Goal: Task Accomplishment & Management: Manage account settings

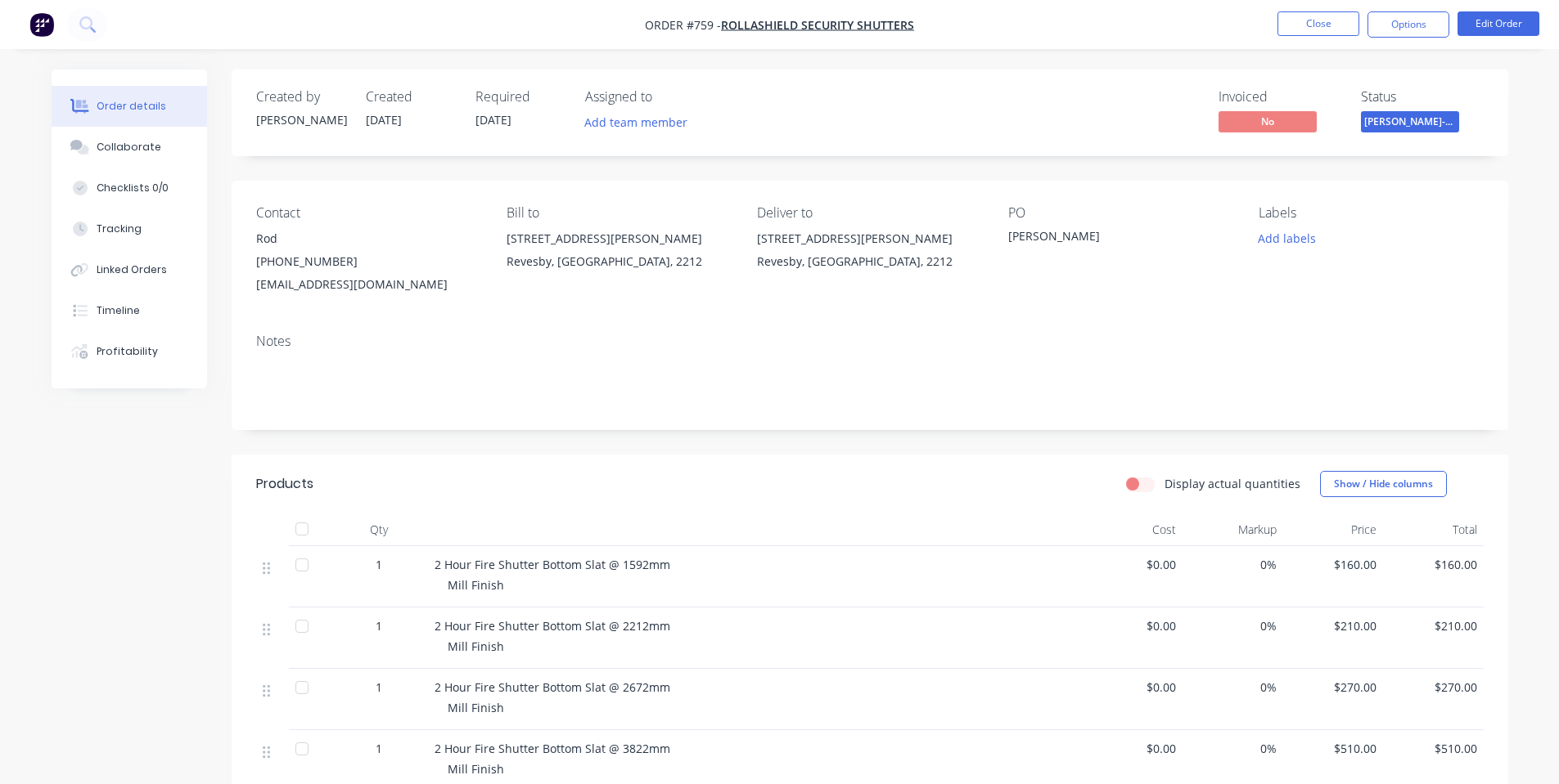
click at [522, 342] on div "Notes" at bounding box center [870, 341] width 1227 height 16
click at [1359, 23] on ul "Close Options Edit Order" at bounding box center [1408, 24] width 301 height 26
click at [1348, 25] on button "Close" at bounding box center [1318, 23] width 82 height 24
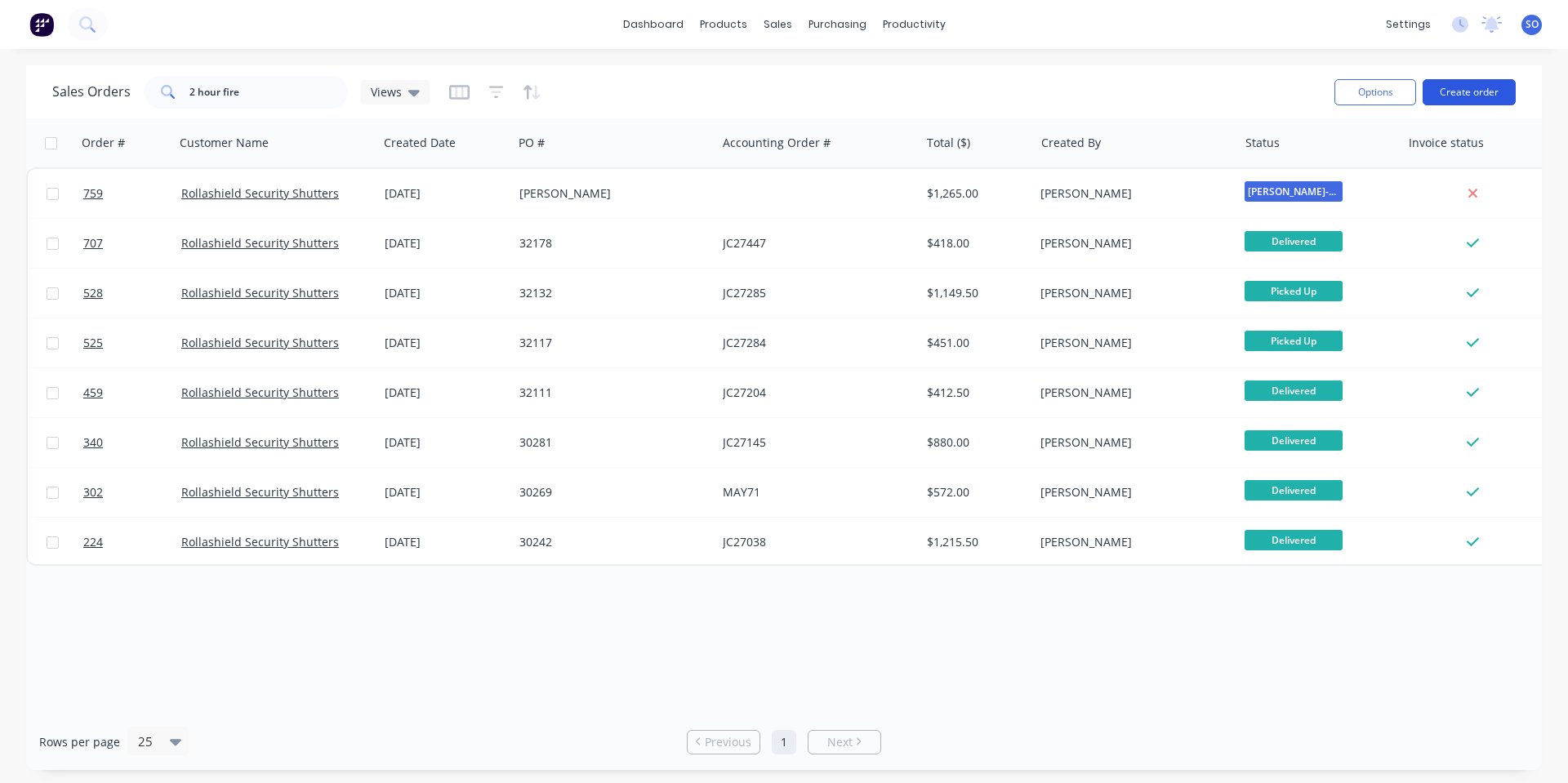
click at [1460, 81] on button "Create order" at bounding box center [1468, 93] width 93 height 26
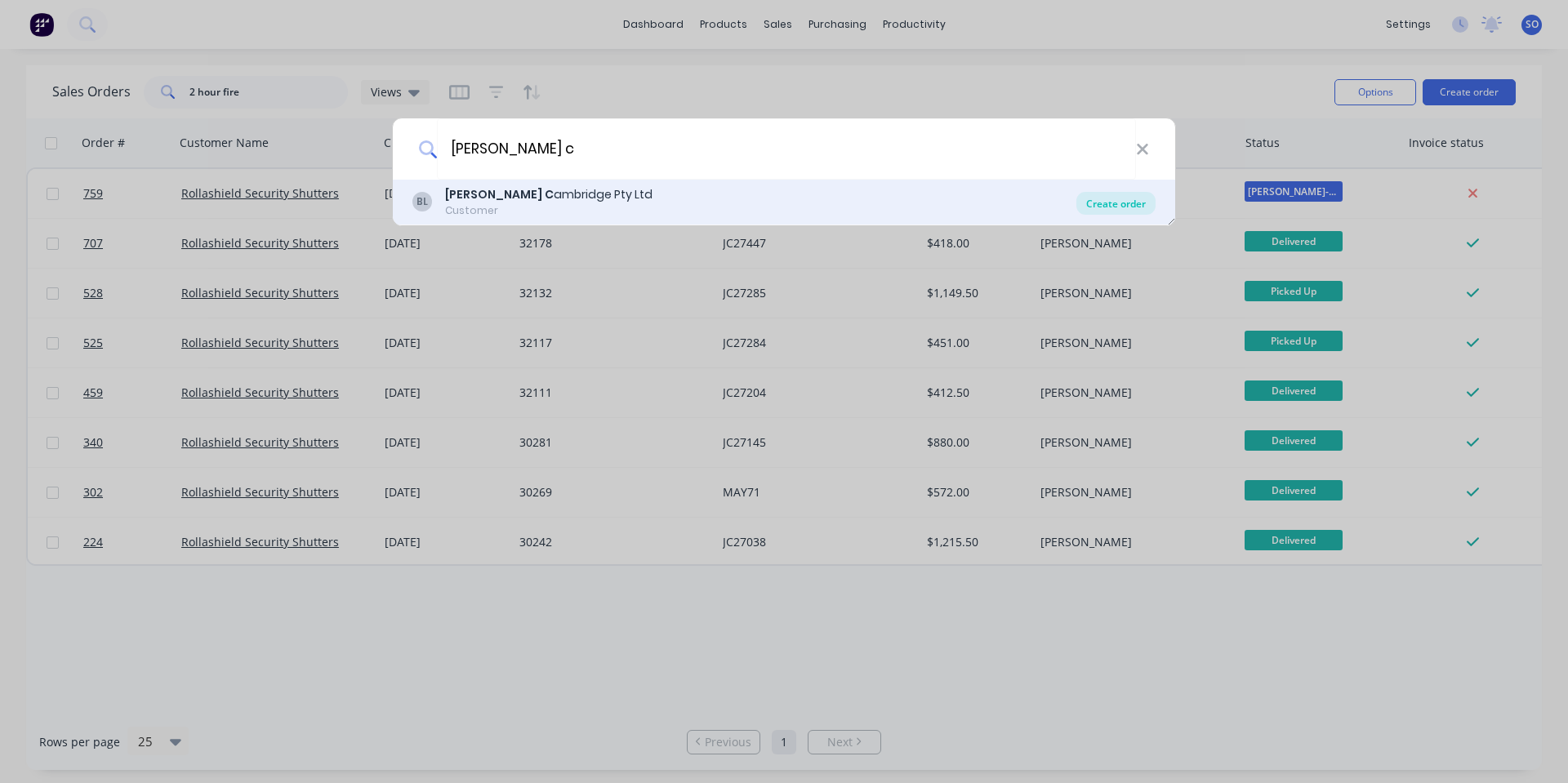
type input "[PERSON_NAME] c"
click at [1104, 199] on div "Create order" at bounding box center [1116, 203] width 80 height 22
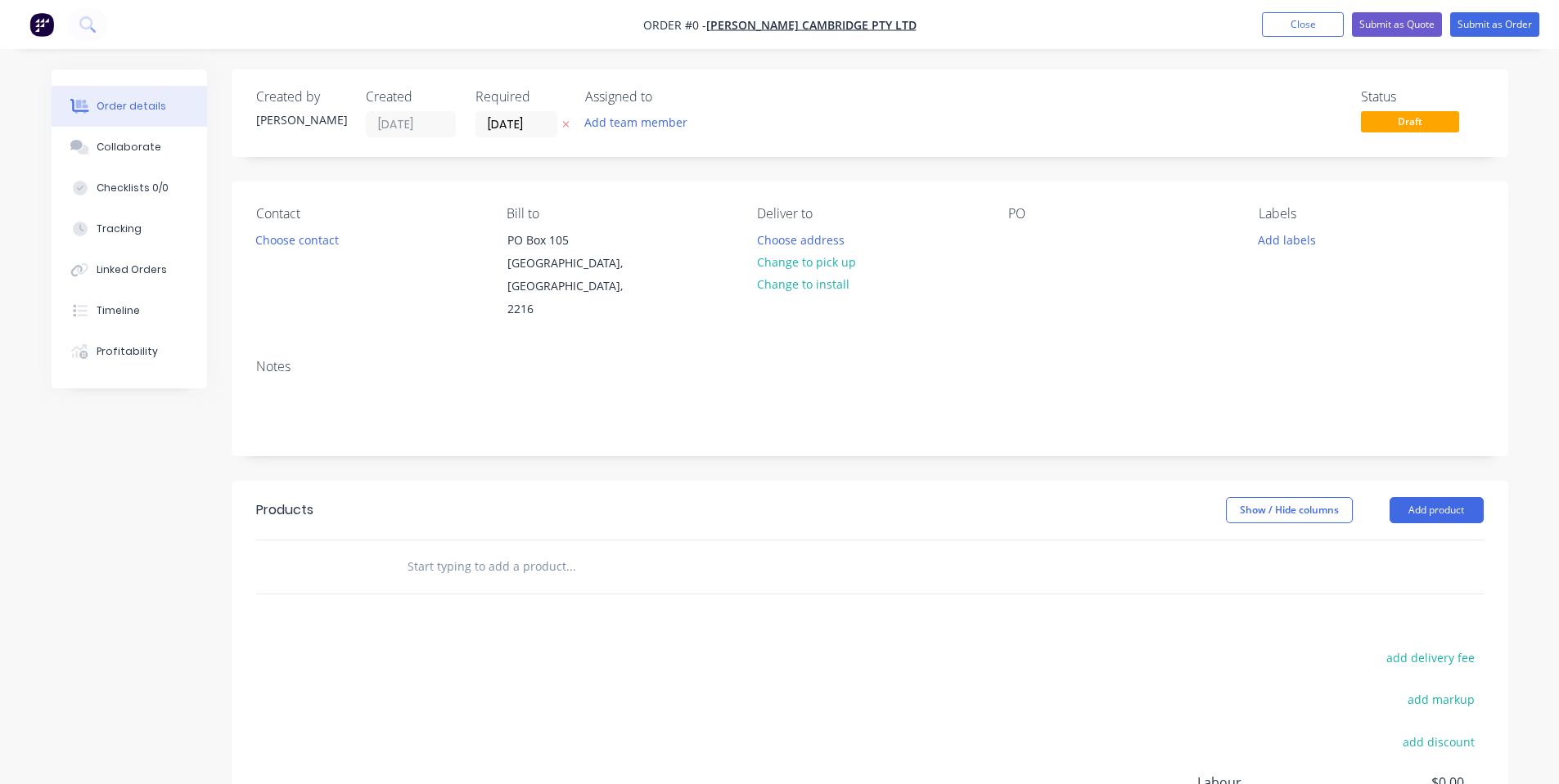
click at [1152, 92] on div "Status Draft" at bounding box center [1115, 113] width 734 height 48
click at [555, 165] on div "Created by [PERSON_NAME] Created [DATE] Required [DATE] Assigned to Add team me…" at bounding box center [870, 528] width 1277 height 918
click at [768, 247] on button "Choose address" at bounding box center [800, 239] width 105 height 23
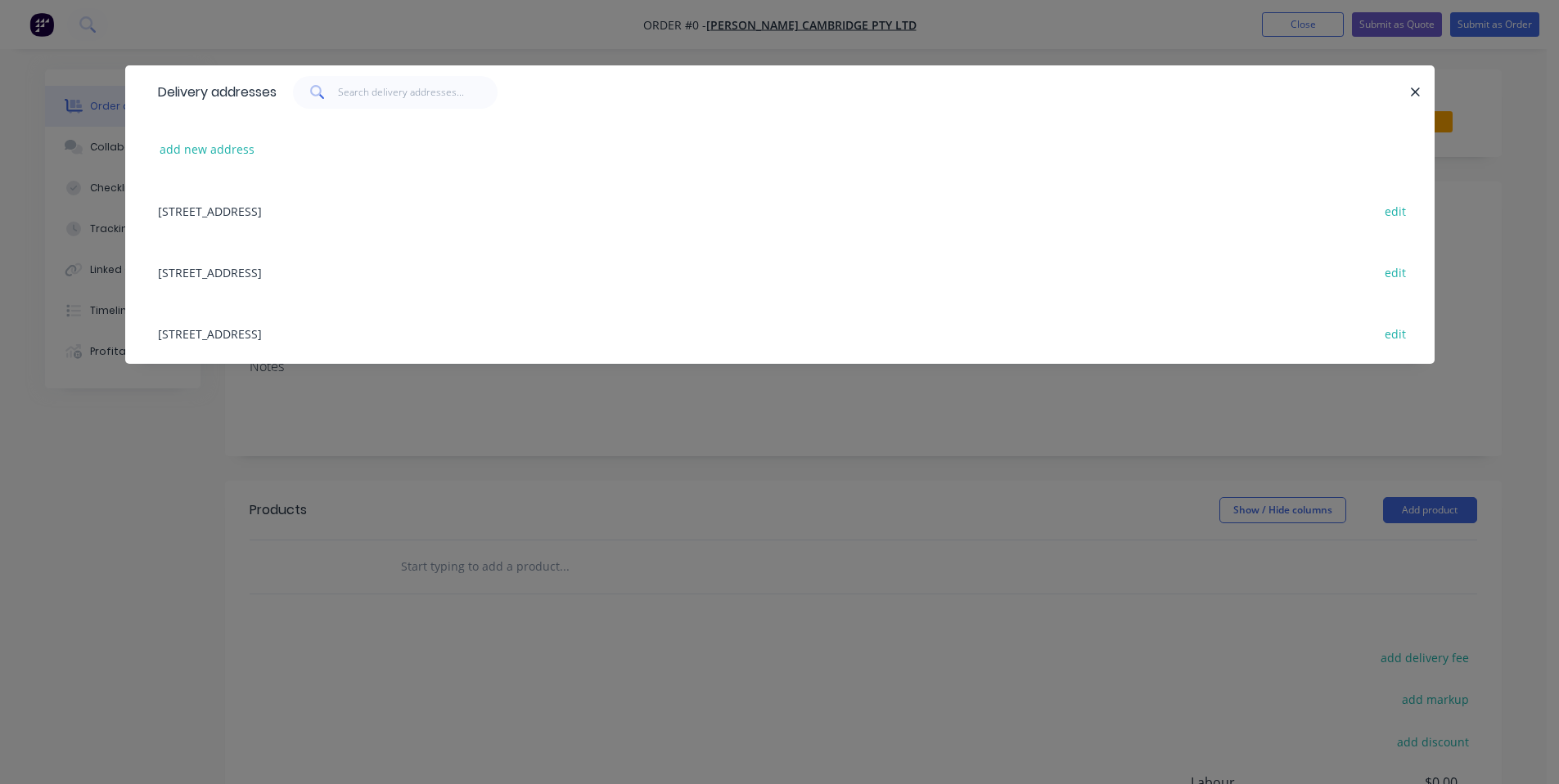
click at [410, 322] on div "[STREET_ADDRESS] edit" at bounding box center [780, 333] width 1260 height 61
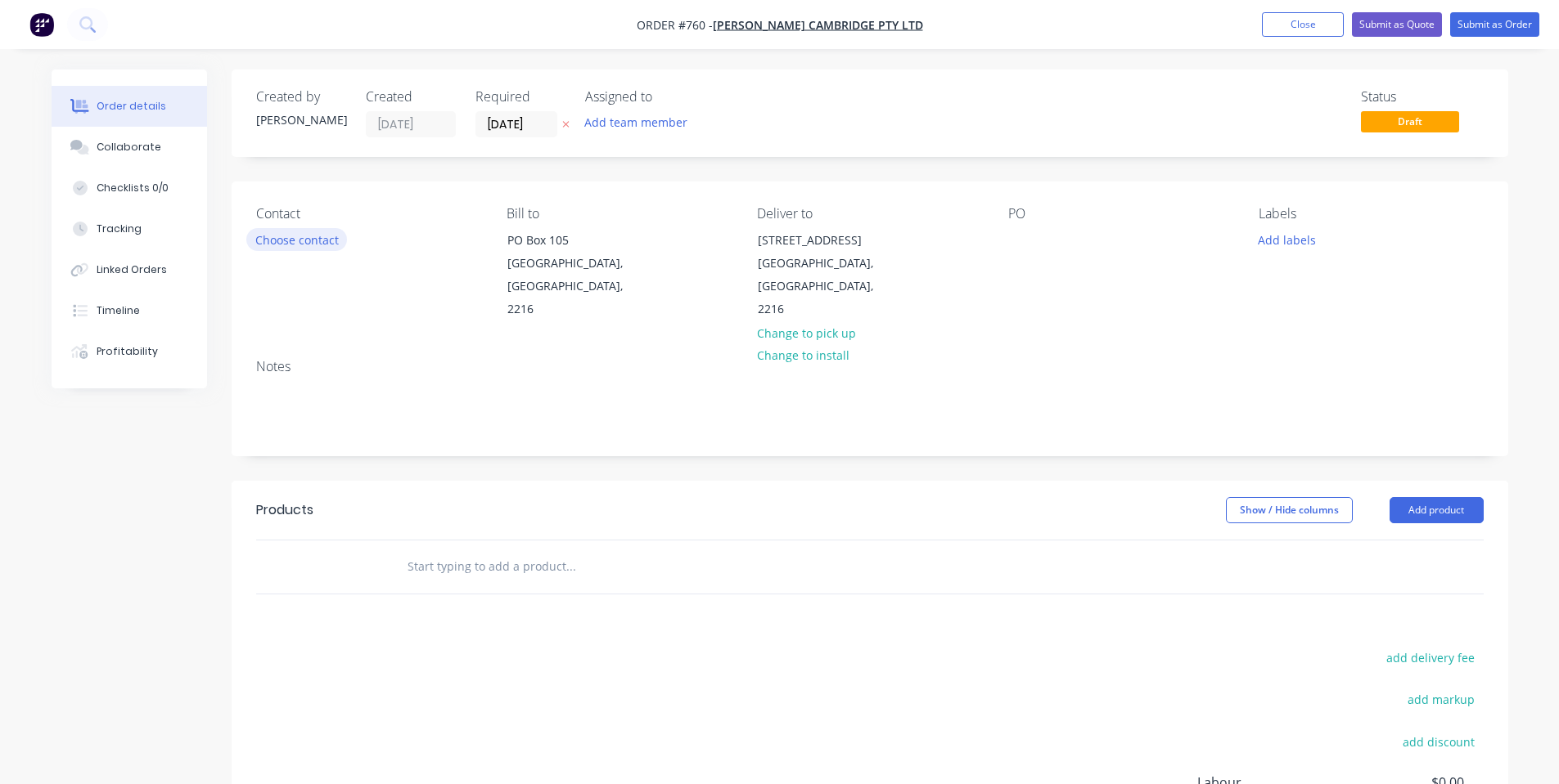
click at [305, 243] on button "Choose contact" at bounding box center [296, 239] width 100 height 23
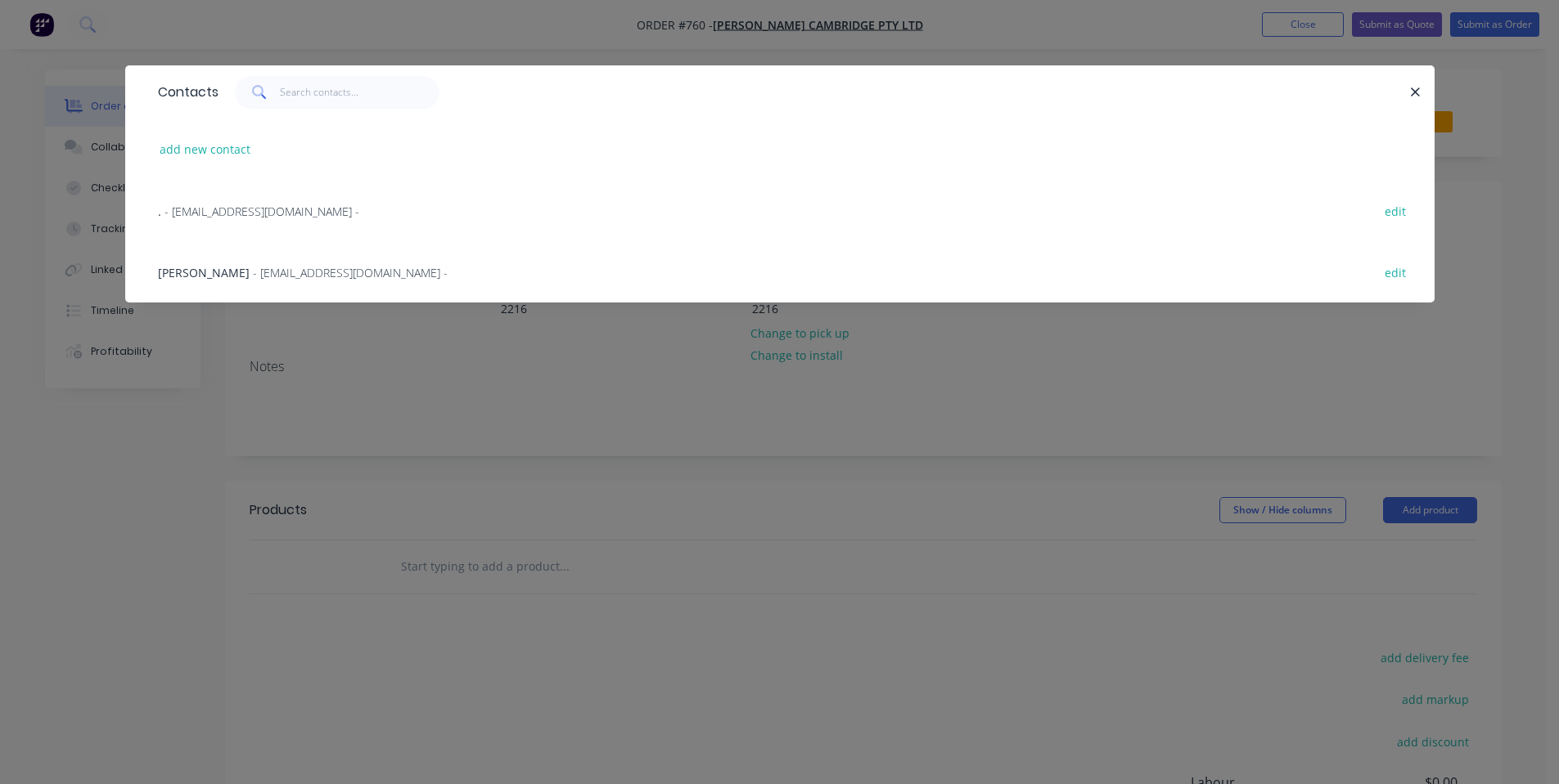
click at [272, 277] on span "- [EMAIL_ADDRESS][DOMAIN_NAME] -" at bounding box center [351, 273] width 195 height 16
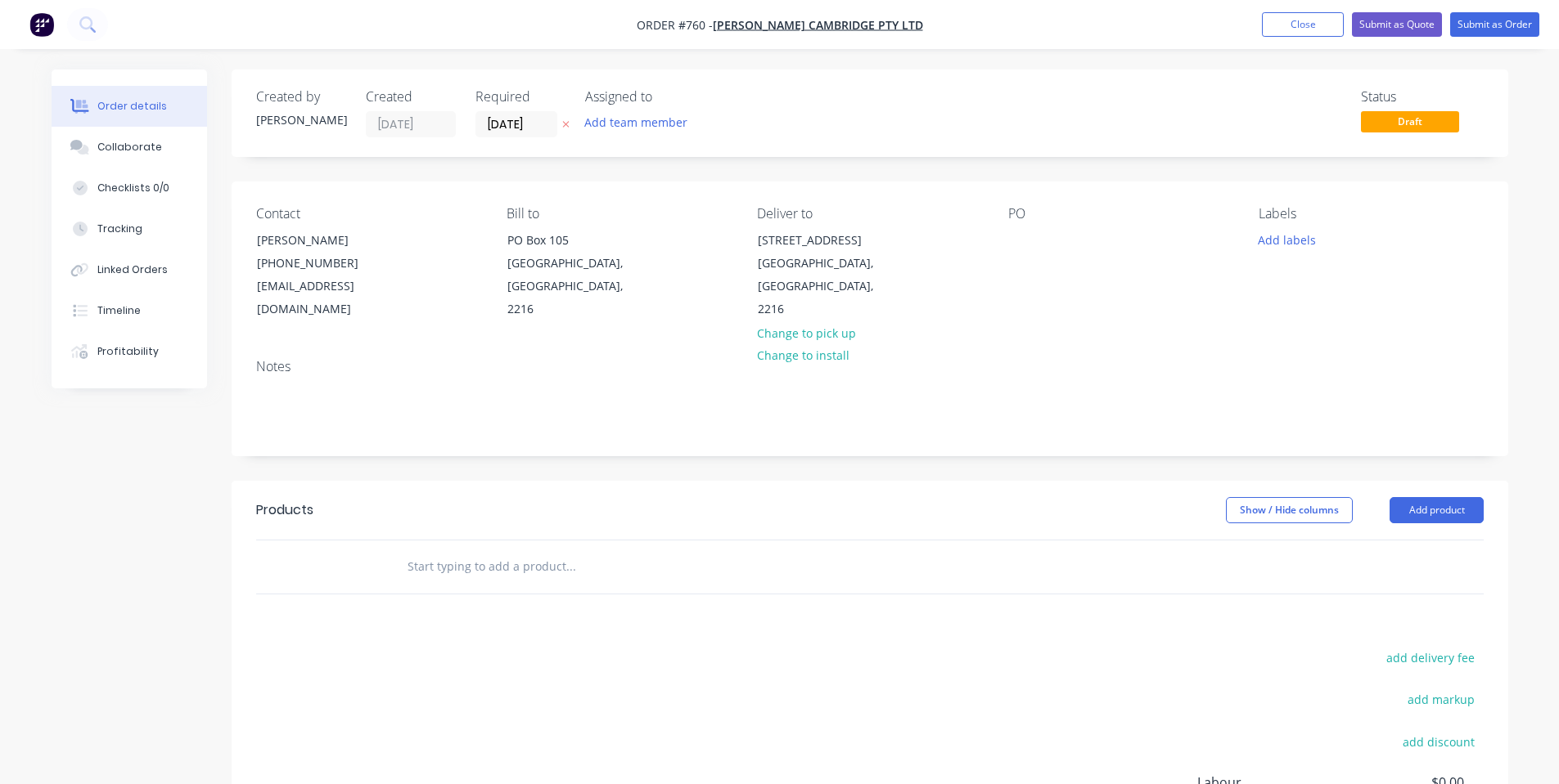
click at [973, 245] on div "Deliver to [STREET_ADDRESS] Change to pick up Change to install" at bounding box center [869, 264] width 224 height 115
click at [1012, 239] on div "Contact [PERSON_NAME] [PHONE_NUMBER] [EMAIL_ADDRESS][DOMAIN_NAME] Bill to [GEOG…" at bounding box center [870, 264] width 1277 height 164
click at [1013, 239] on div at bounding box center [1022, 239] width 26 height 23
click at [1309, 240] on button "Add labels" at bounding box center [1287, 239] width 75 height 23
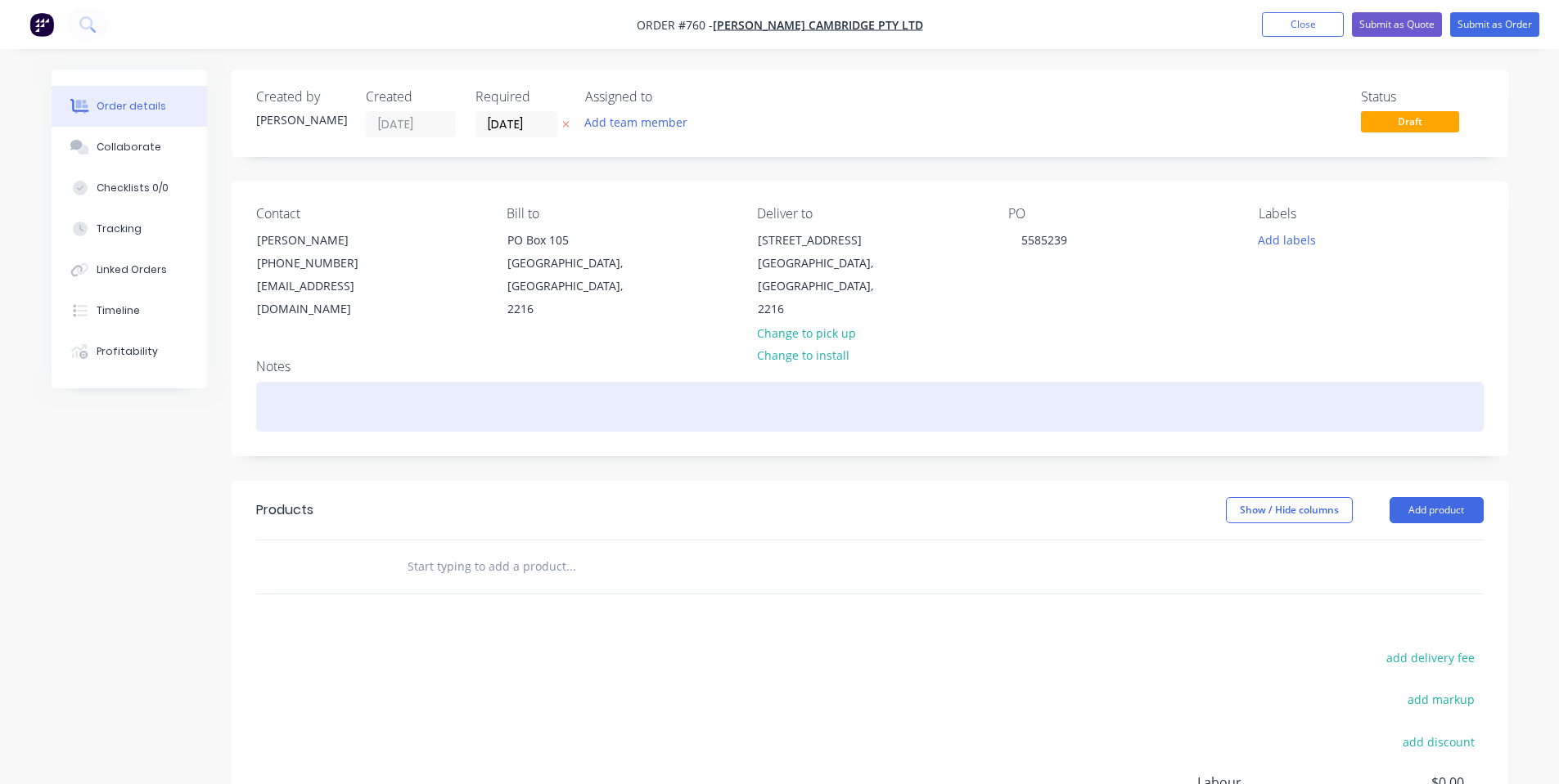
click at [1126, 382] on div at bounding box center [870, 406] width 1227 height 50
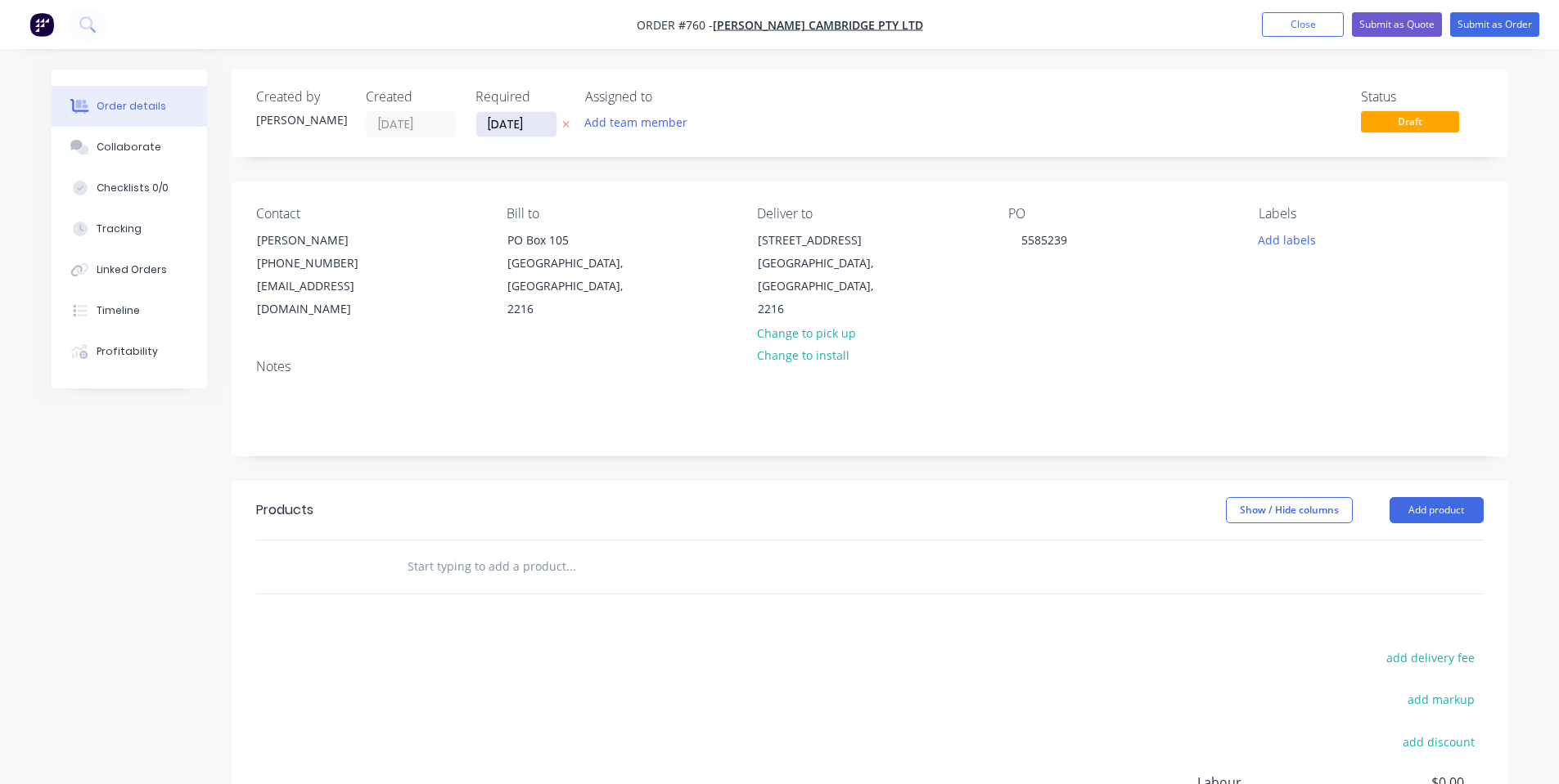
click at [492, 135] on input "[DATE]" at bounding box center [516, 124] width 80 height 24
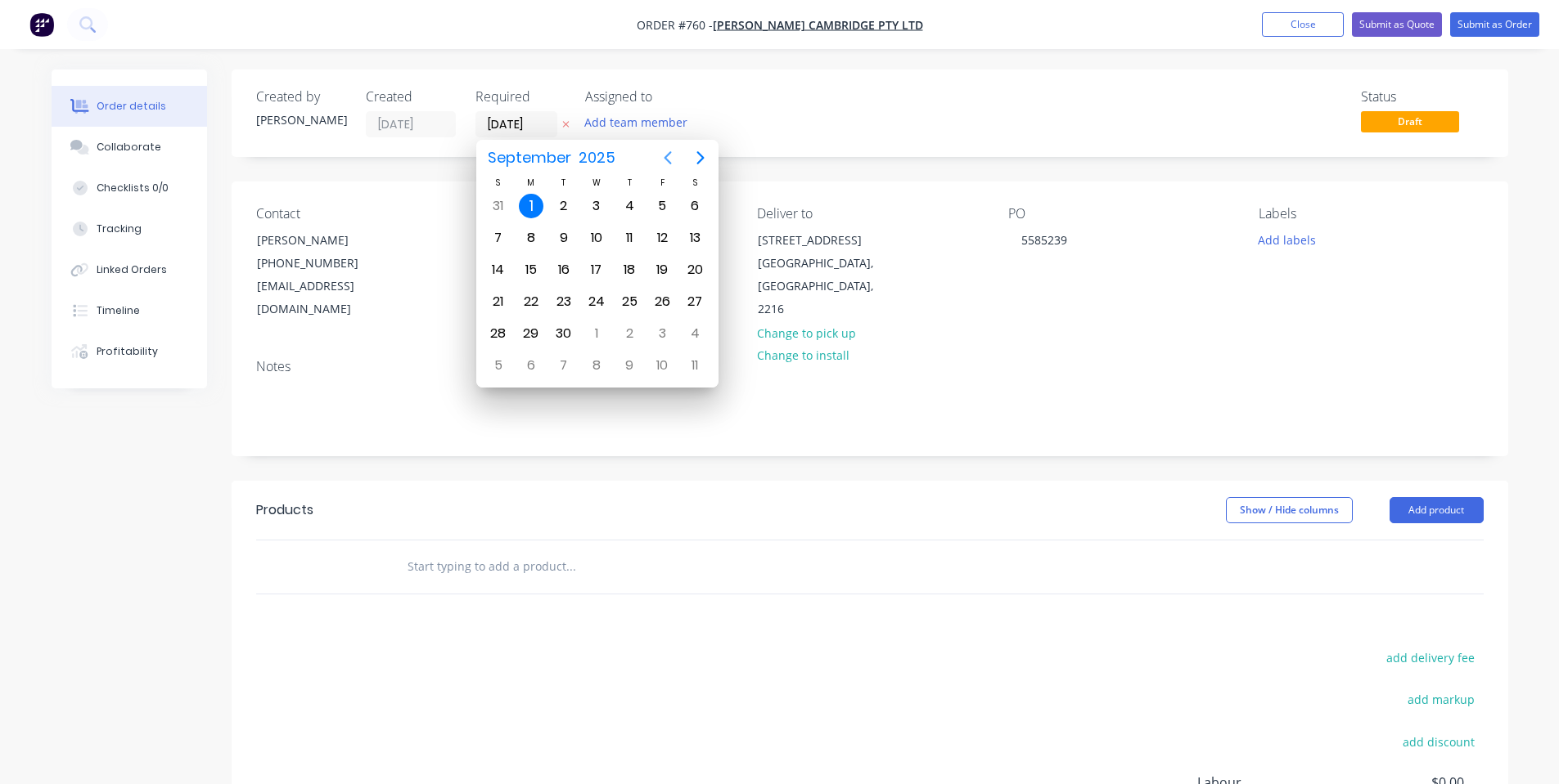
click at [673, 163] on icon "Previous page" at bounding box center [667, 158] width 20 height 20
click at [699, 149] on icon "Next page" at bounding box center [700, 158] width 20 height 20
click at [633, 261] on div "18" at bounding box center [629, 270] width 24 height 24
type input "[DATE]"
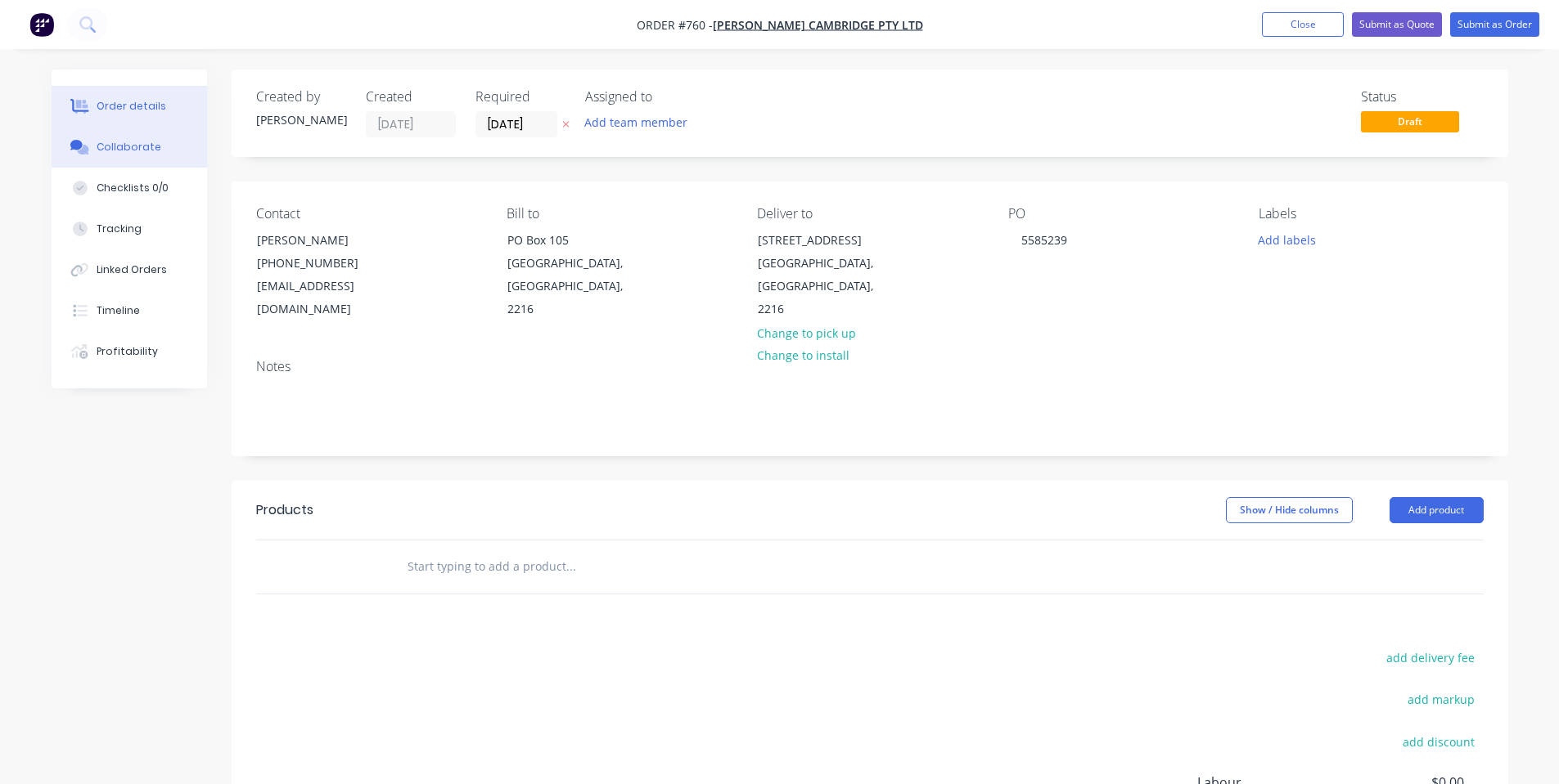
click at [143, 150] on div "Collaborate" at bounding box center [129, 147] width 65 height 15
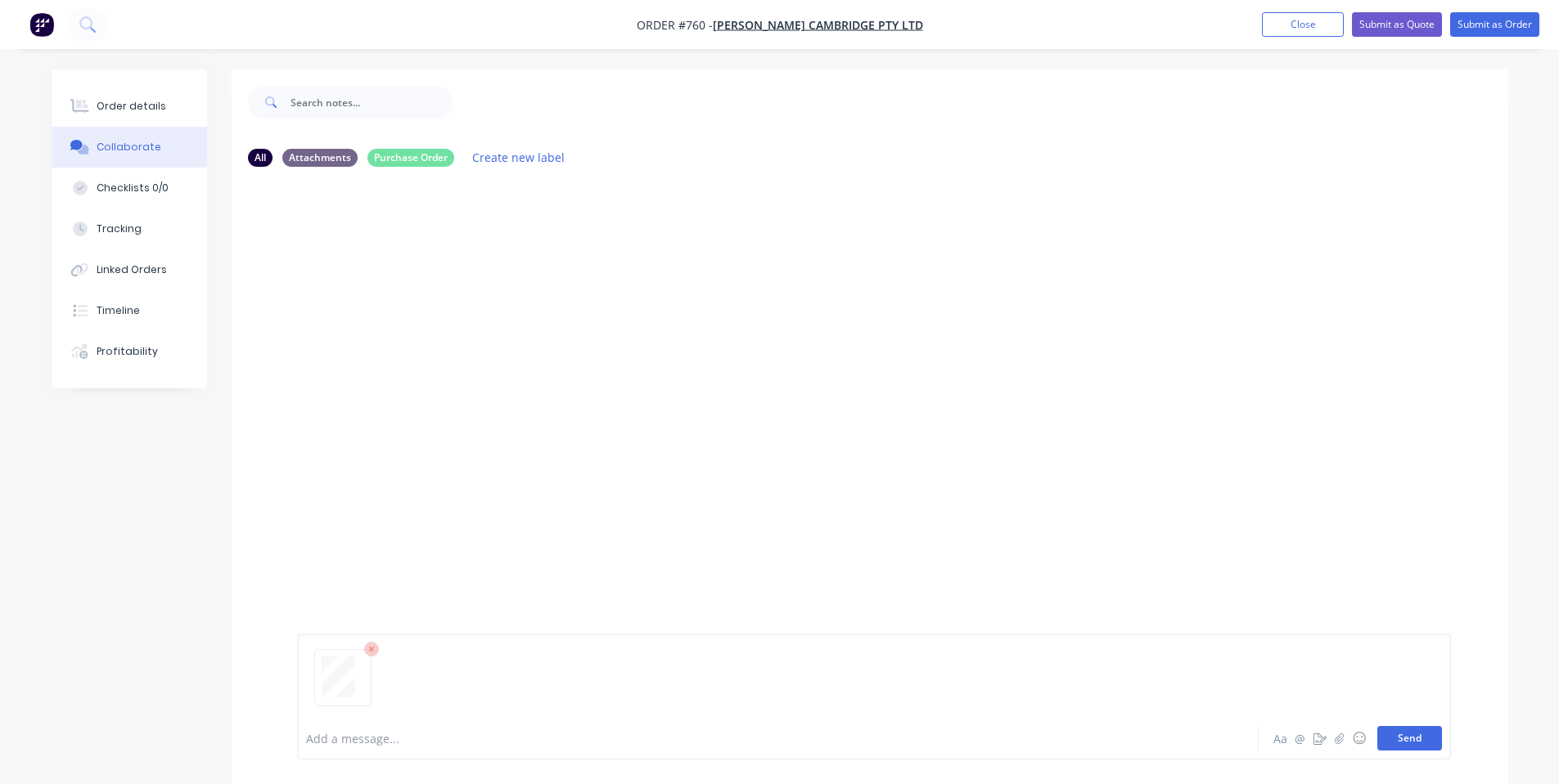
click at [1400, 733] on button "Send" at bounding box center [1409, 739] width 65 height 24
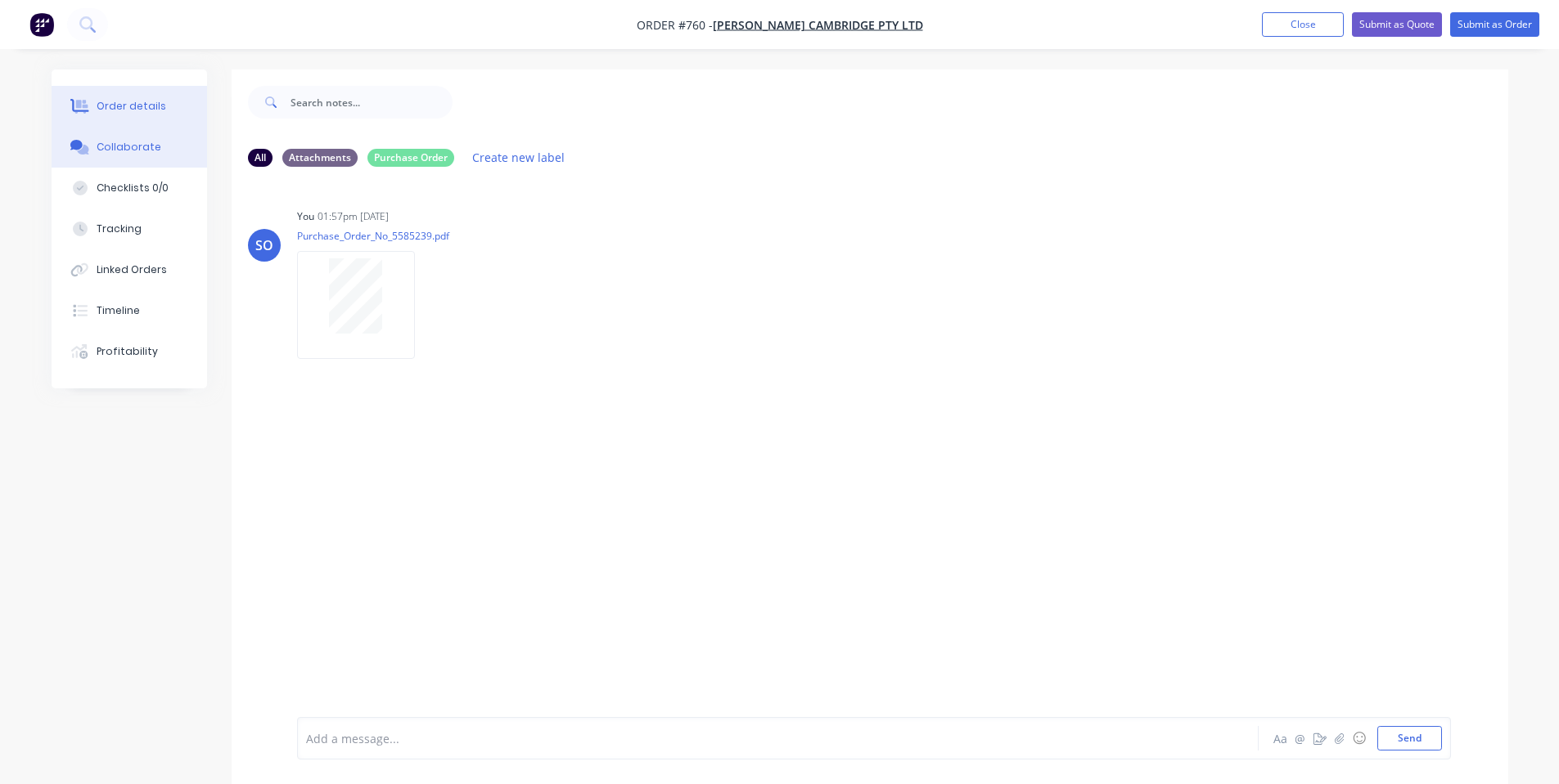
click at [156, 97] on button "Order details" at bounding box center [129, 107] width 156 height 41
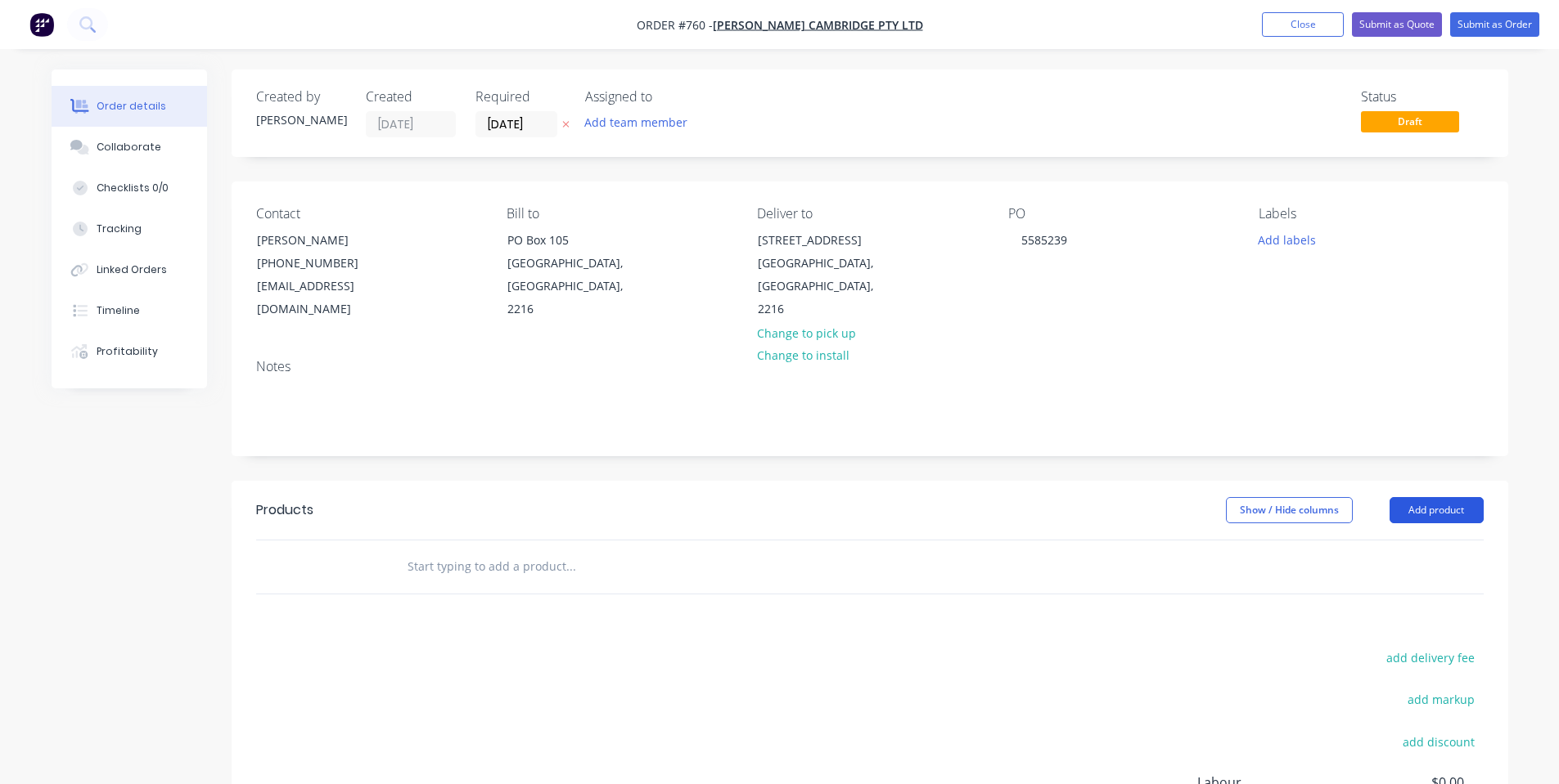
click at [1464, 497] on button "Add product" at bounding box center [1436, 510] width 94 height 26
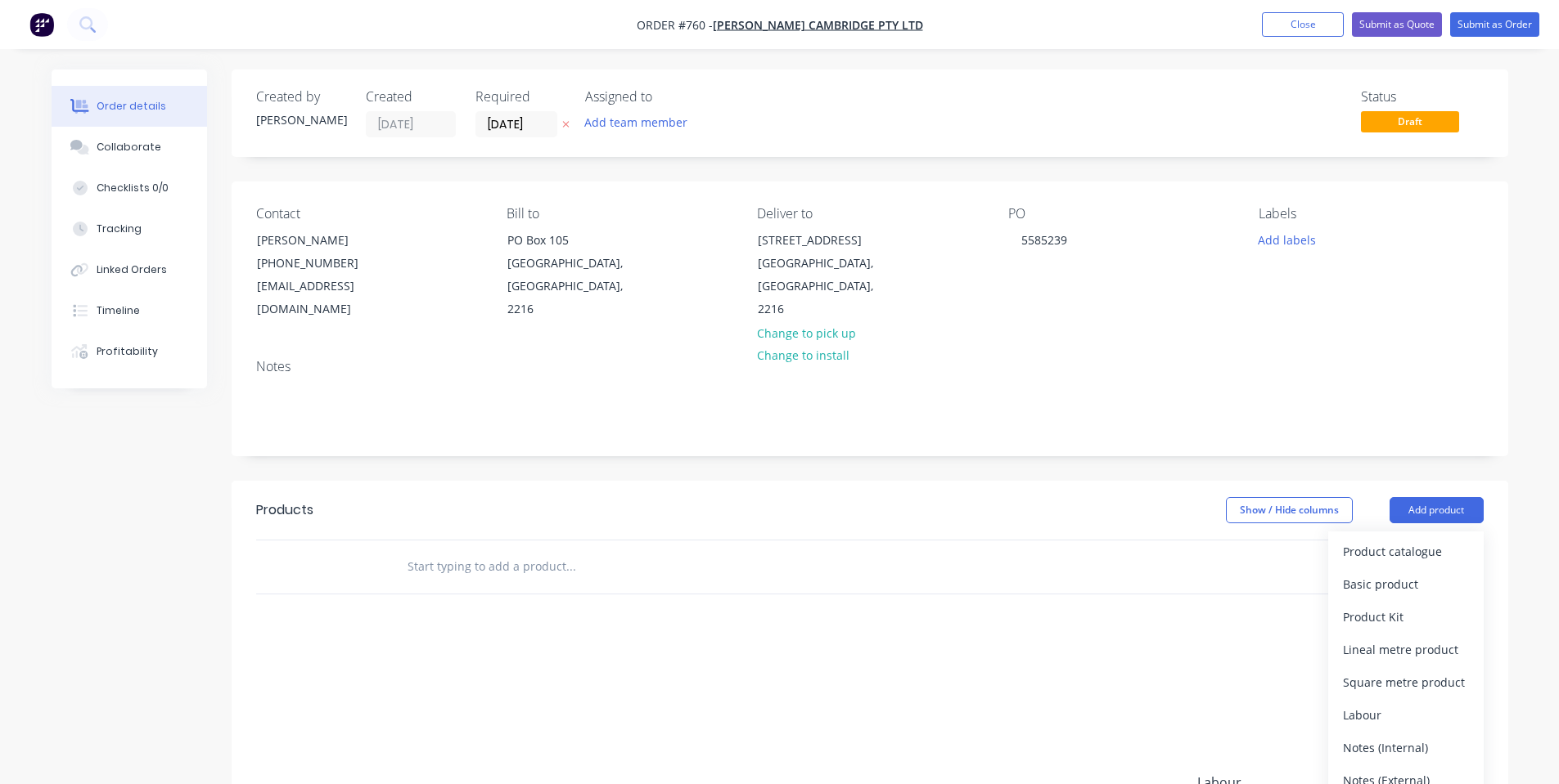
click at [430, 550] on input "text" at bounding box center [570, 566] width 327 height 33
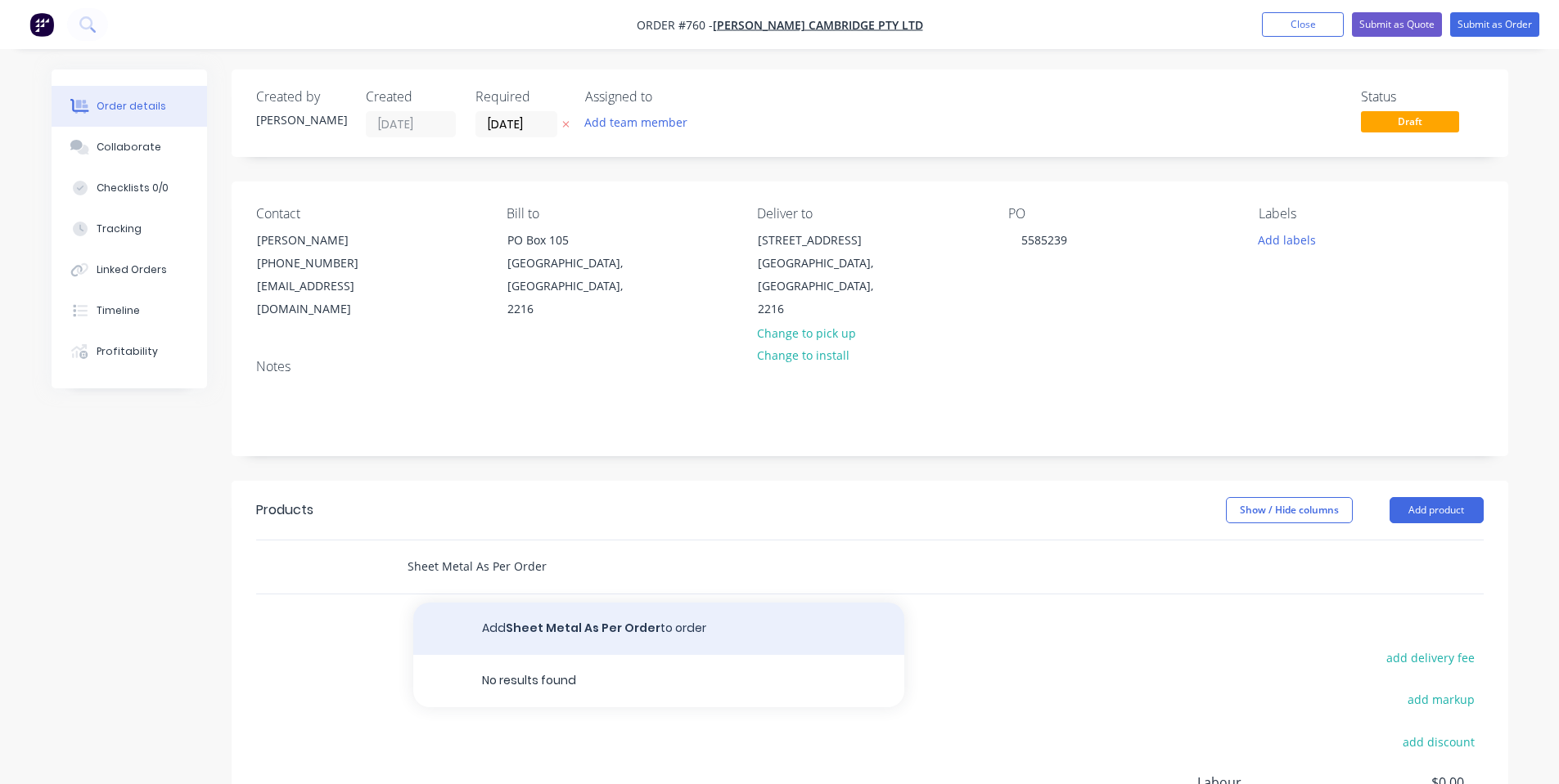
type input "Sheet Metal As Per Order"
click at [524, 603] on button "Add Sheet Metal As Per Order to order" at bounding box center [658, 629] width 491 height 53
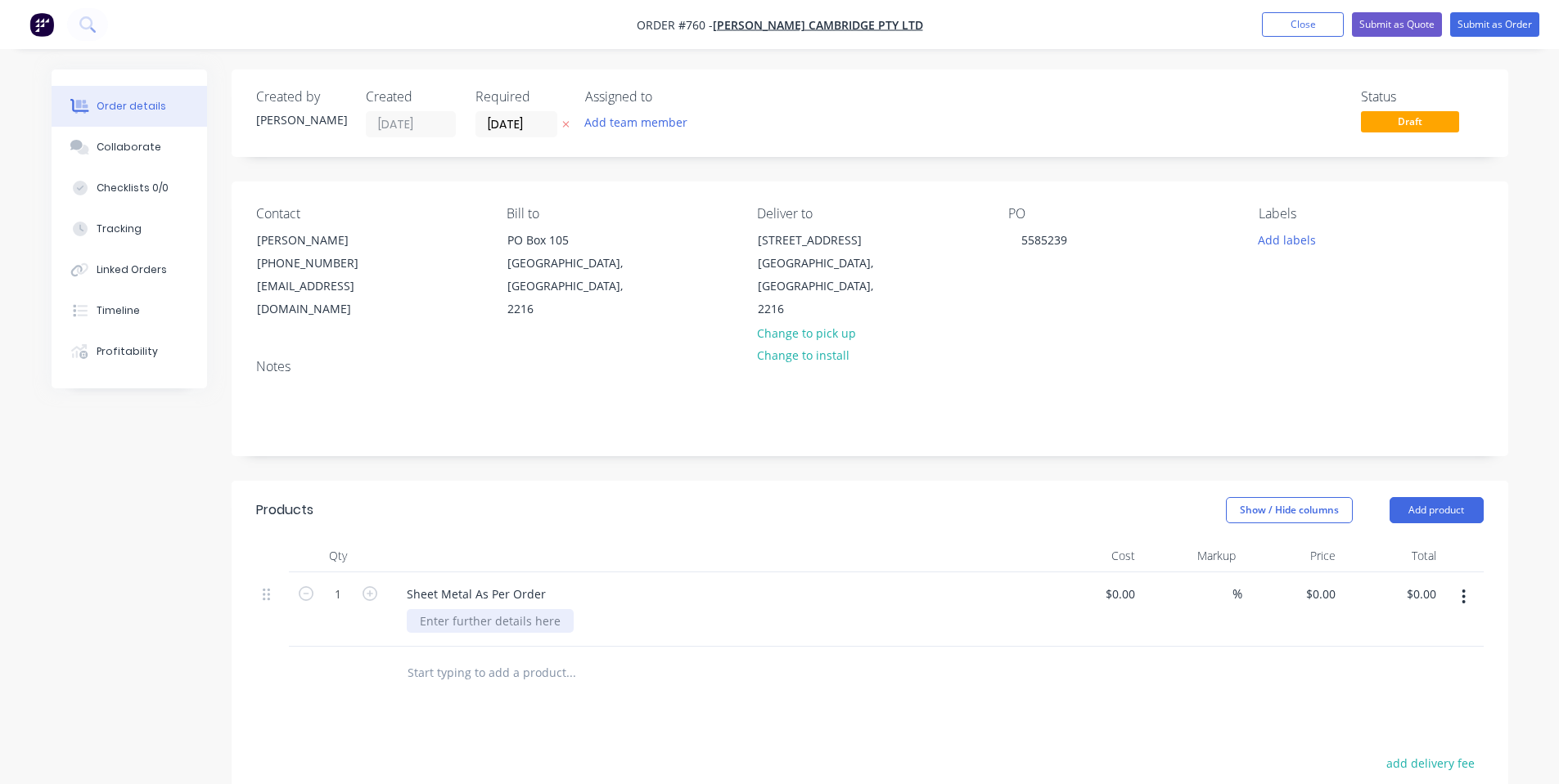
click at [503, 610] on div at bounding box center [491, 621] width 167 height 23
click at [492, 610] on div at bounding box center [491, 621] width 167 height 23
click at [596, 497] on div "Show / Hide columns Add product" at bounding box center [999, 510] width 966 height 26
click at [417, 610] on div at bounding box center [420, 621] width 26 height 23
drag, startPoint x: 1491, startPoint y: 490, endPoint x: 1442, endPoint y: 501, distance: 50.2
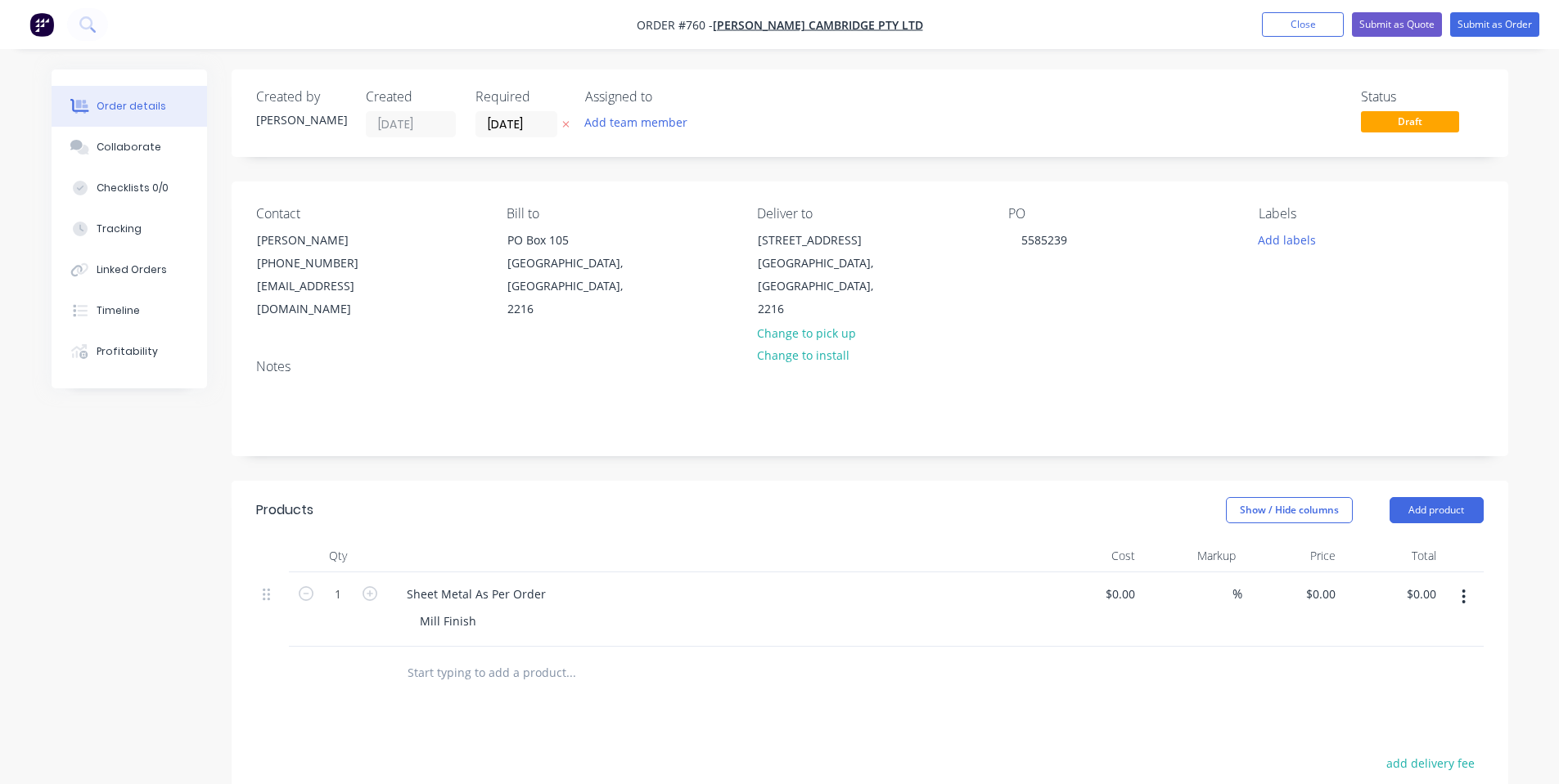
click at [1488, 490] on header "Products Show / Hide columns Add product" at bounding box center [870, 510] width 1277 height 59
click at [1442, 501] on header "Products Show / Hide columns Add product" at bounding box center [870, 510] width 1277 height 59
click at [1451, 481] on header "Products Show / Hide columns Add product" at bounding box center [870, 510] width 1277 height 59
click at [1451, 497] on button "Add product" at bounding box center [1436, 510] width 94 height 26
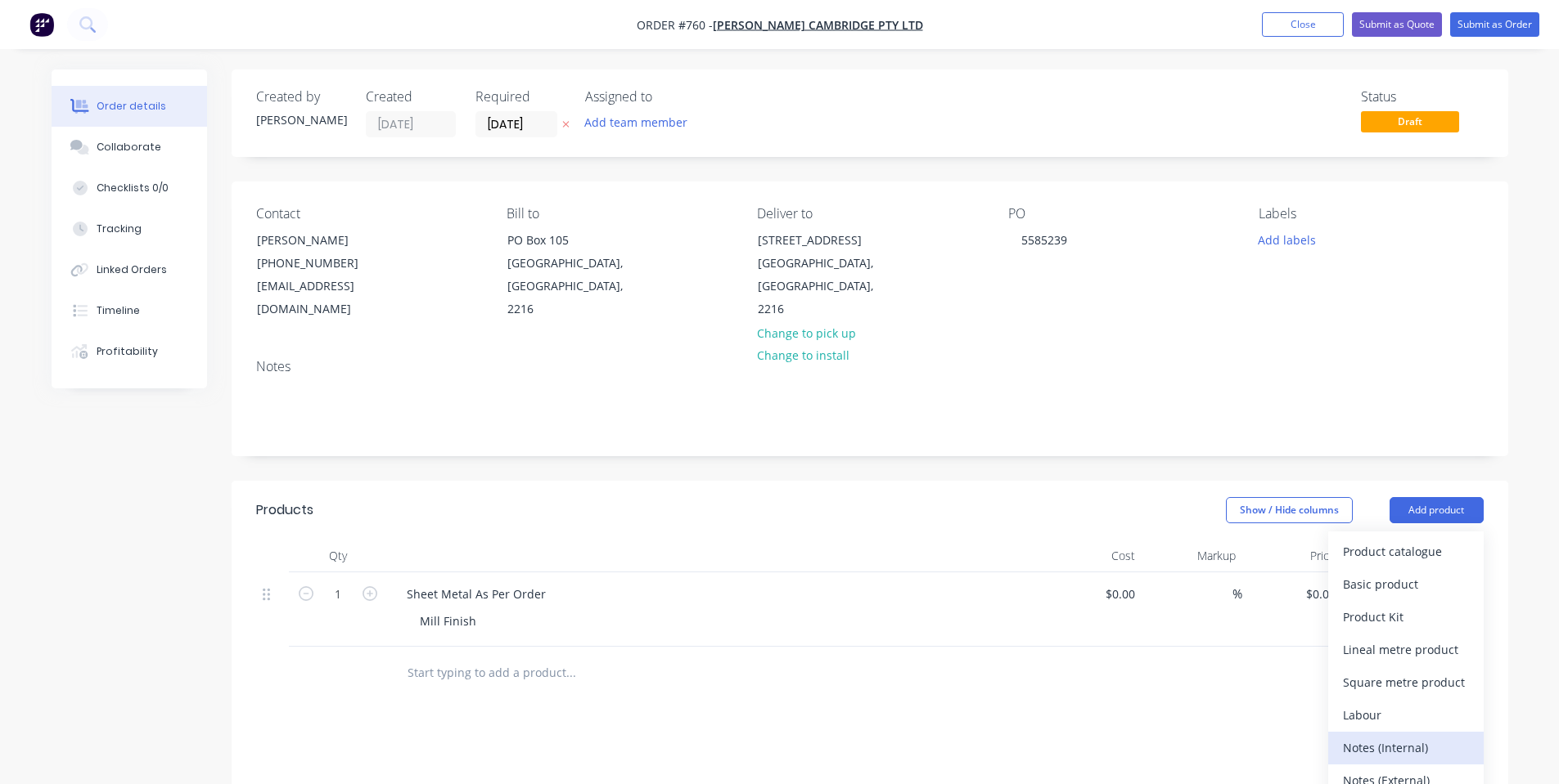
click at [1398, 736] on div "Notes (Internal)" at bounding box center [1405, 747] width 126 height 23
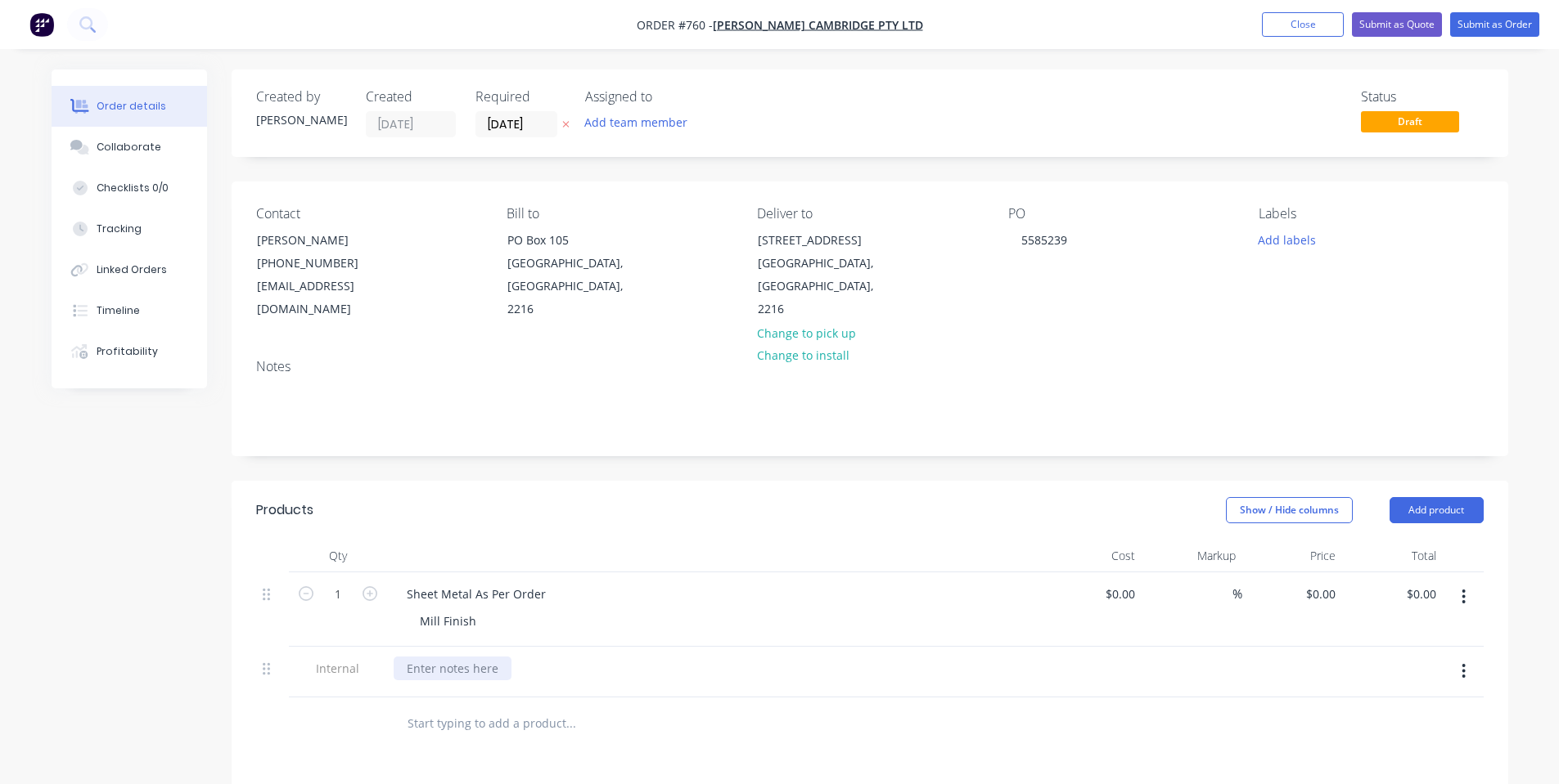
click at [459, 656] on div at bounding box center [453, 668] width 118 height 23
paste div
click at [600, 540] on div at bounding box center [715, 556] width 655 height 33
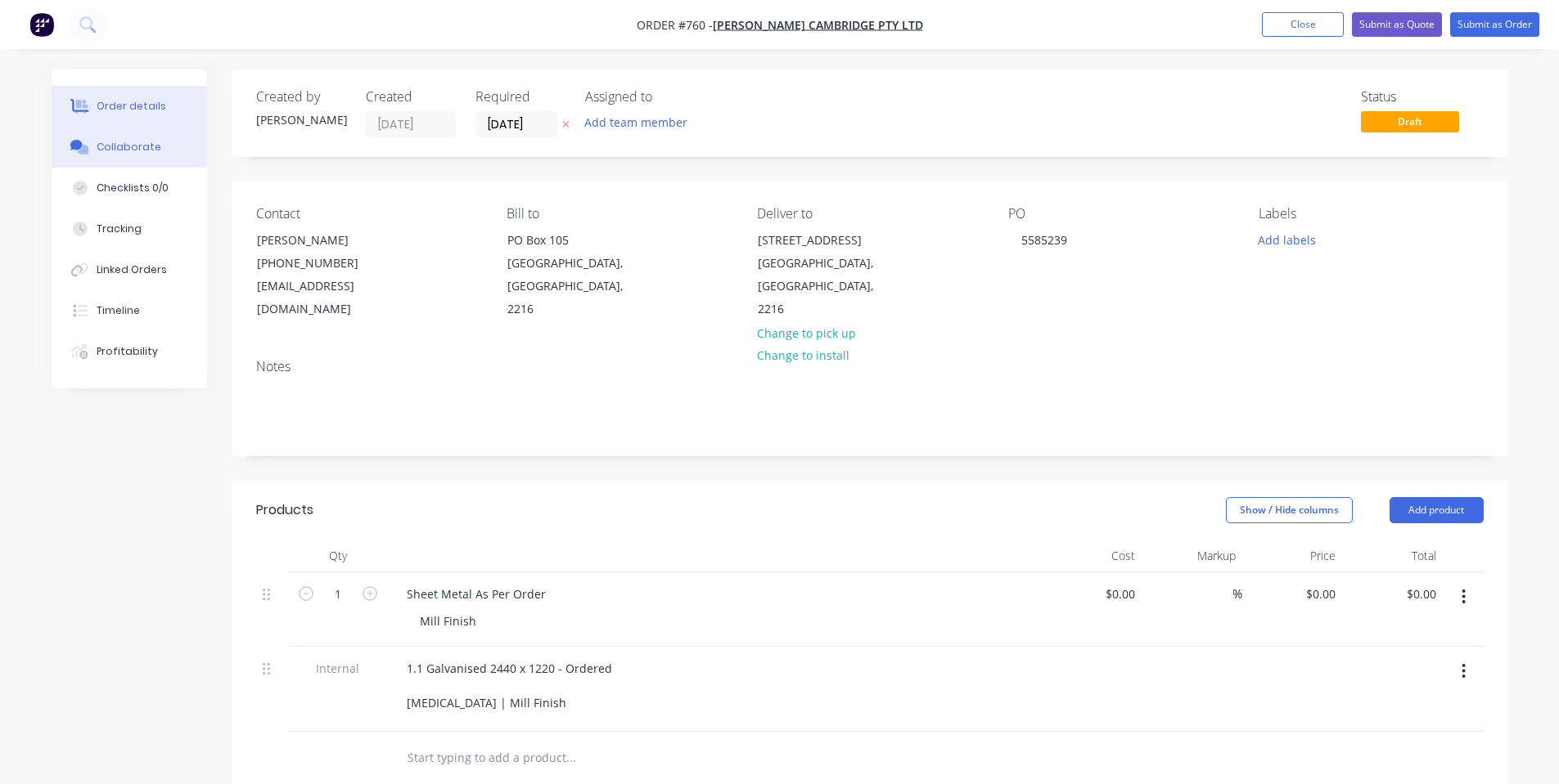
click at [80, 154] on icon at bounding box center [80, 147] width 19 height 15
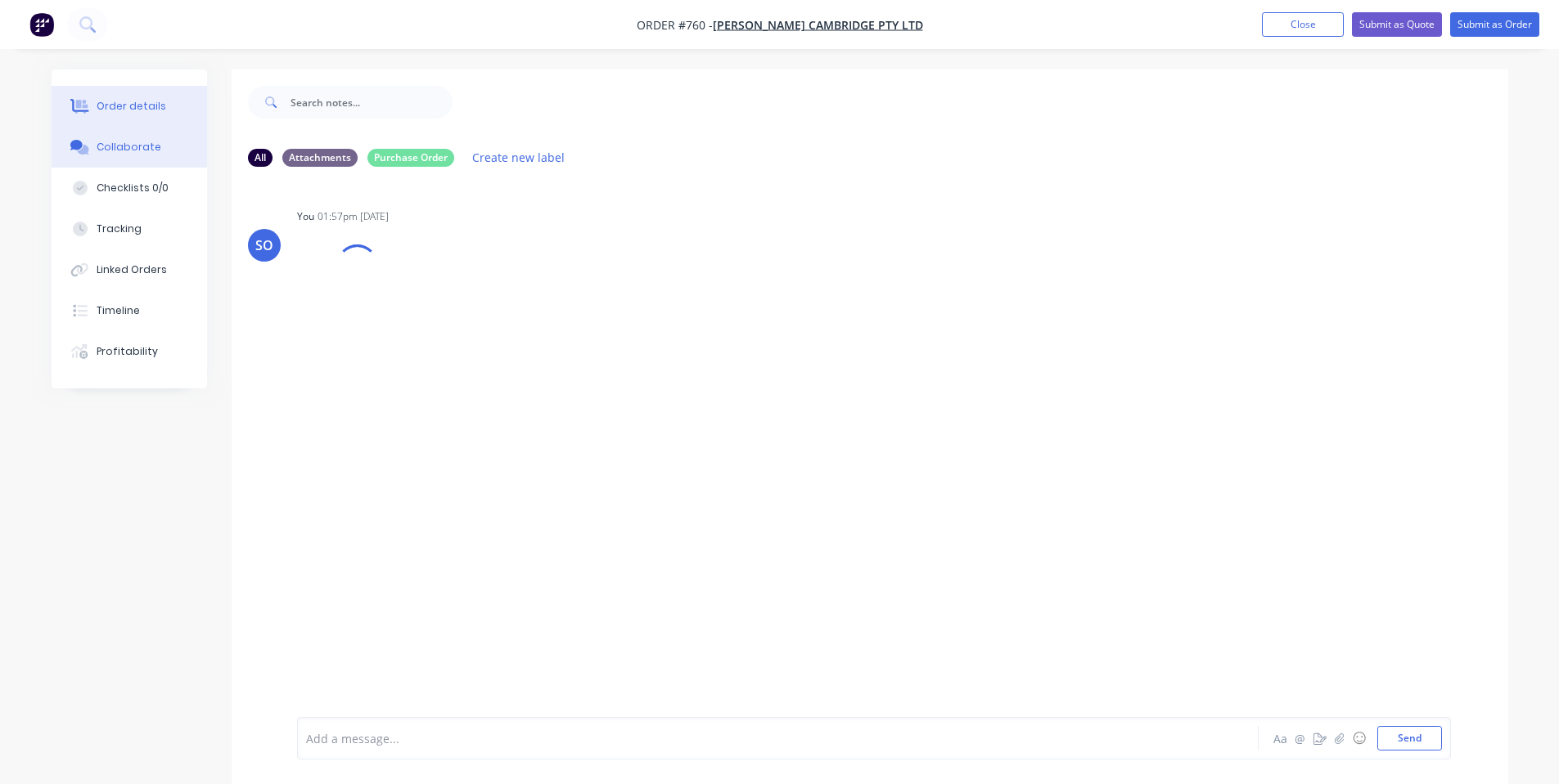
click at [118, 113] on button "Order details" at bounding box center [129, 107] width 156 height 41
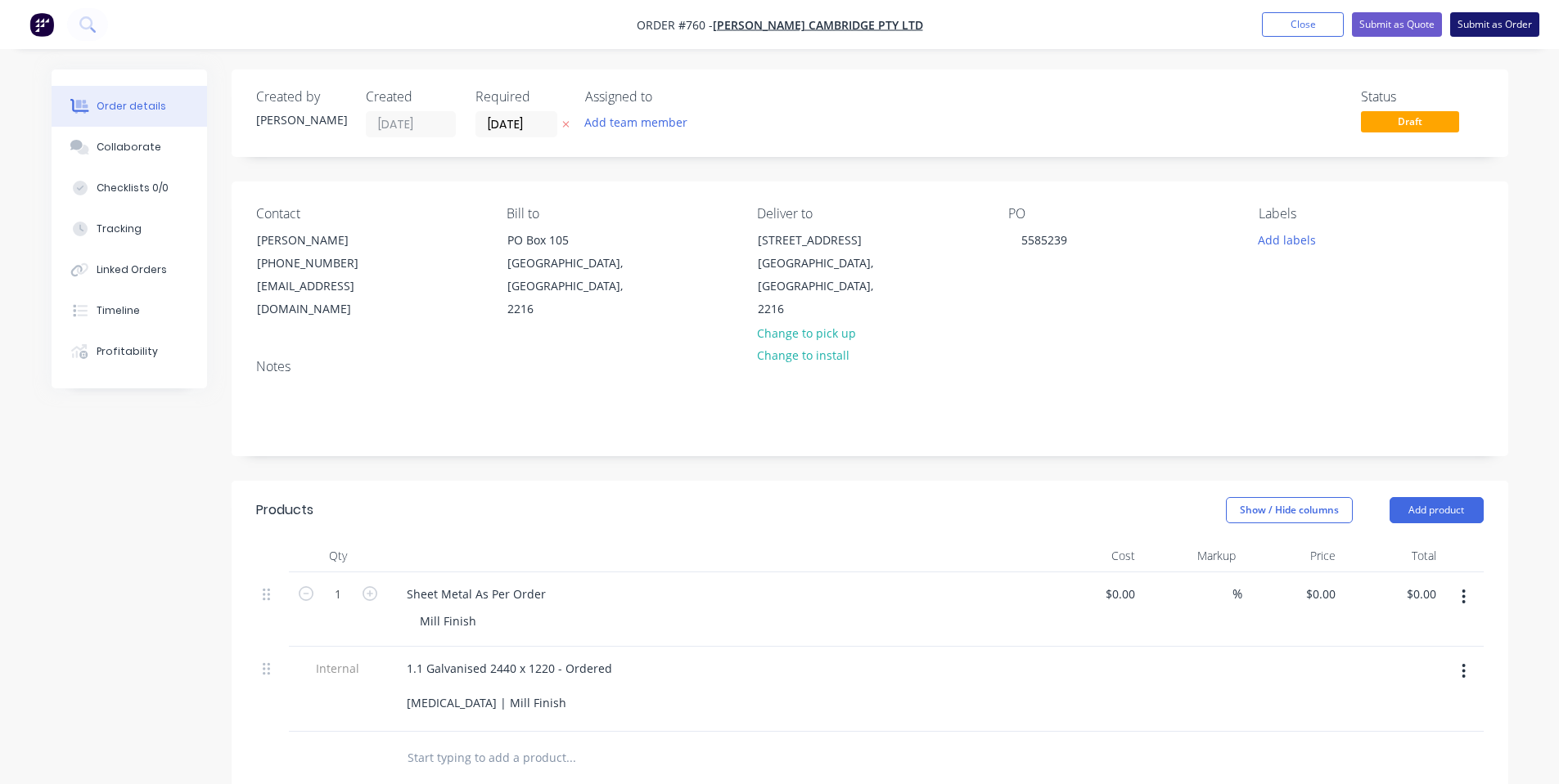
click at [1508, 28] on button "Submit as Order" at bounding box center [1494, 24] width 89 height 24
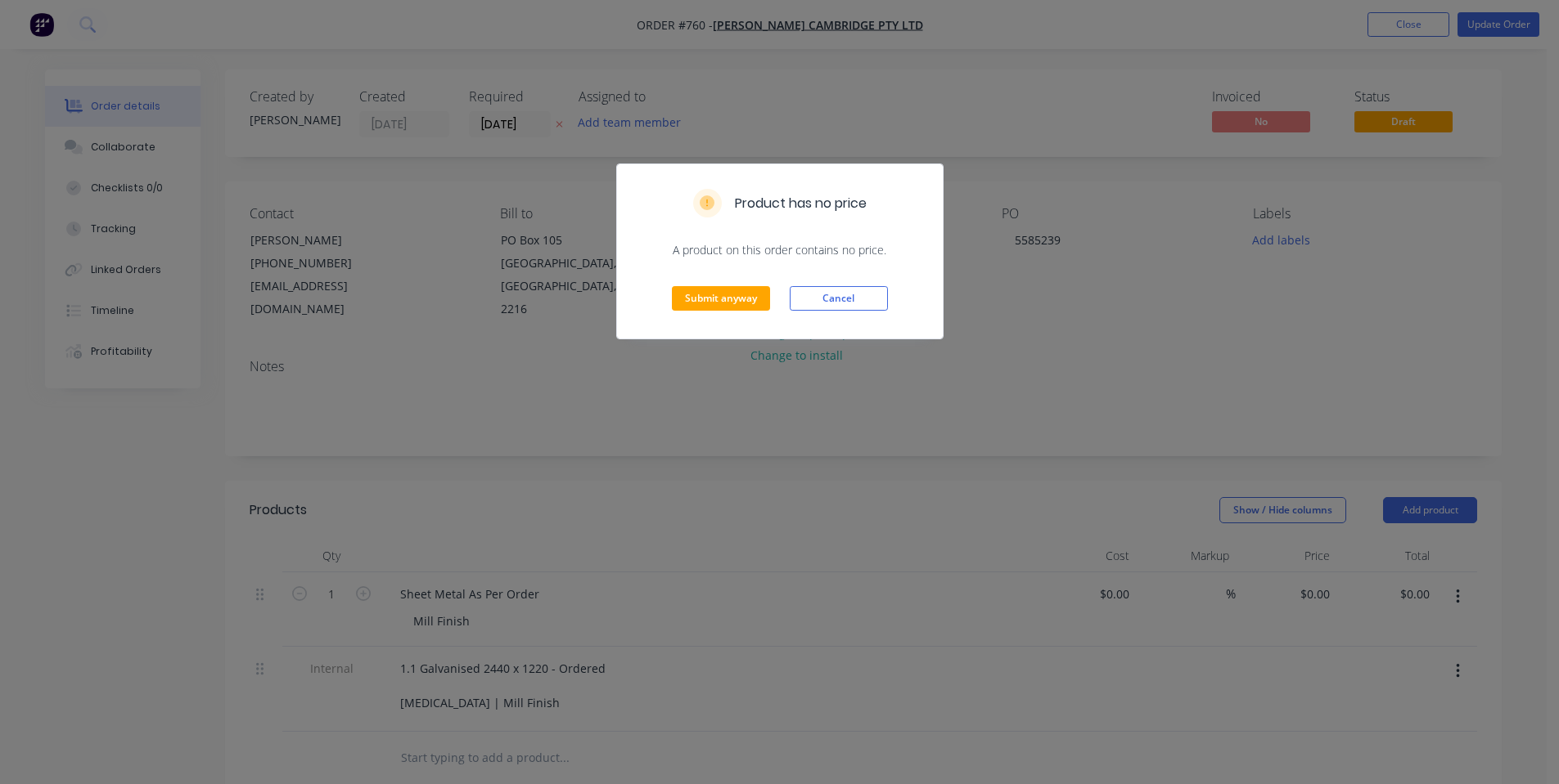
click at [837, 296] on button "Cancel" at bounding box center [839, 298] width 98 height 24
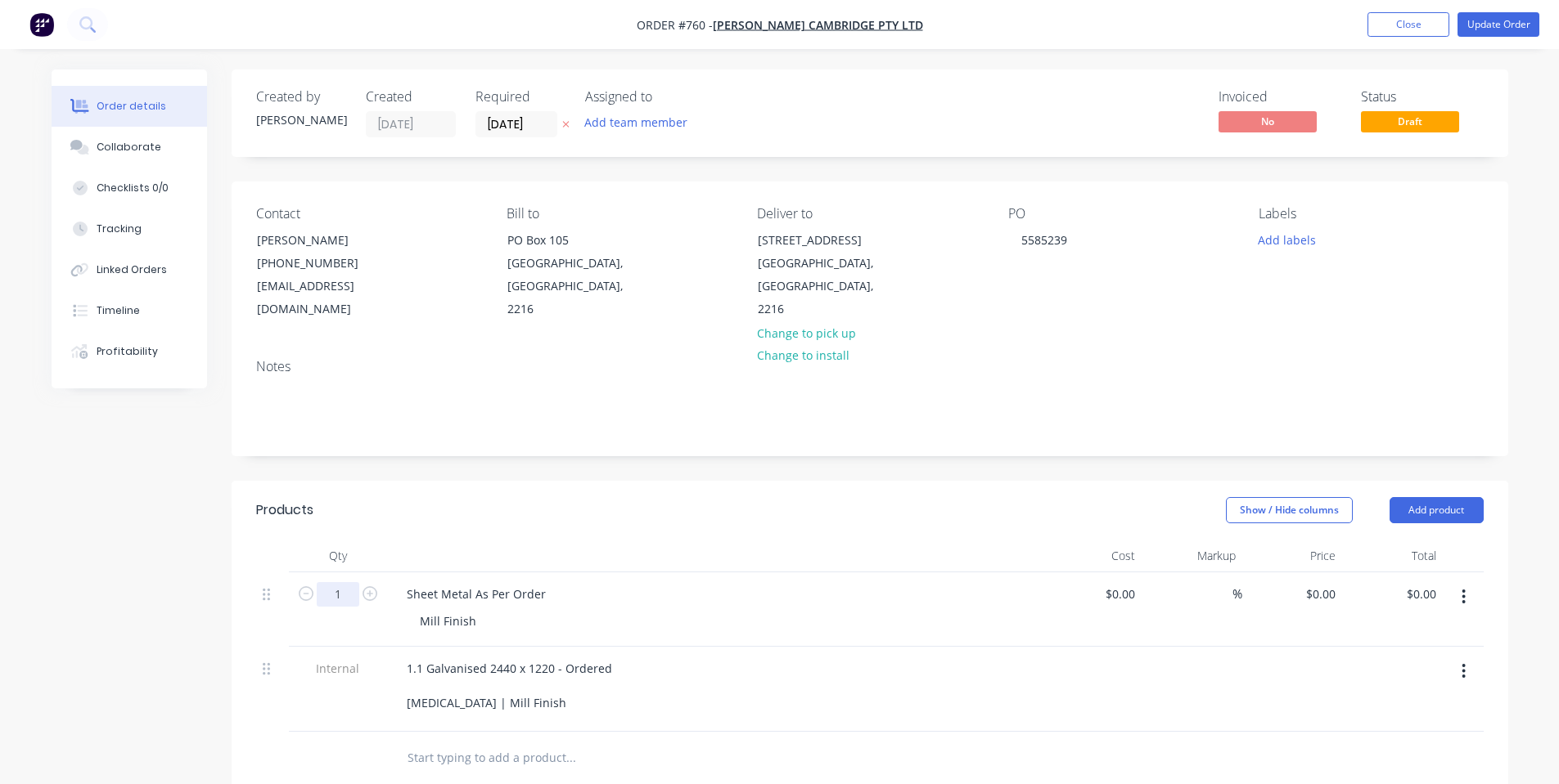
click at [352, 582] on input "1" at bounding box center [338, 595] width 42 height 24
type input "8"
click at [1321, 582] on div "0 0" at bounding box center [1328, 594] width 25 height 23
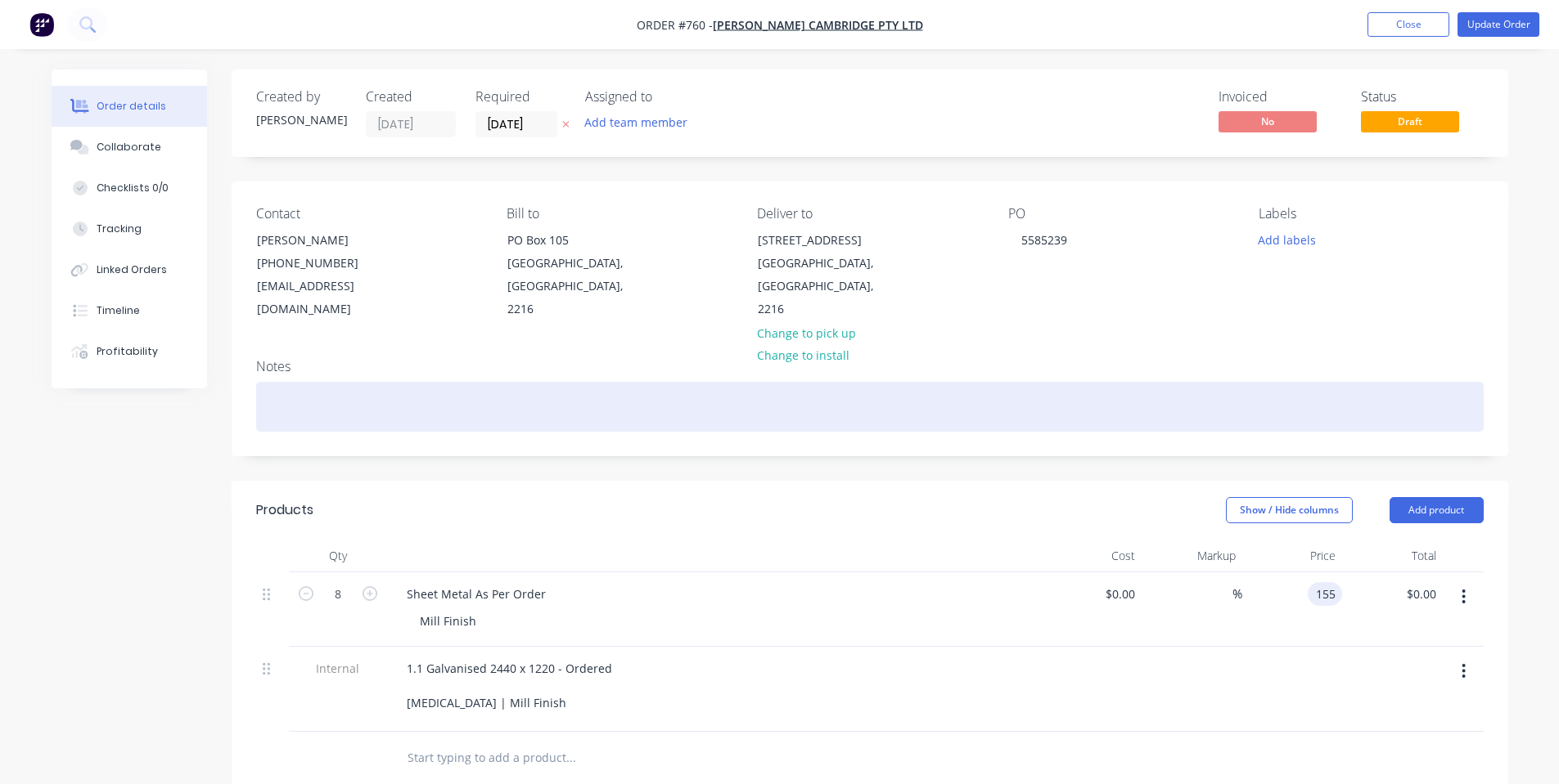
type input "$155.00"
type input "$1,240.00"
click at [1376, 387] on div at bounding box center [870, 406] width 1227 height 50
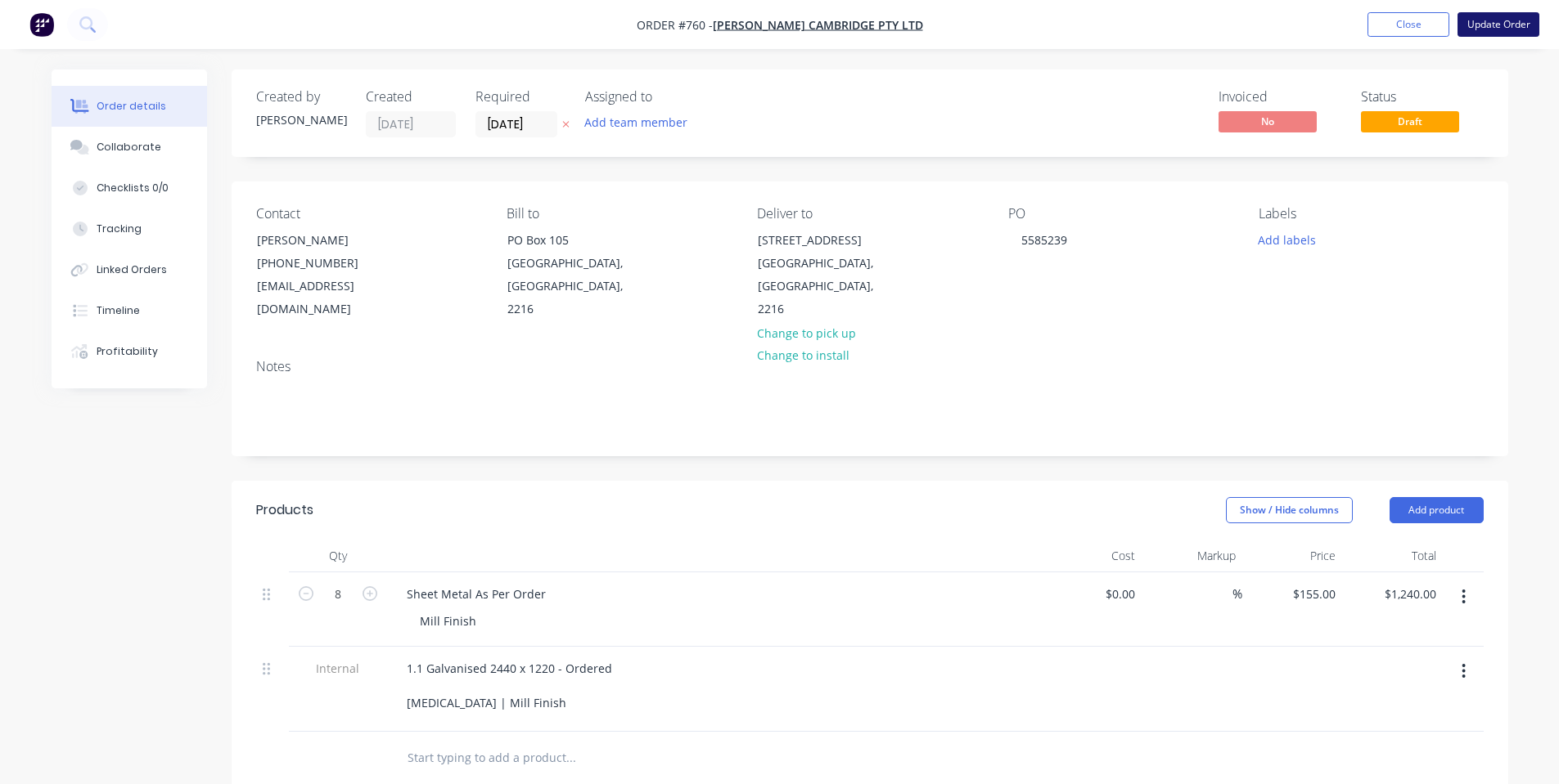
click at [1486, 25] on button "Update Order" at bounding box center [1497, 24] width 82 height 24
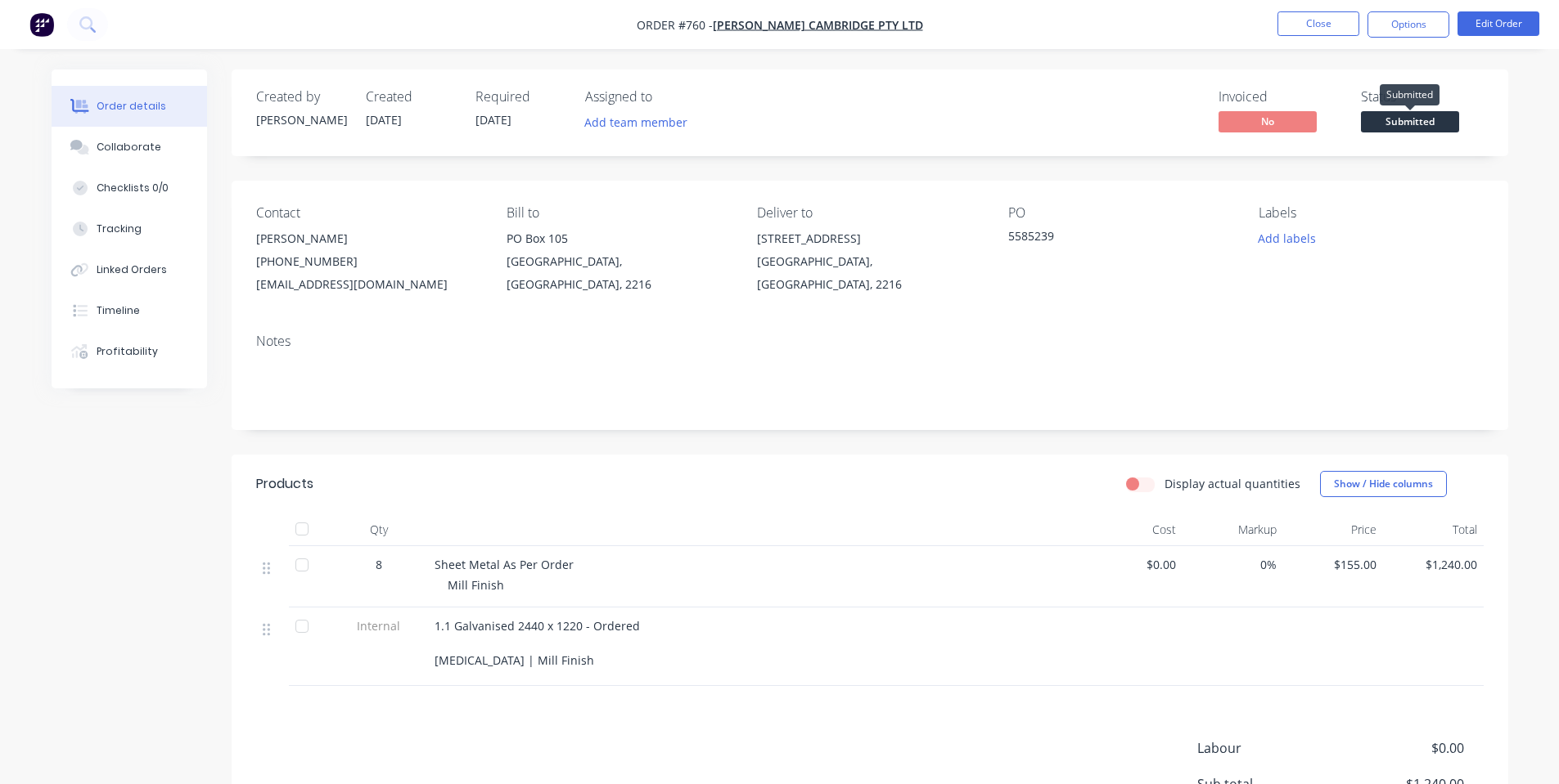
click at [1405, 125] on span "Submitted" at bounding box center [1410, 122] width 98 height 21
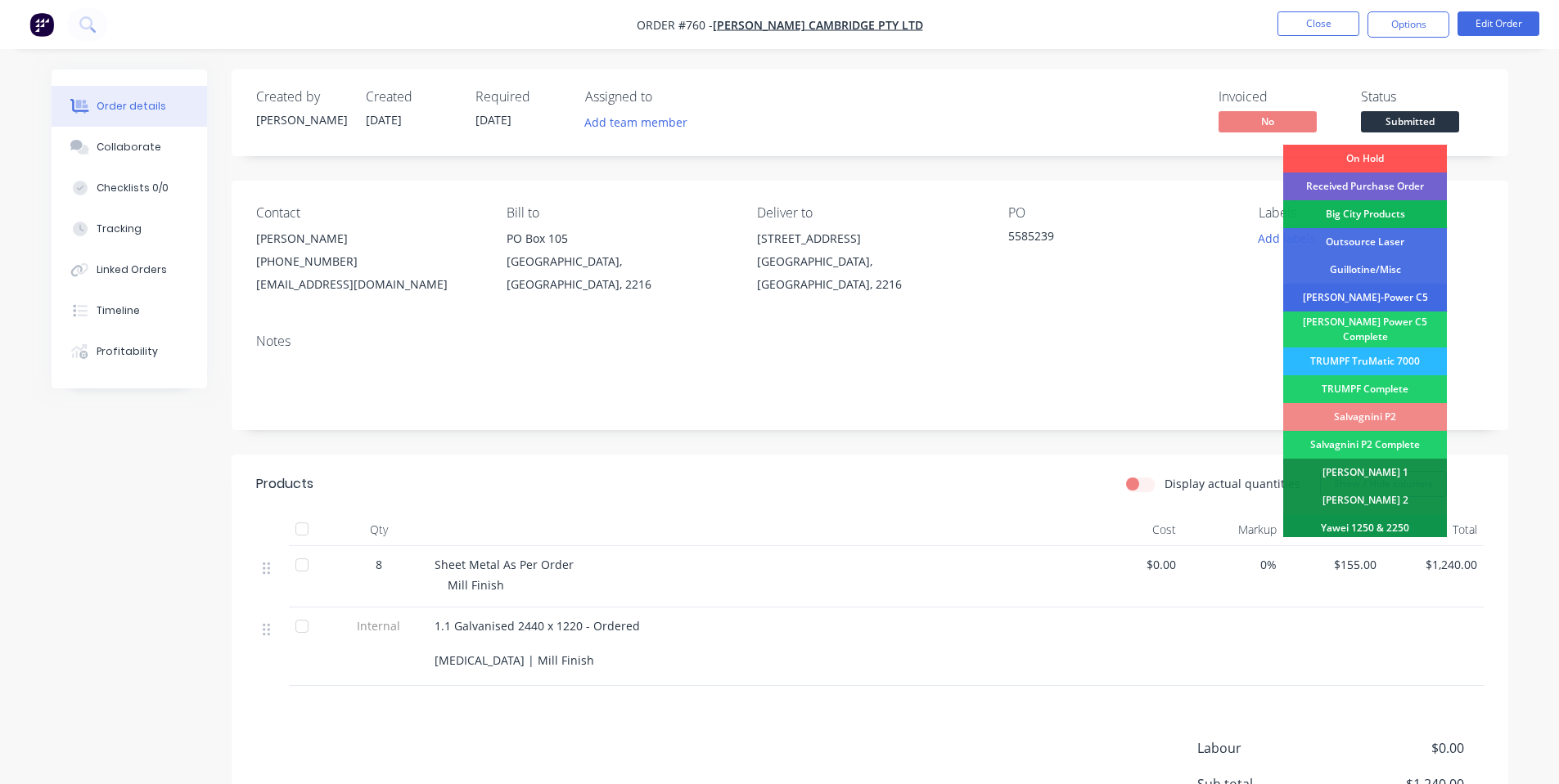
click at [1405, 301] on div "[PERSON_NAME]-Power C5" at bounding box center [1365, 298] width 163 height 28
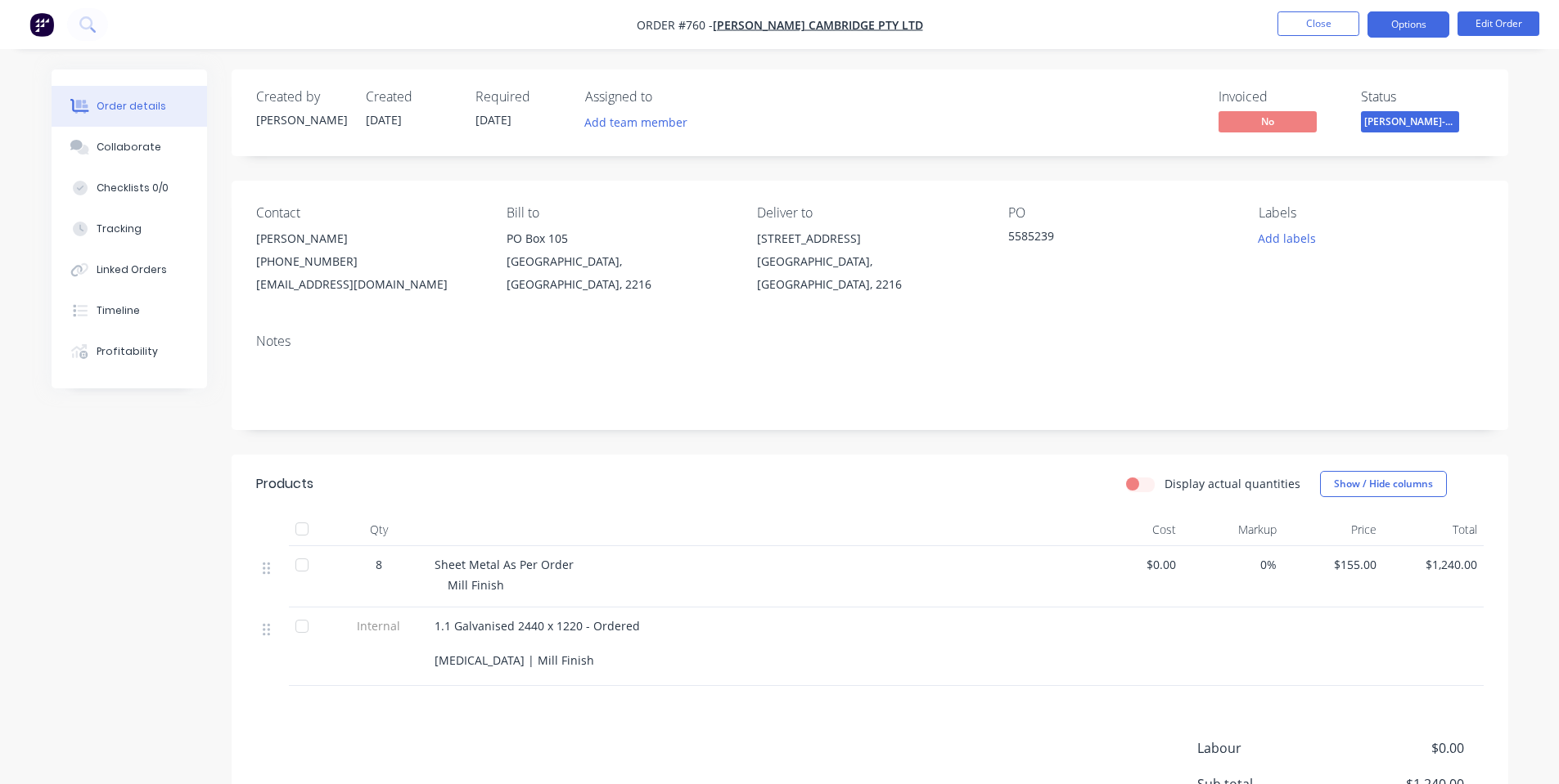
click at [1415, 29] on button "Options" at bounding box center [1408, 24] width 82 height 26
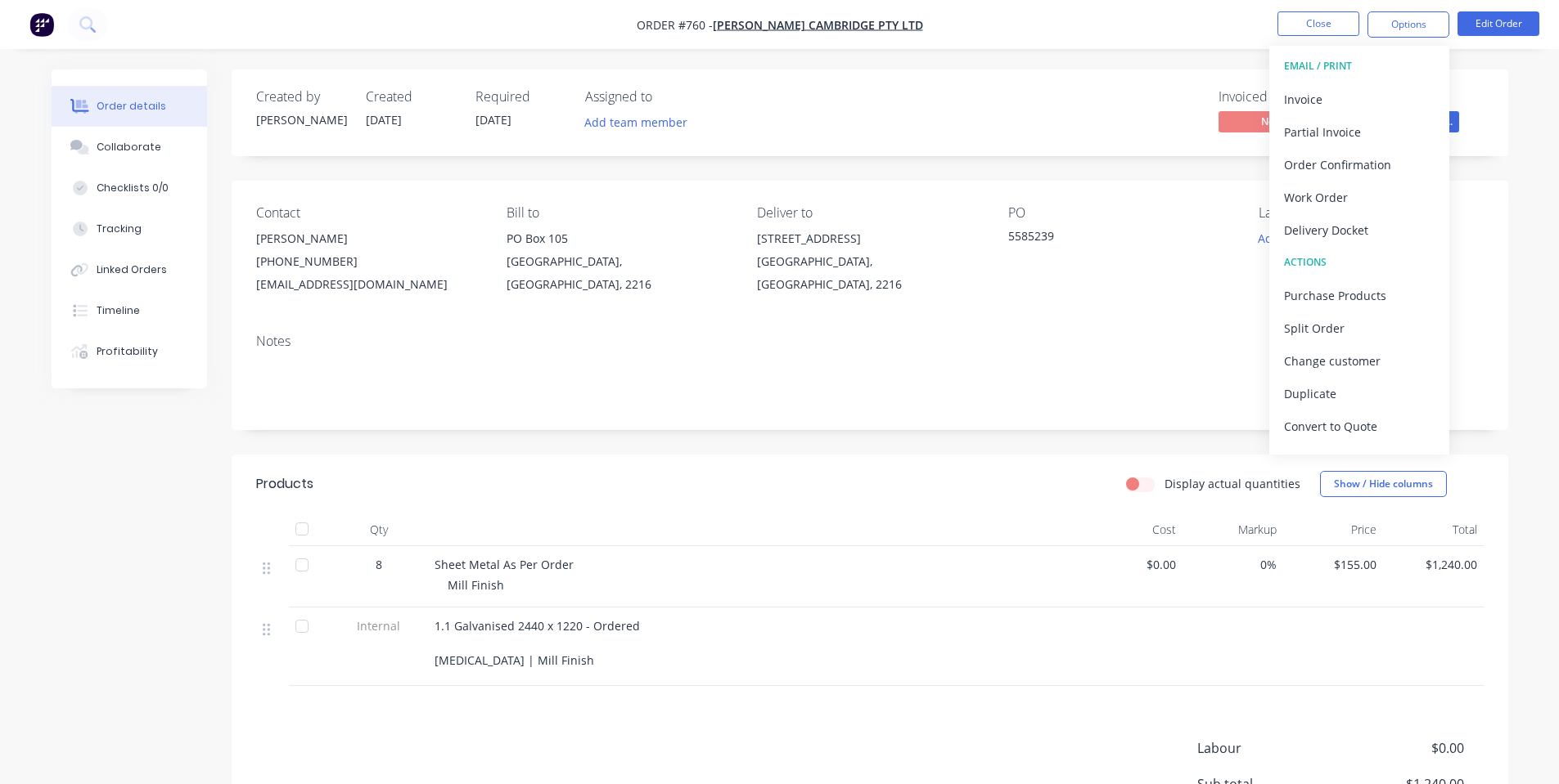
click at [1462, 114] on div "Status [PERSON_NAME]-Power C5" at bounding box center [1422, 113] width 123 height 48
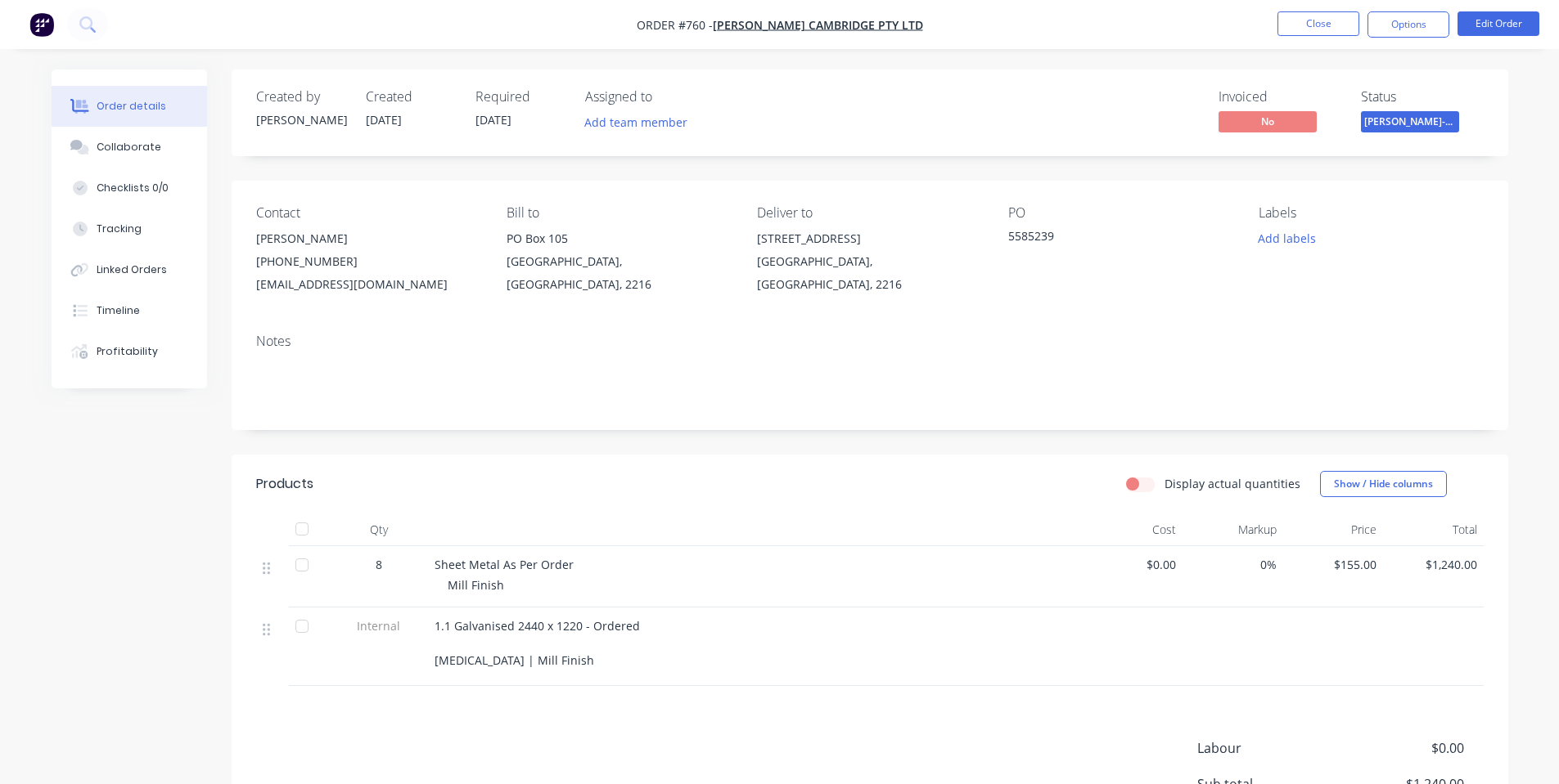
click at [1455, 114] on span "[PERSON_NAME]-Power C5" at bounding box center [1410, 122] width 98 height 21
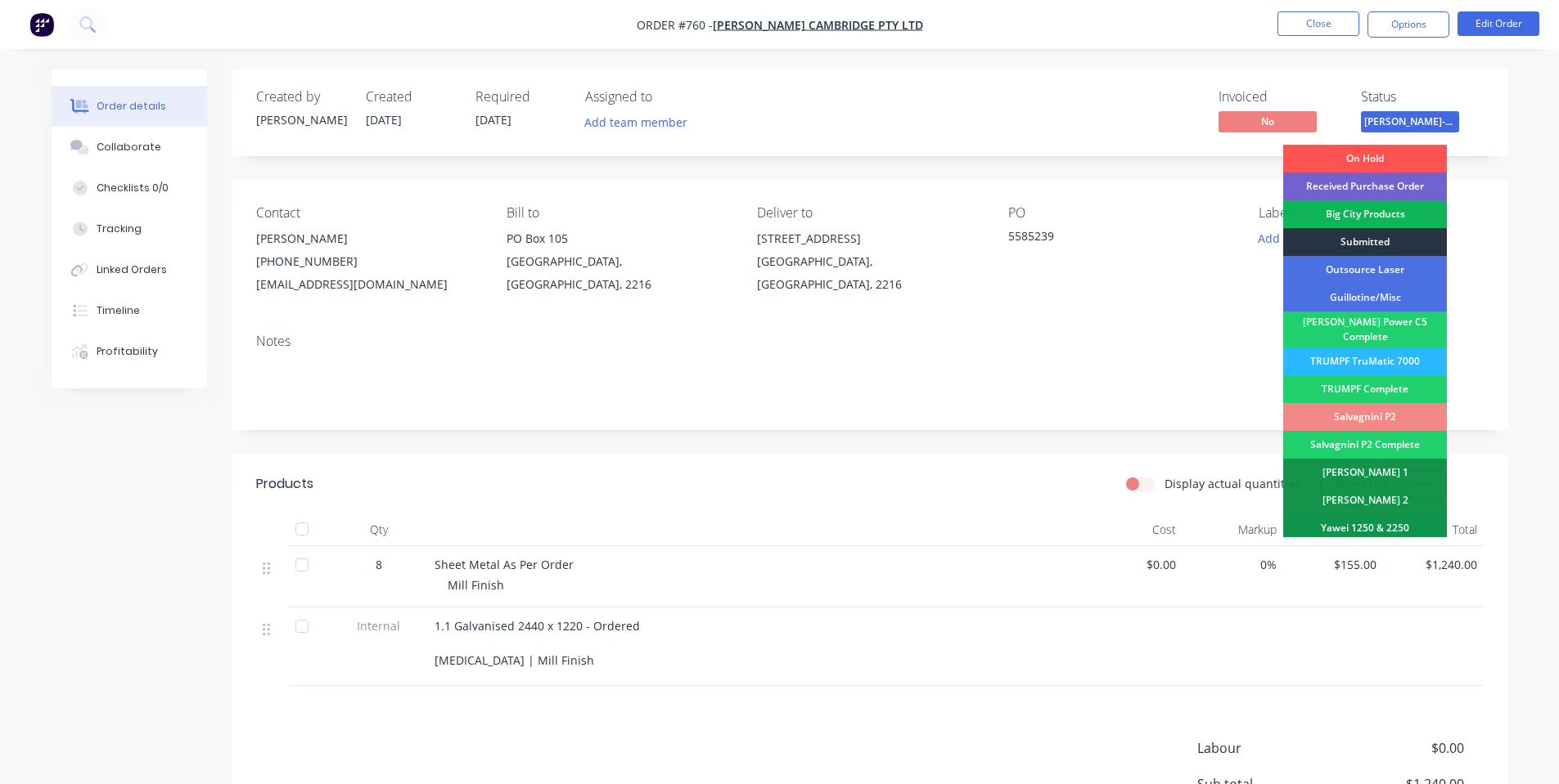
click at [1385, 239] on div "Submitted" at bounding box center [1365, 242] width 163 height 28
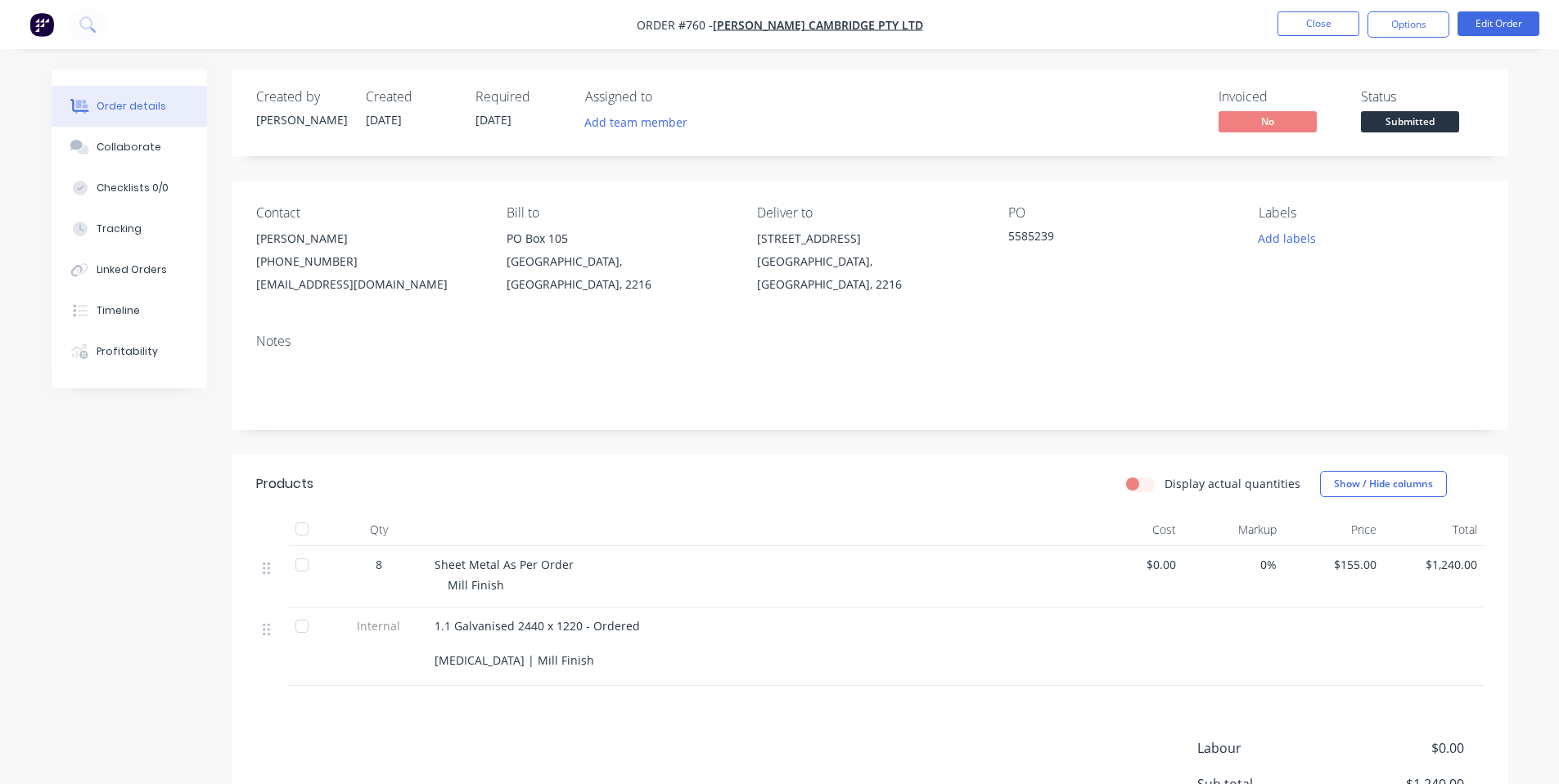
click at [1416, 109] on div "Status Submitted" at bounding box center [1422, 113] width 123 height 48
click at [1417, 120] on span "Submitted" at bounding box center [1410, 122] width 98 height 21
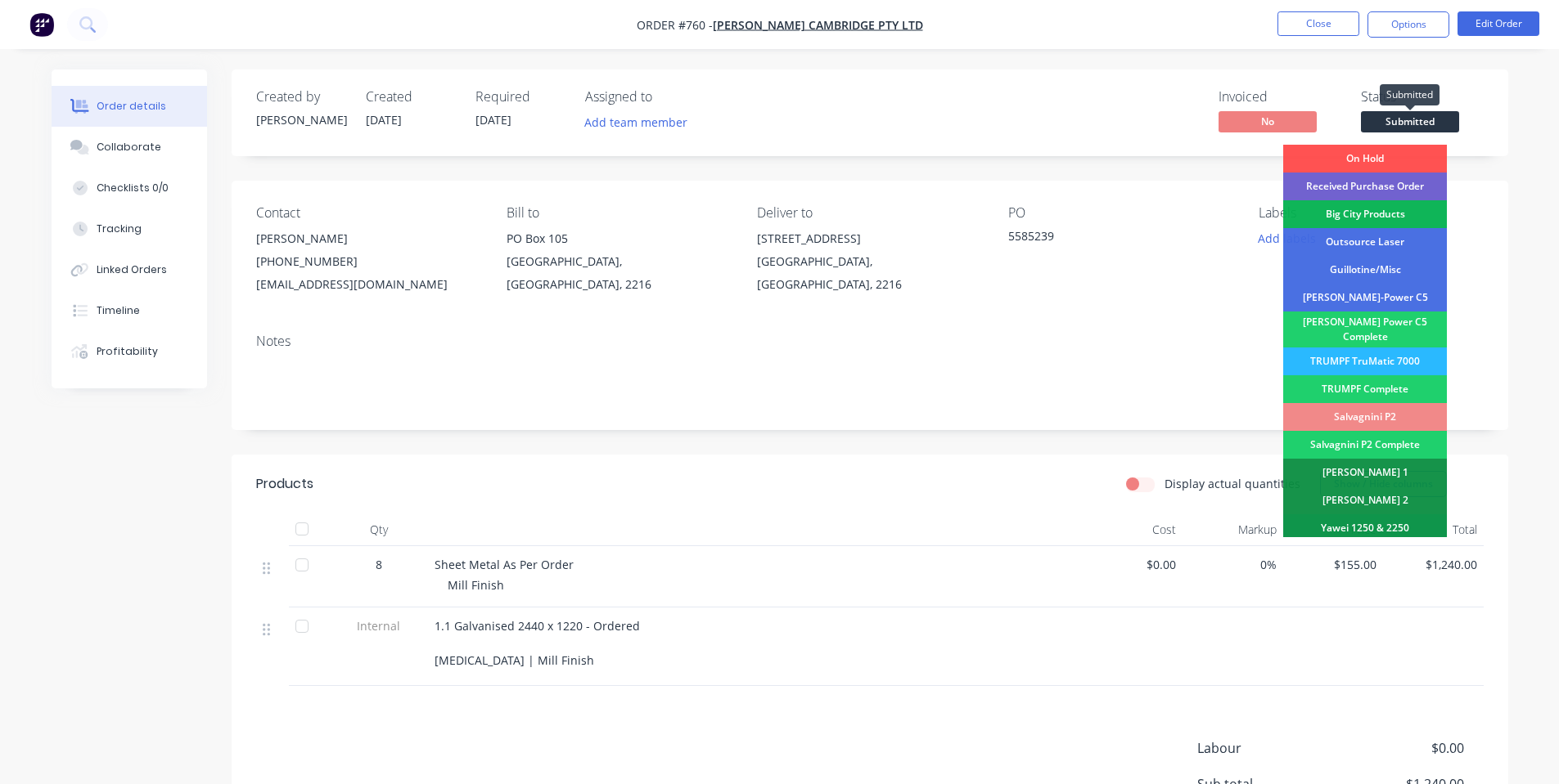
click at [1409, 127] on span "Submitted" at bounding box center [1410, 122] width 98 height 21
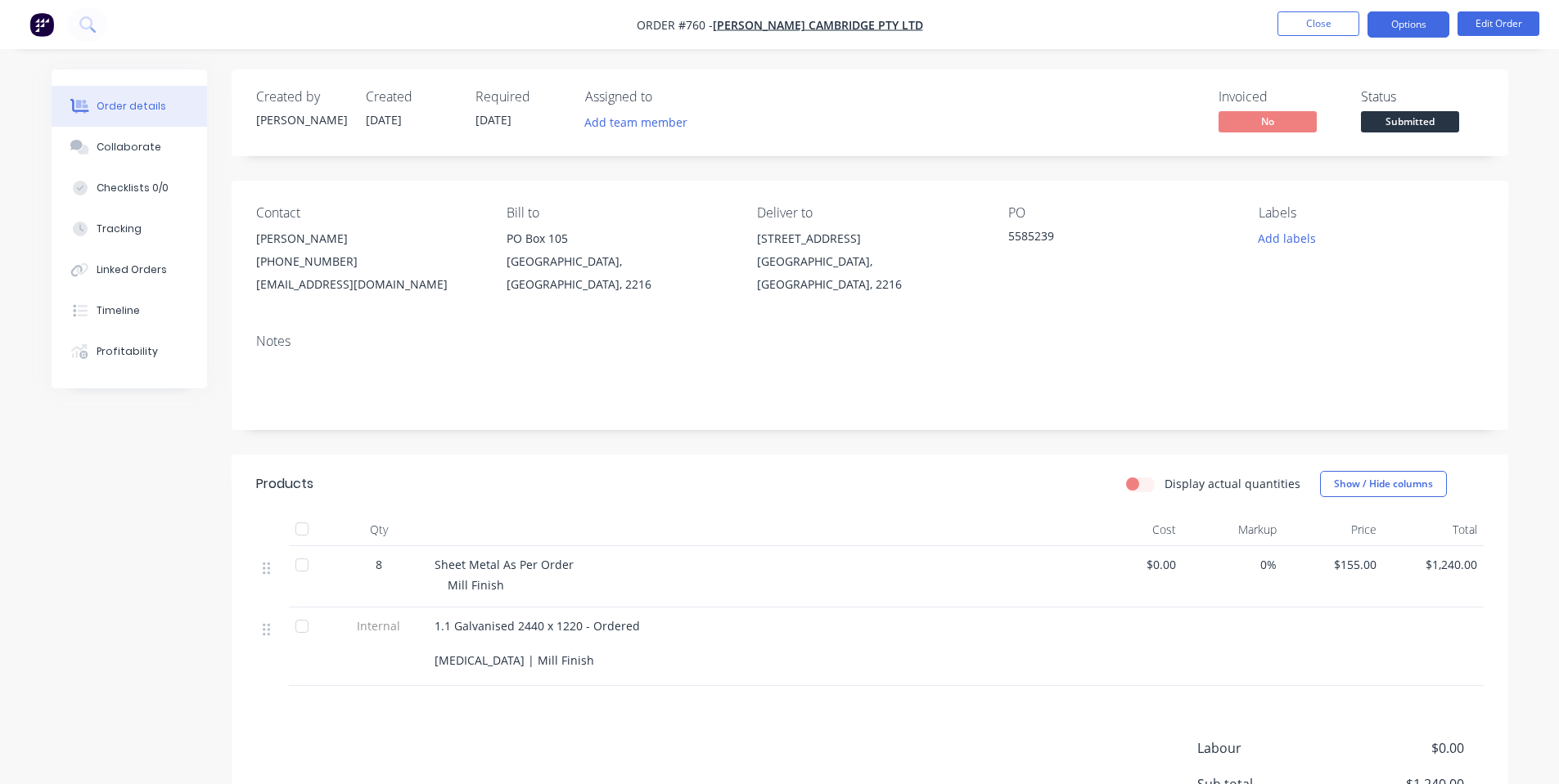
click at [1429, 32] on button "Options" at bounding box center [1408, 24] width 82 height 26
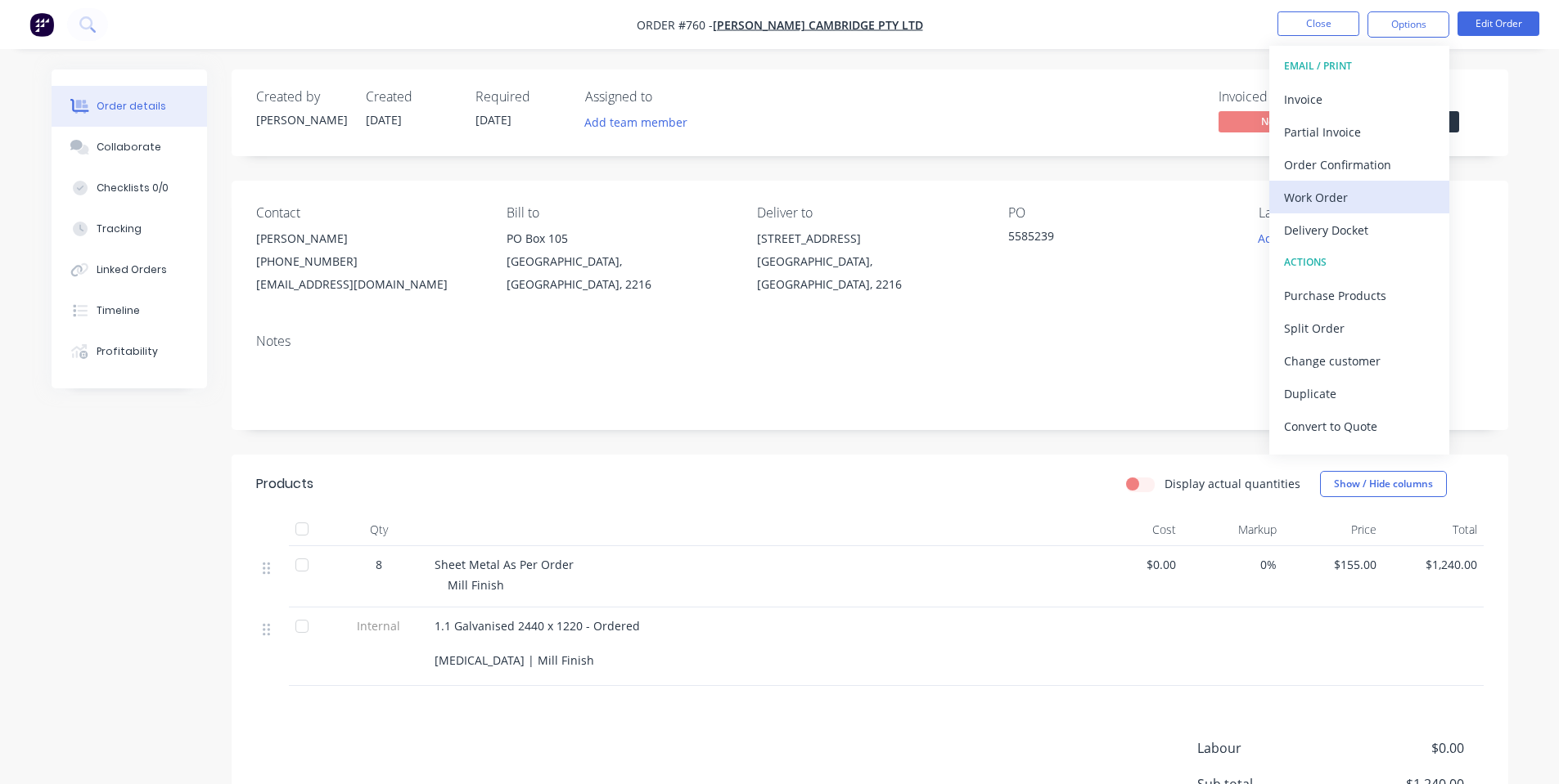
click at [1385, 183] on button "Work Order" at bounding box center [1359, 197] width 180 height 33
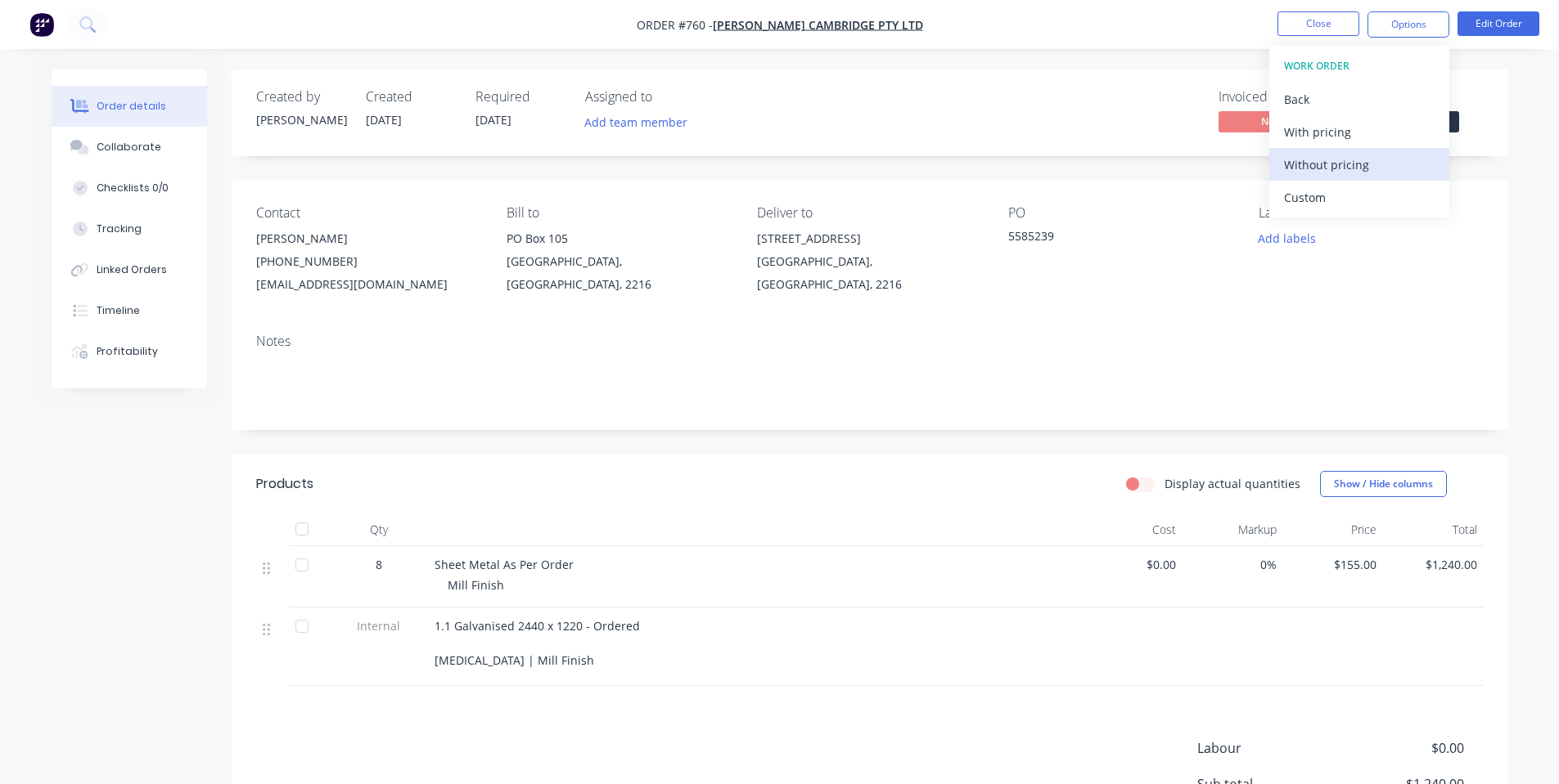
click at [1373, 164] on div "Without pricing" at bounding box center [1359, 164] width 150 height 23
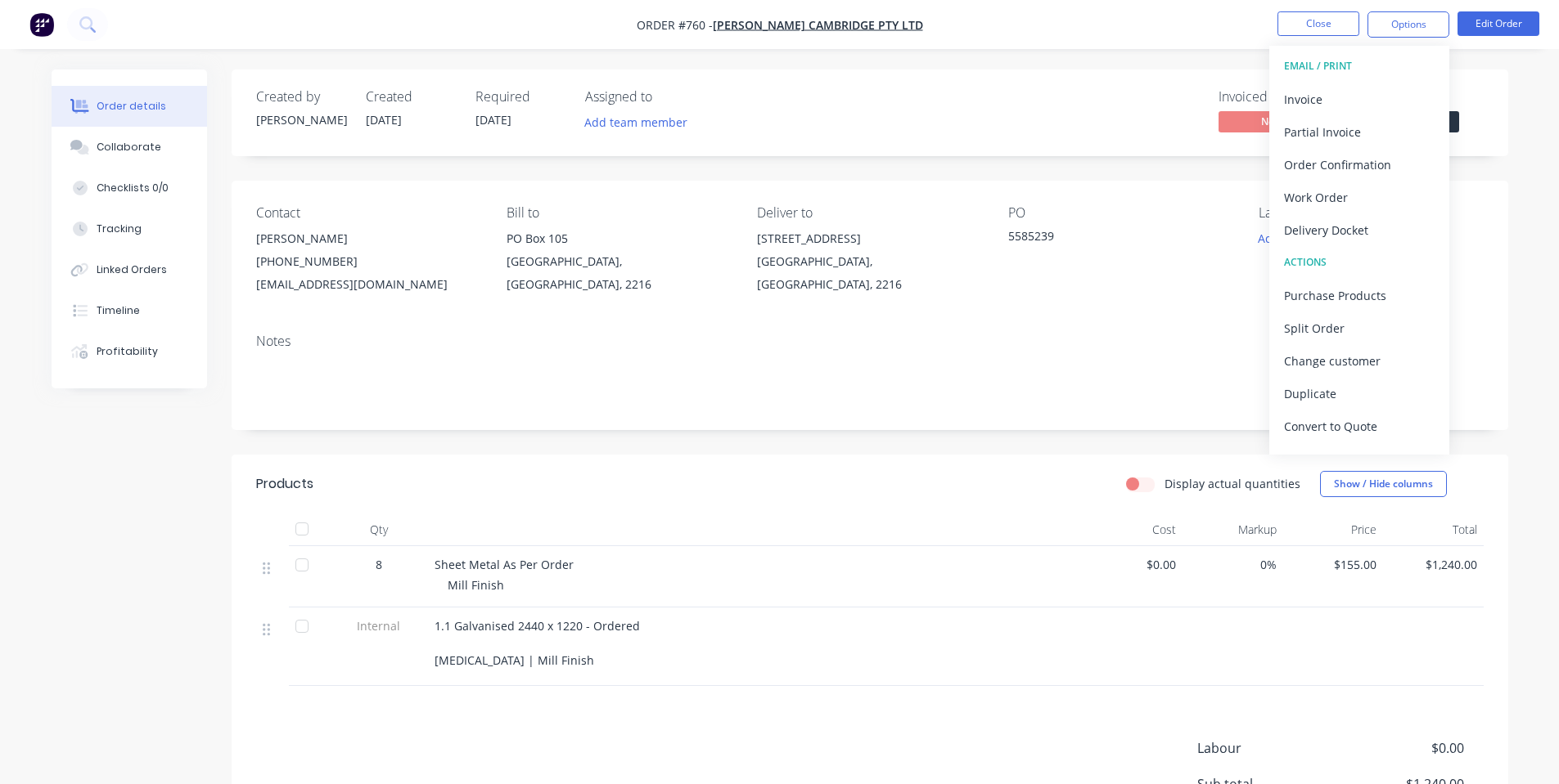
click at [887, 157] on div "Created by [PERSON_NAME] Created [DATE] Required [DATE] Assigned to Add team me…" at bounding box center [870, 511] width 1277 height 883
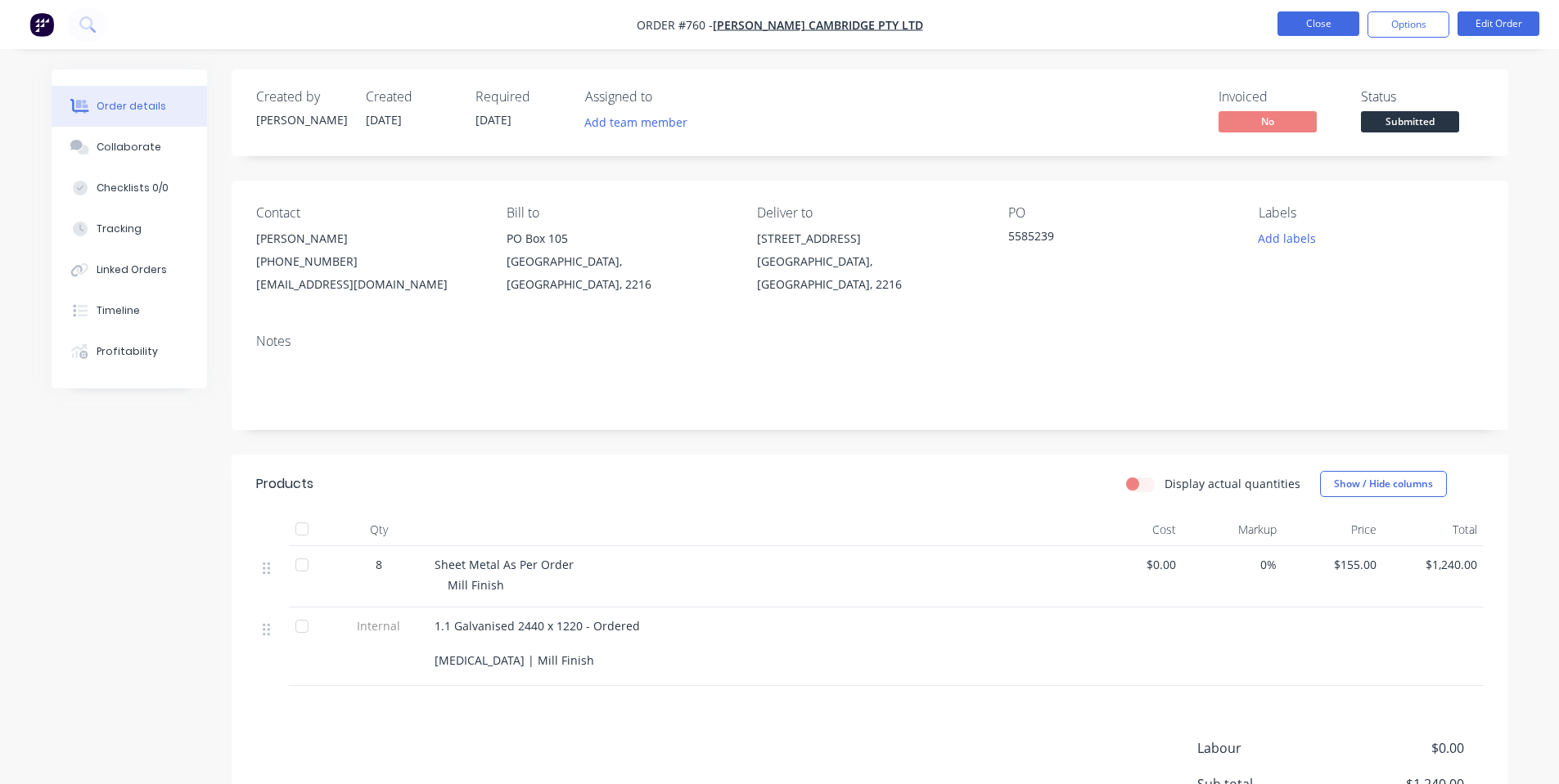
click at [1319, 23] on button "Close" at bounding box center [1318, 23] width 82 height 24
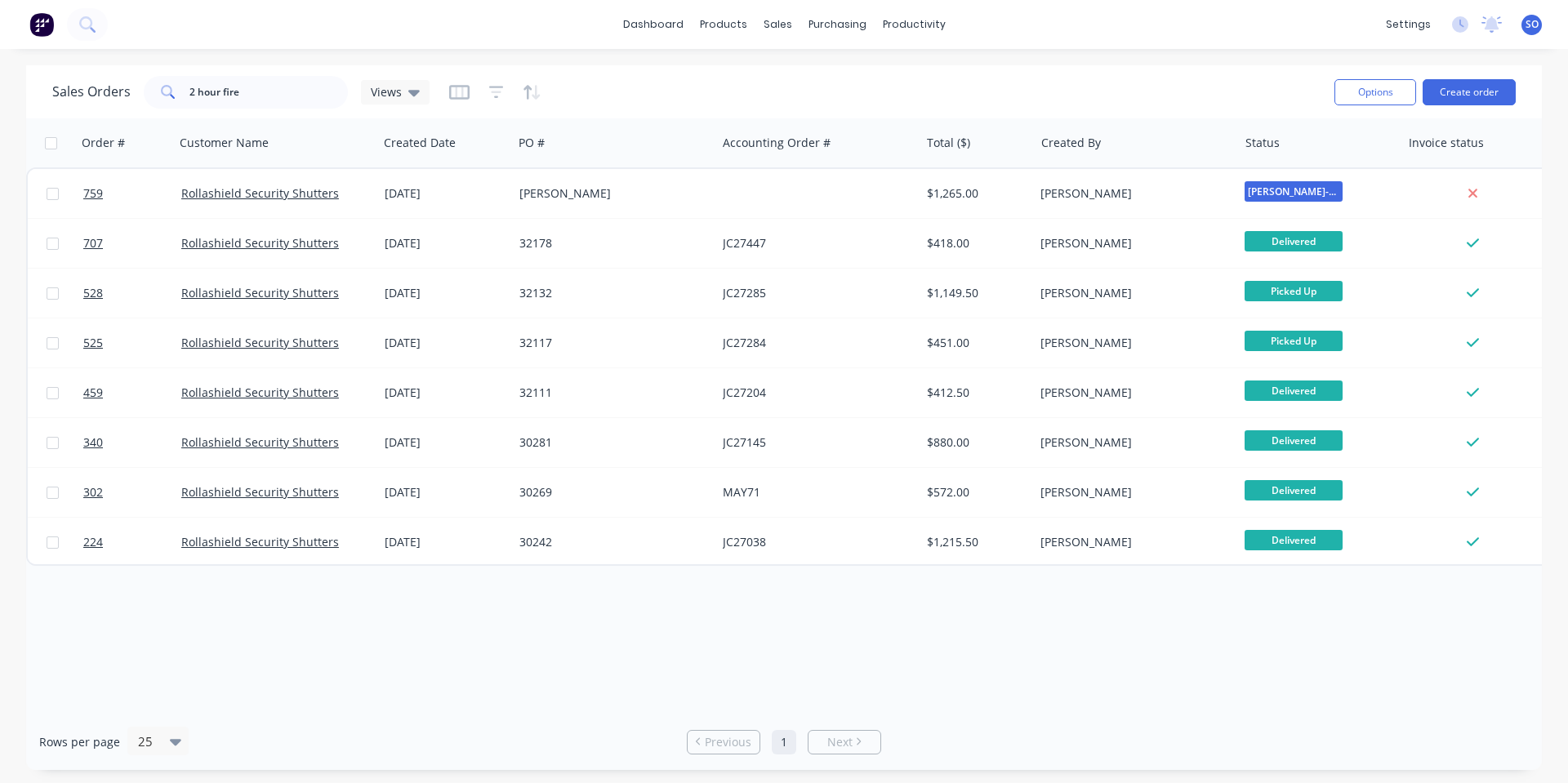
click at [855, 42] on div "dashboard products sales purchasing productivity dashboard products Product Cat…" at bounding box center [784, 24] width 1568 height 49
click at [68, 93] on div "Sales Orders 2 hour fire Views" at bounding box center [241, 92] width 377 height 33
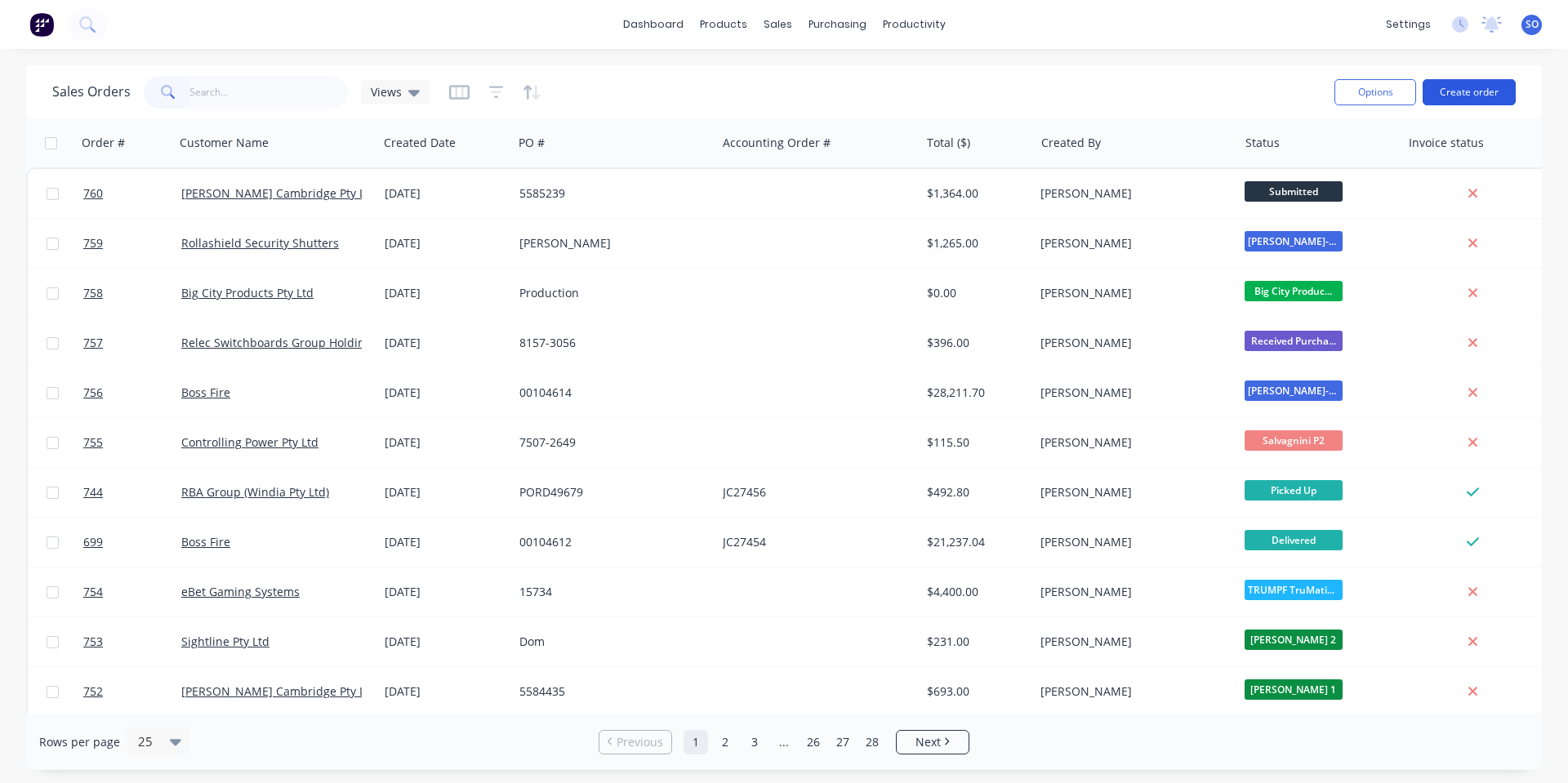
click at [1487, 93] on button "Create order" at bounding box center [1468, 93] width 93 height 26
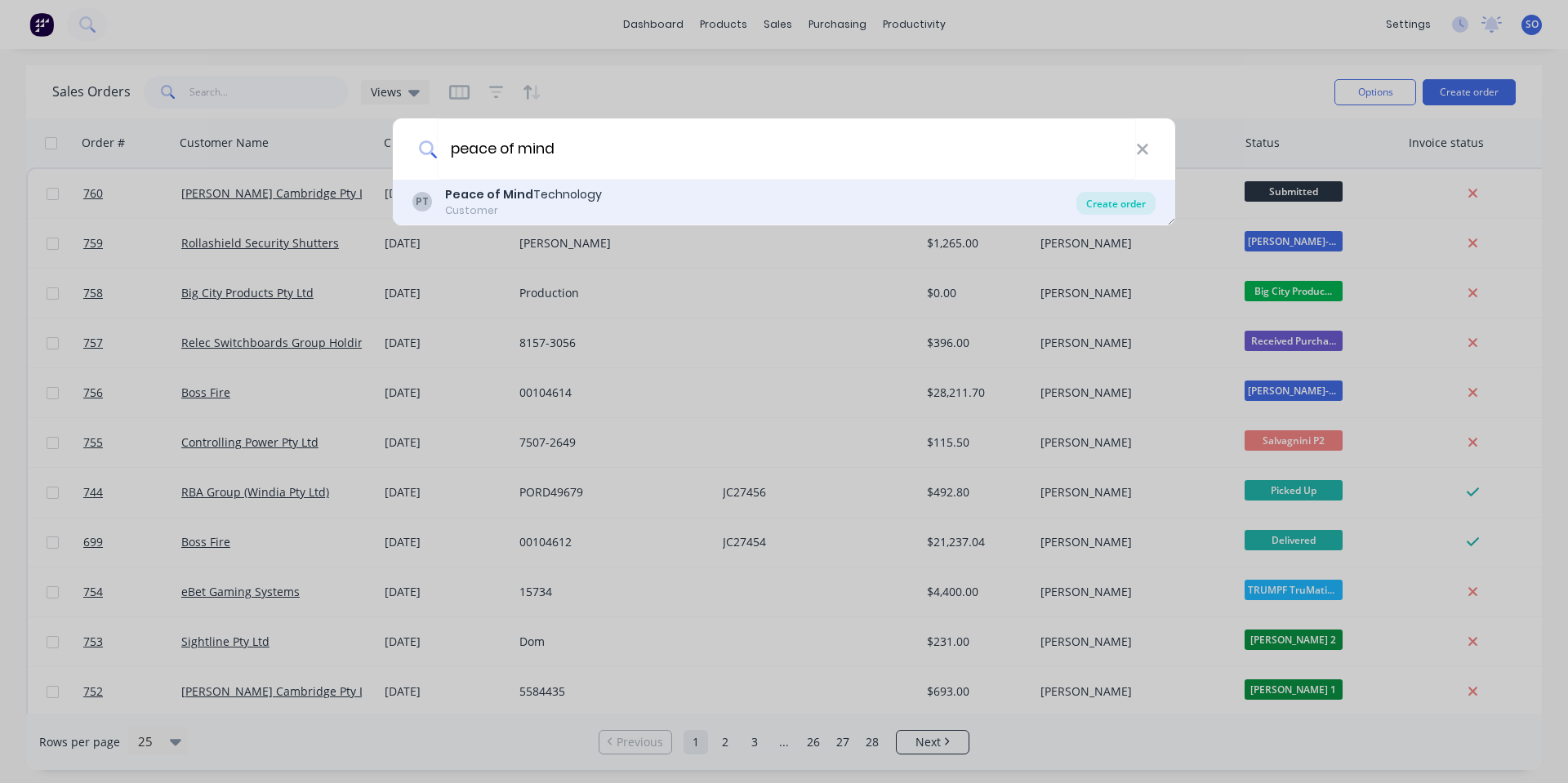
type input "peace of mind"
click at [1109, 197] on div "Create order" at bounding box center [1116, 203] width 80 height 22
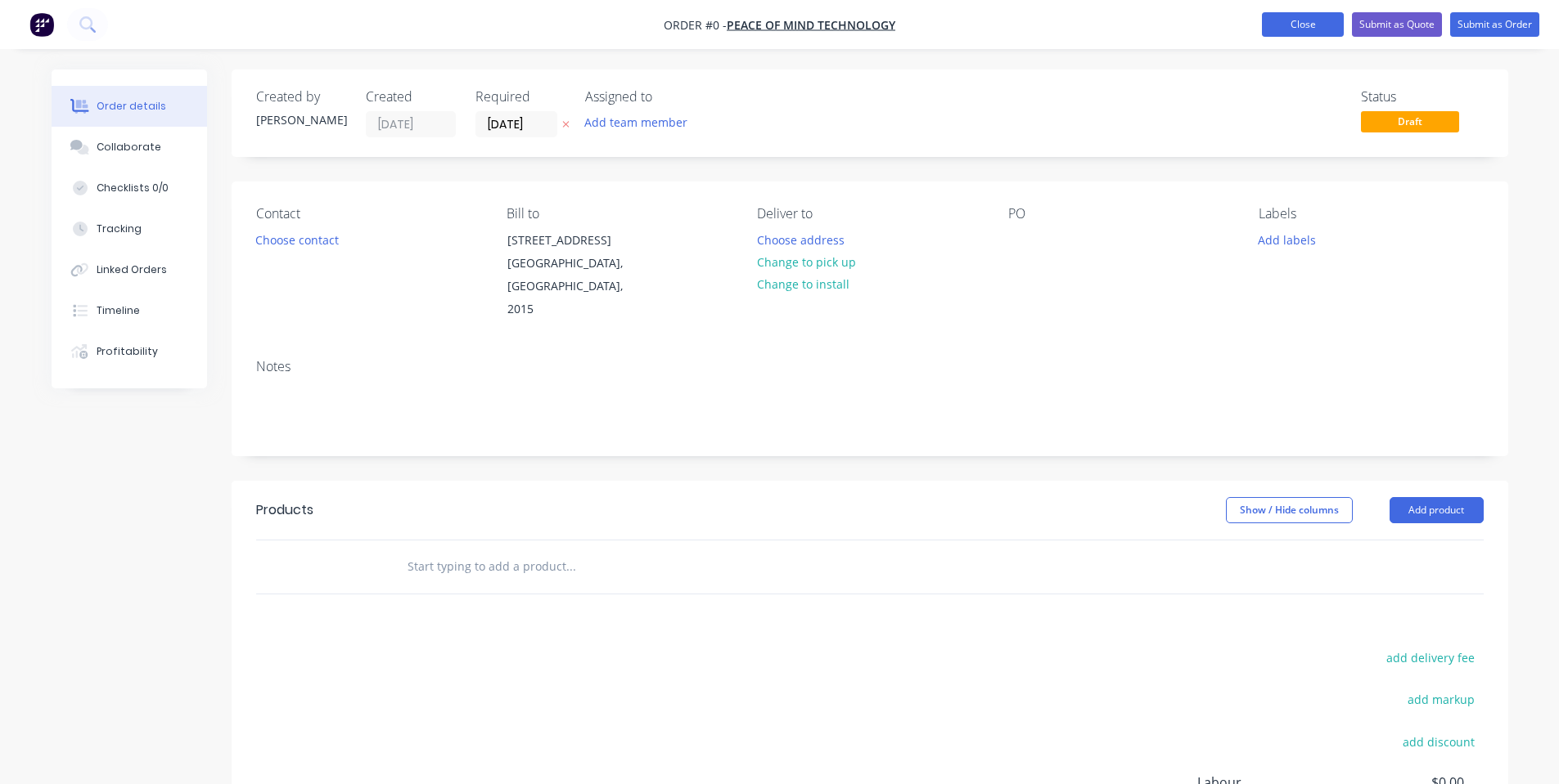
click at [1306, 24] on button "Close" at bounding box center [1302, 24] width 82 height 24
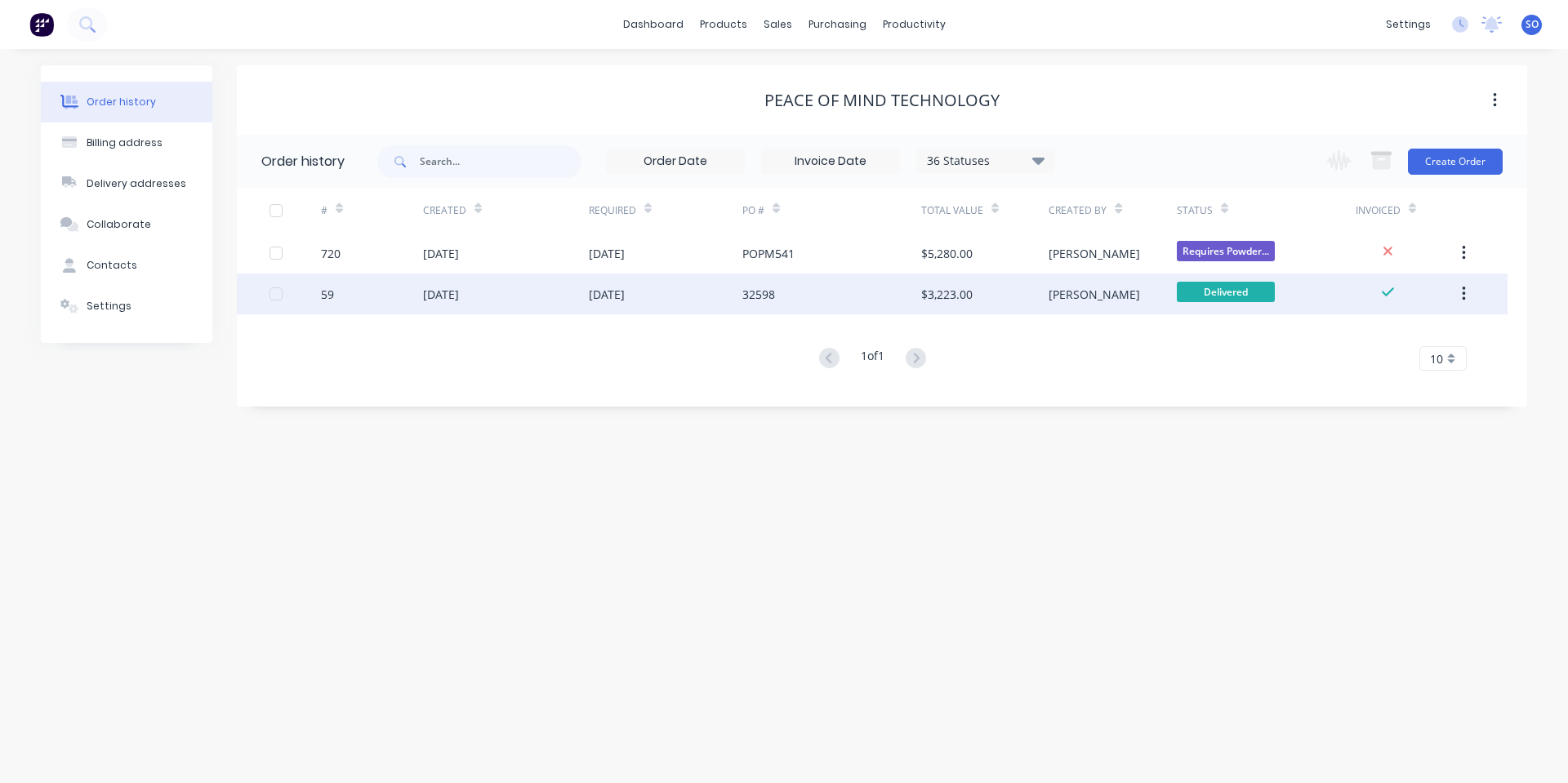
click at [502, 295] on div "[DATE]" at bounding box center [506, 294] width 166 height 41
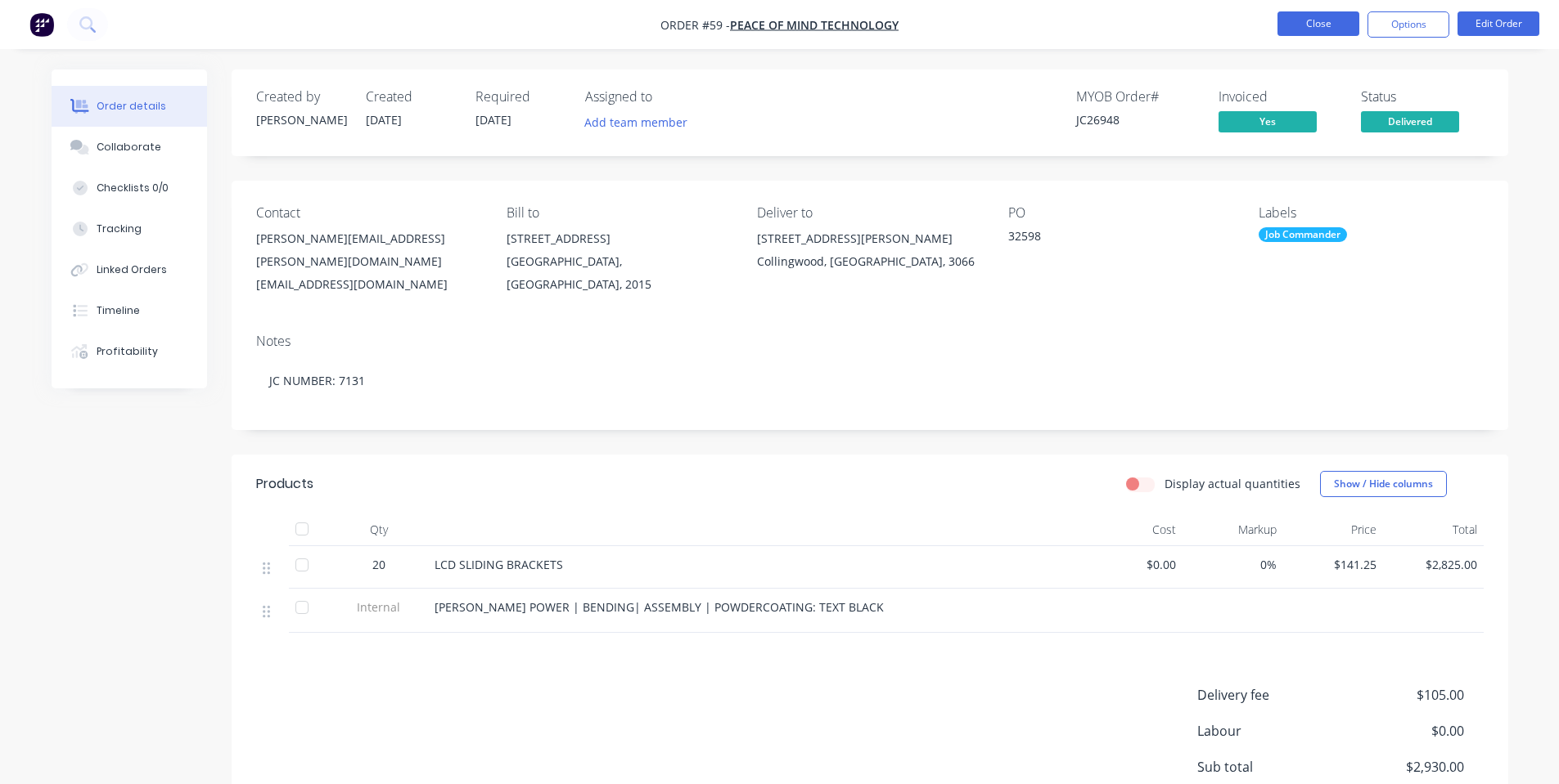
click at [1324, 27] on button "Close" at bounding box center [1318, 23] width 82 height 24
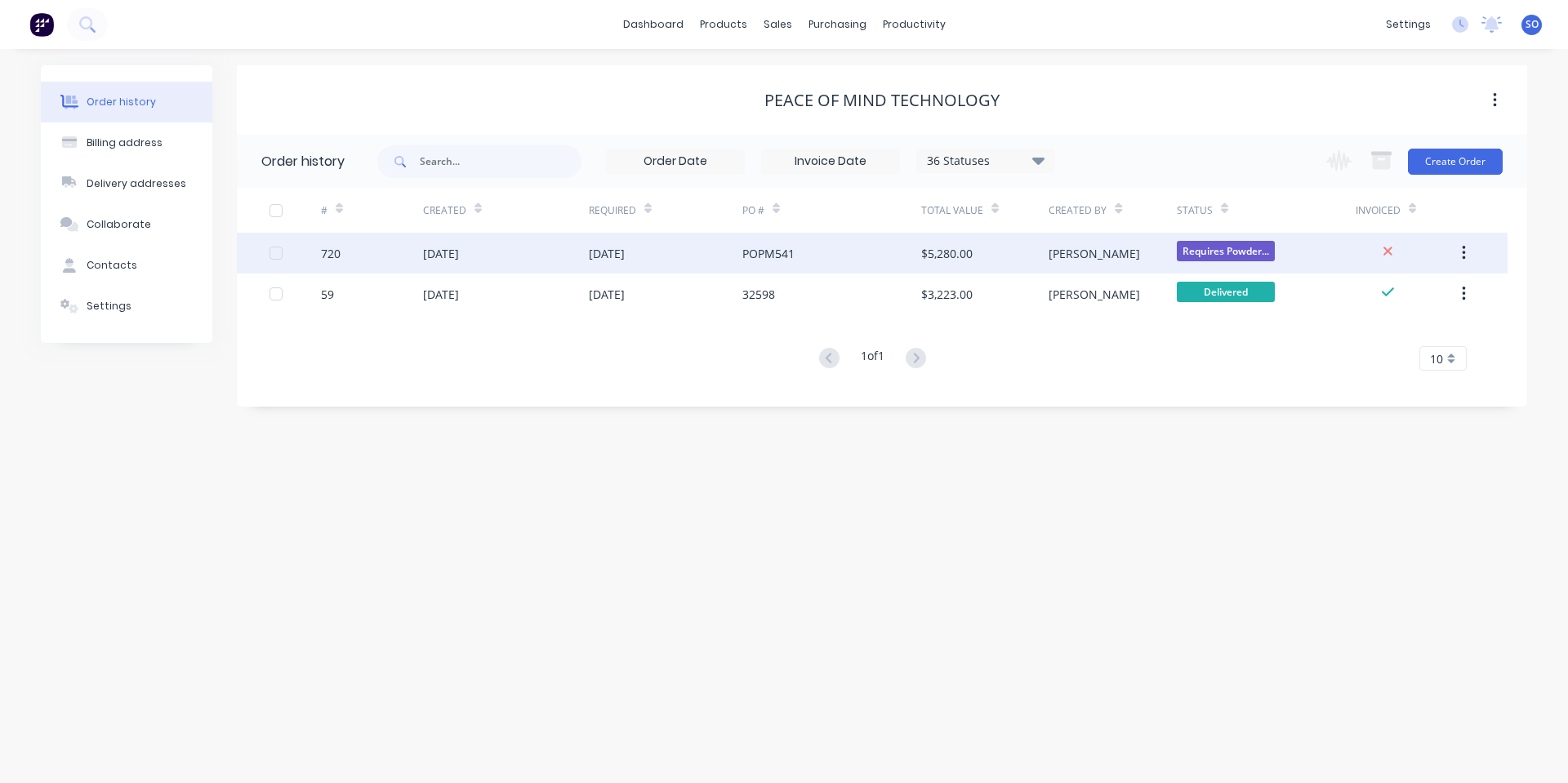
click at [520, 251] on div "[DATE]" at bounding box center [506, 254] width 166 height 41
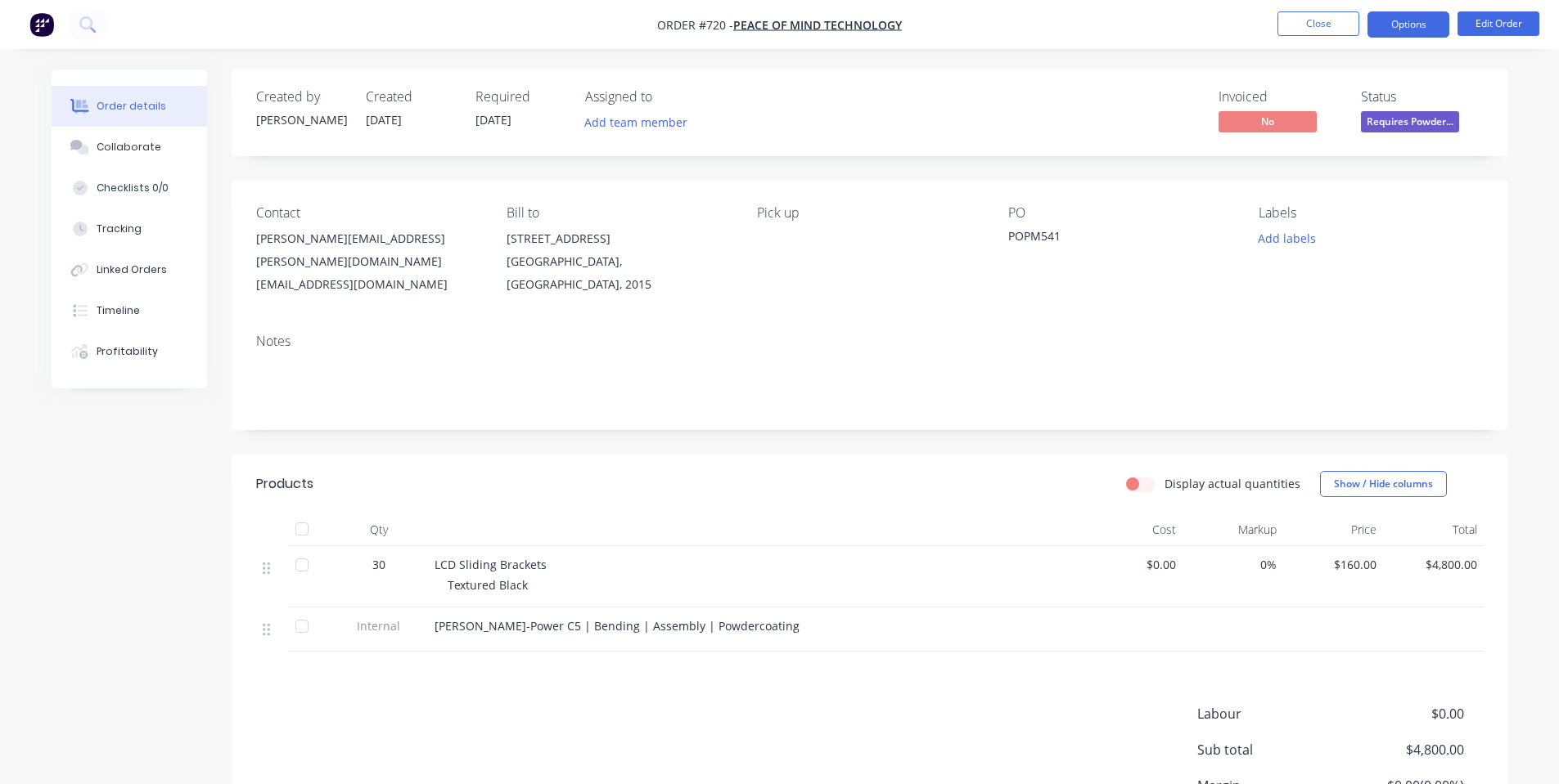
click at [1419, 29] on button "Options" at bounding box center [1408, 24] width 82 height 26
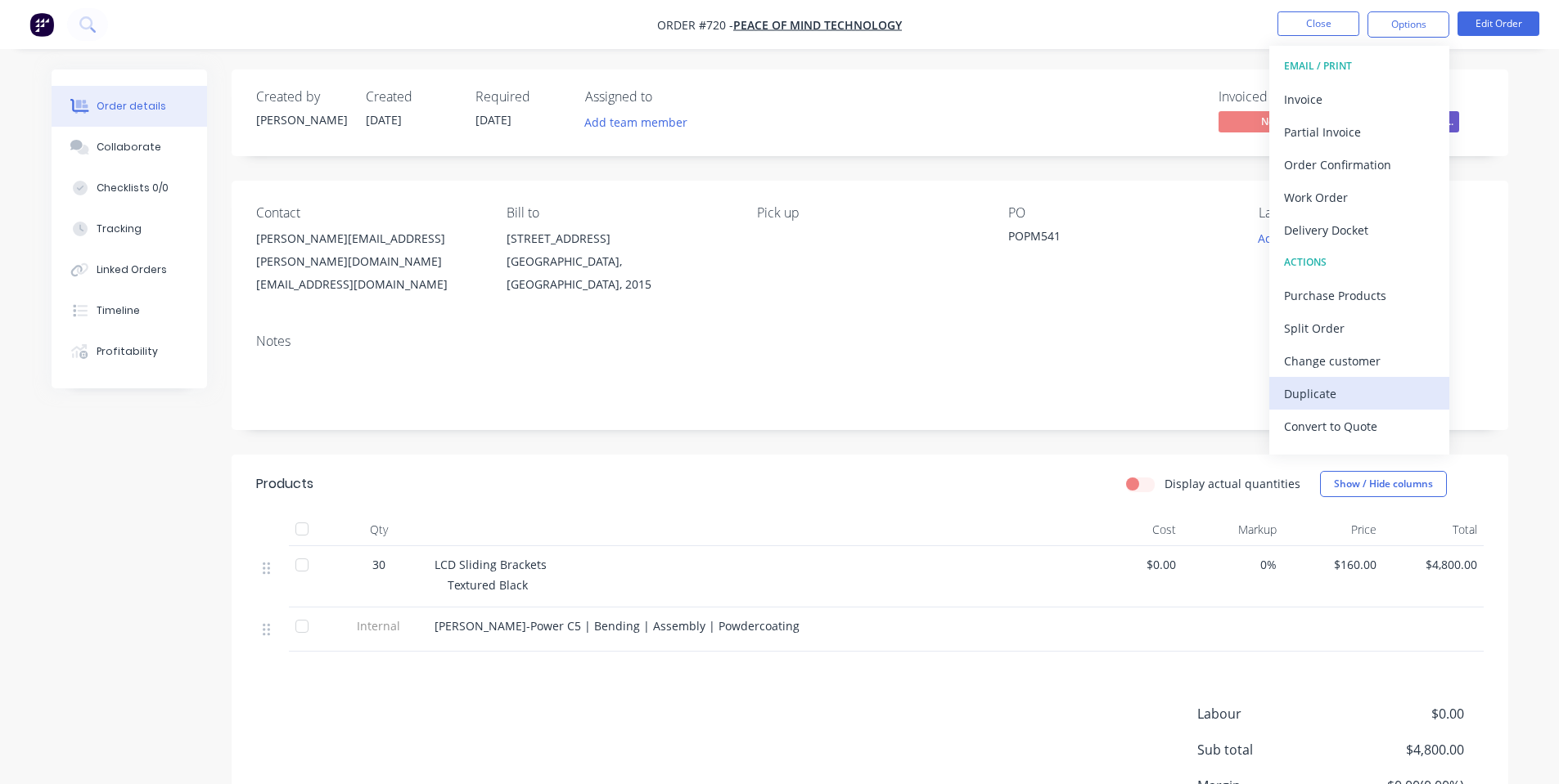
click at [1342, 386] on div "Duplicate" at bounding box center [1359, 393] width 150 height 23
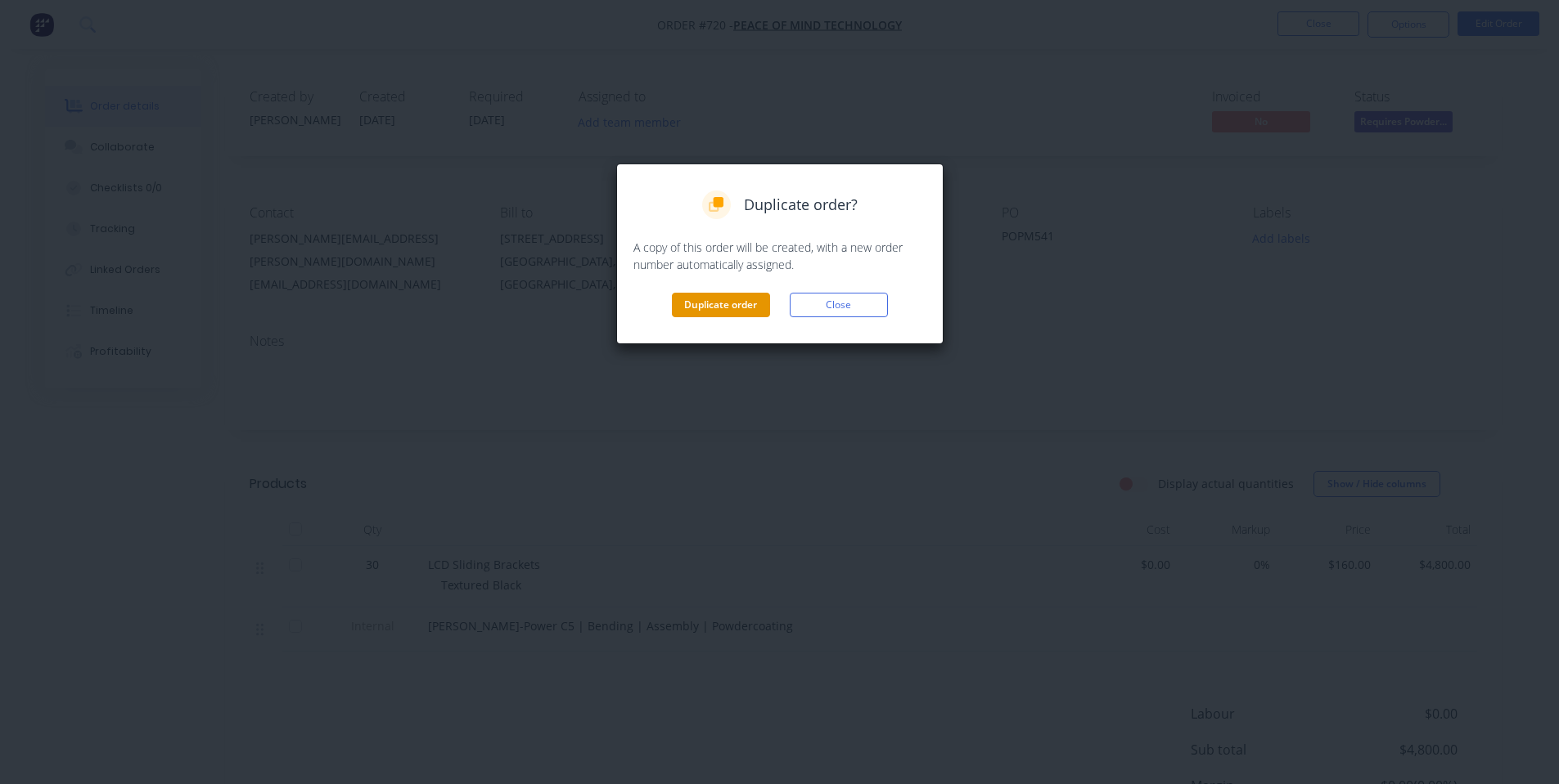
drag, startPoint x: 673, startPoint y: 325, endPoint x: 719, endPoint y: 308, distance: 49.0
click at [701, 317] on div "Duplicate order? A copy of this order will be created, with a new order number …" at bounding box center [780, 253] width 327 height 181
click at [719, 307] on button "Duplicate order" at bounding box center [720, 305] width 98 height 24
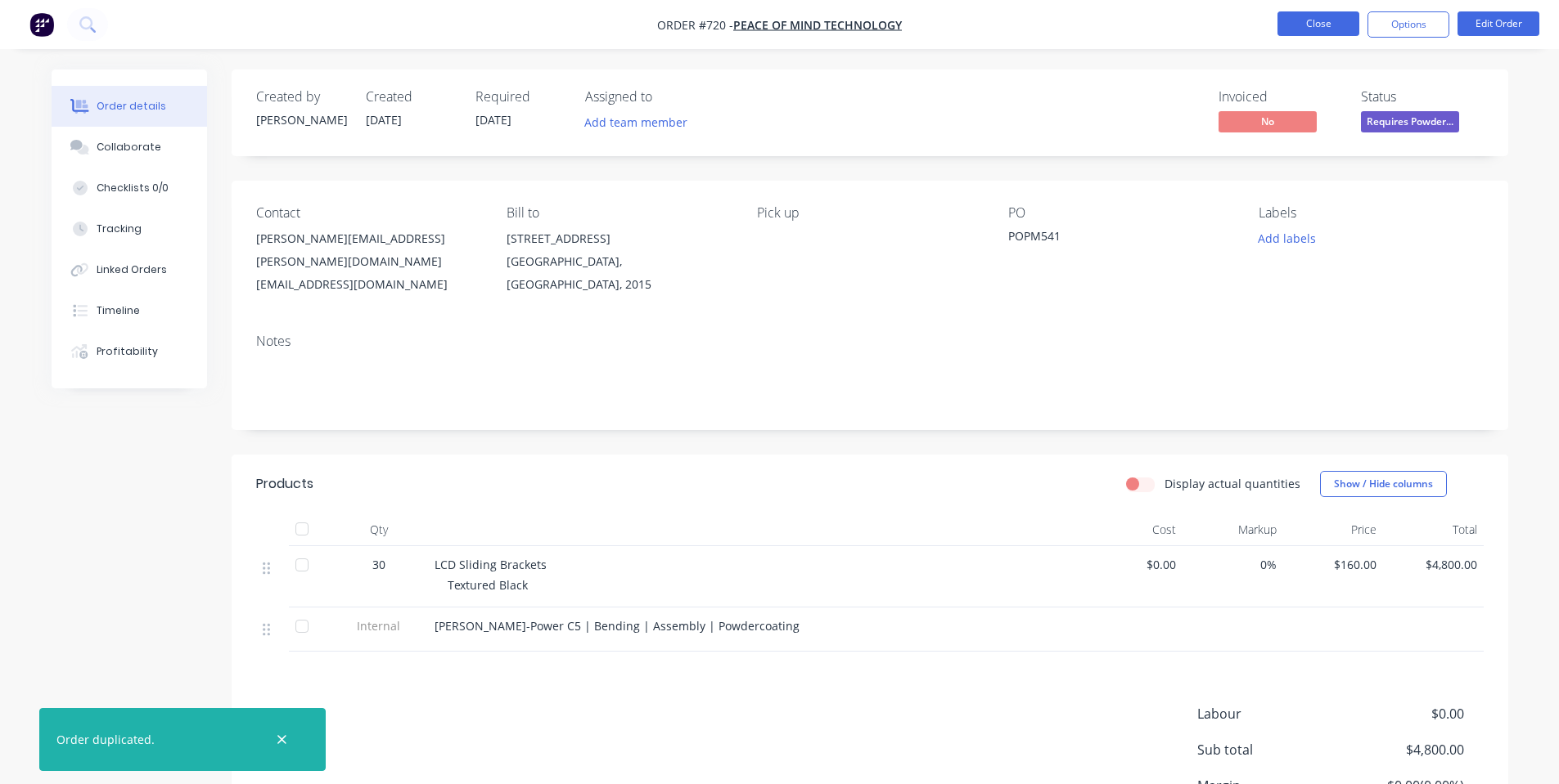
click at [1302, 29] on button "Close" at bounding box center [1318, 23] width 82 height 24
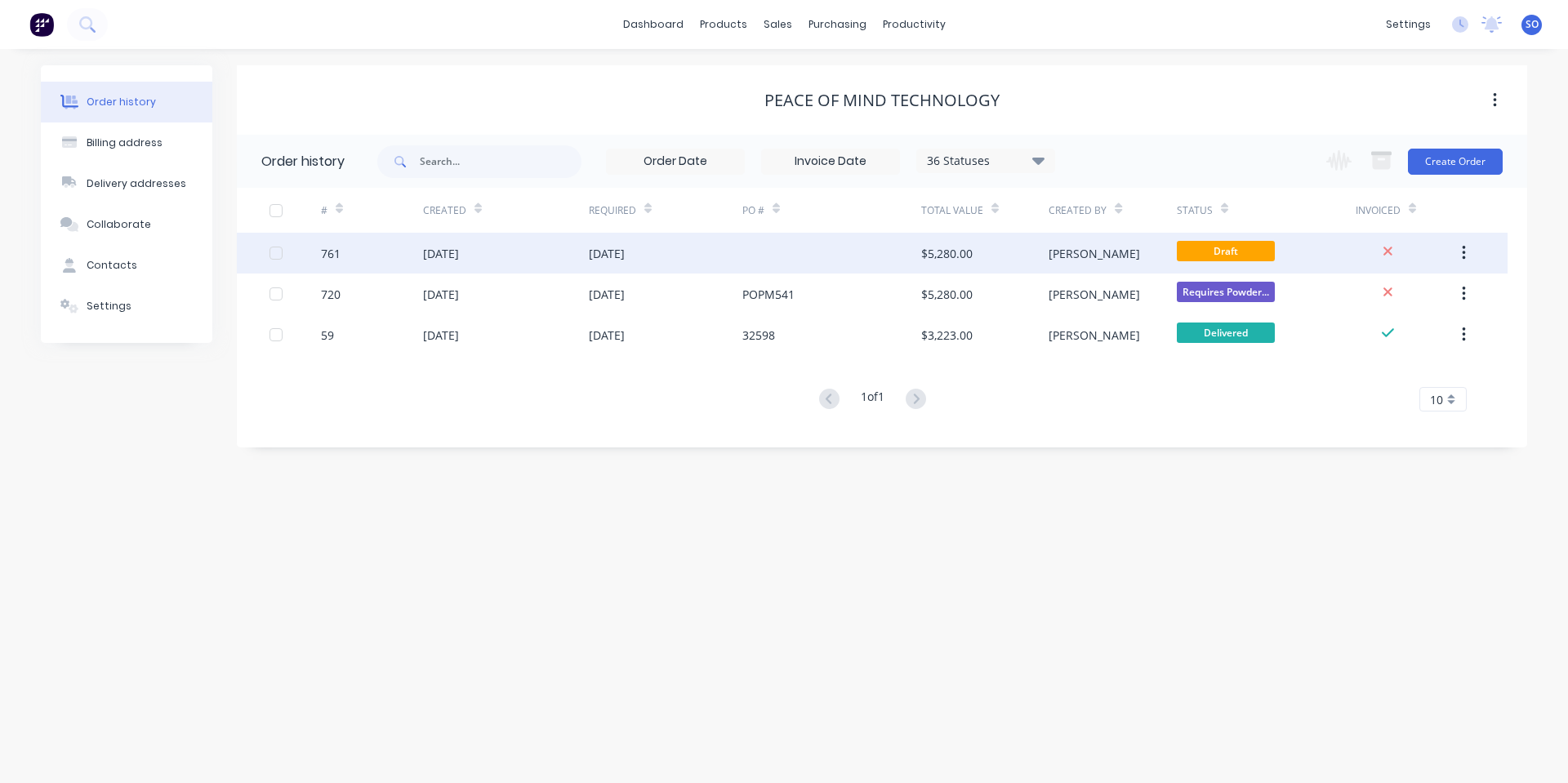
click at [805, 245] on div at bounding box center [831, 254] width 179 height 41
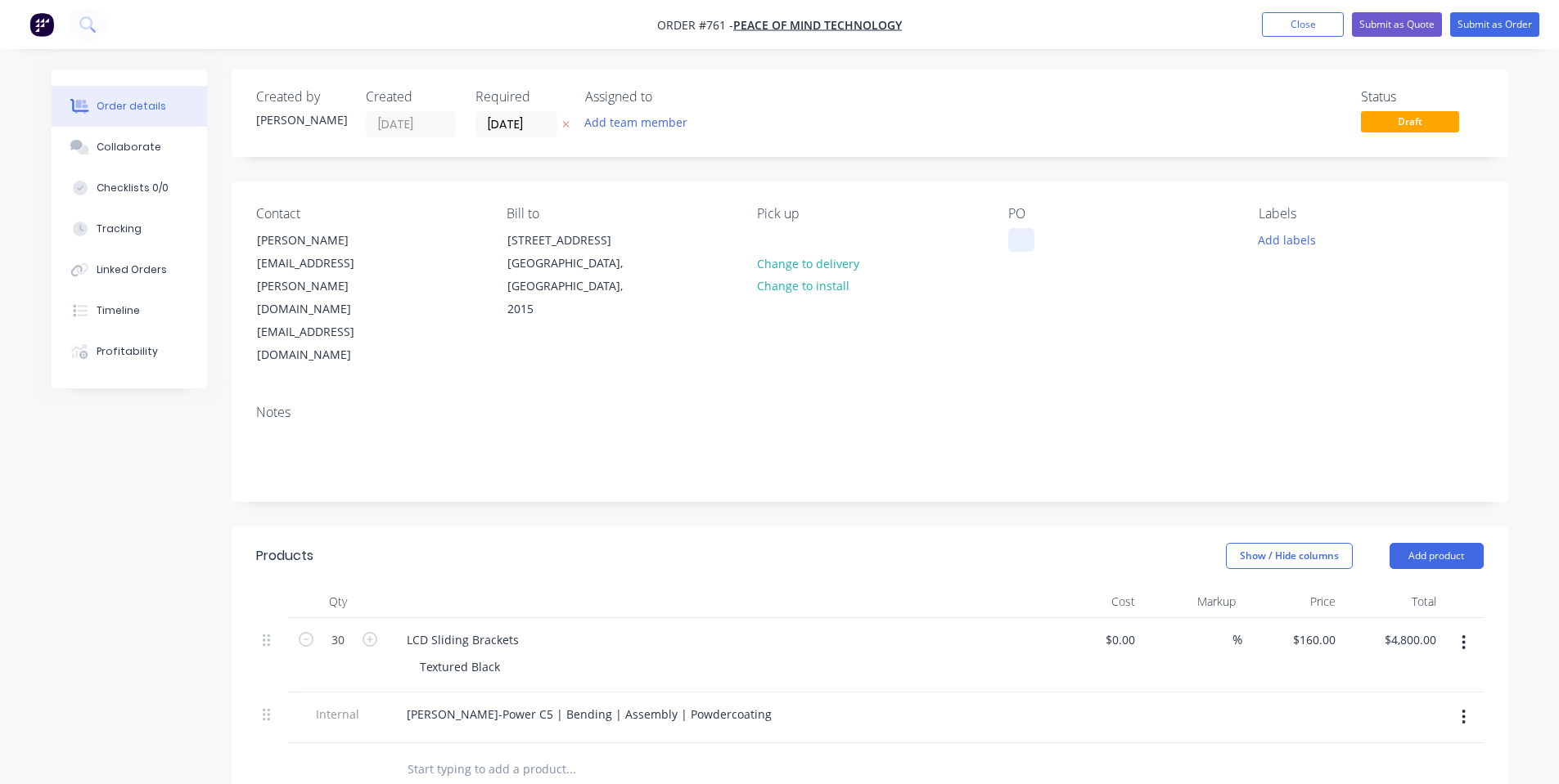
click at [1022, 235] on div at bounding box center [1022, 239] width 26 height 23
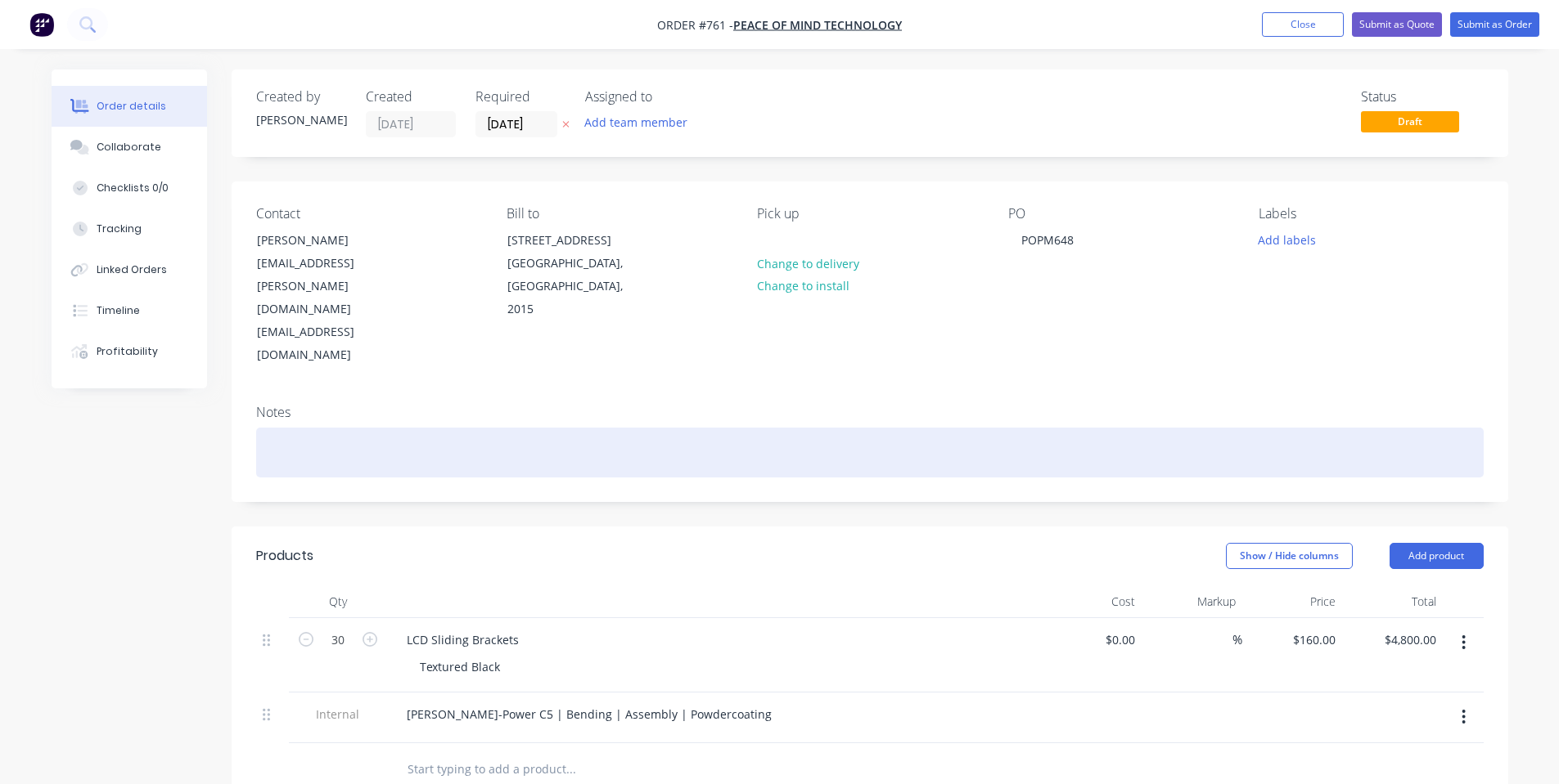
click at [1220, 428] on div at bounding box center [870, 452] width 1227 height 50
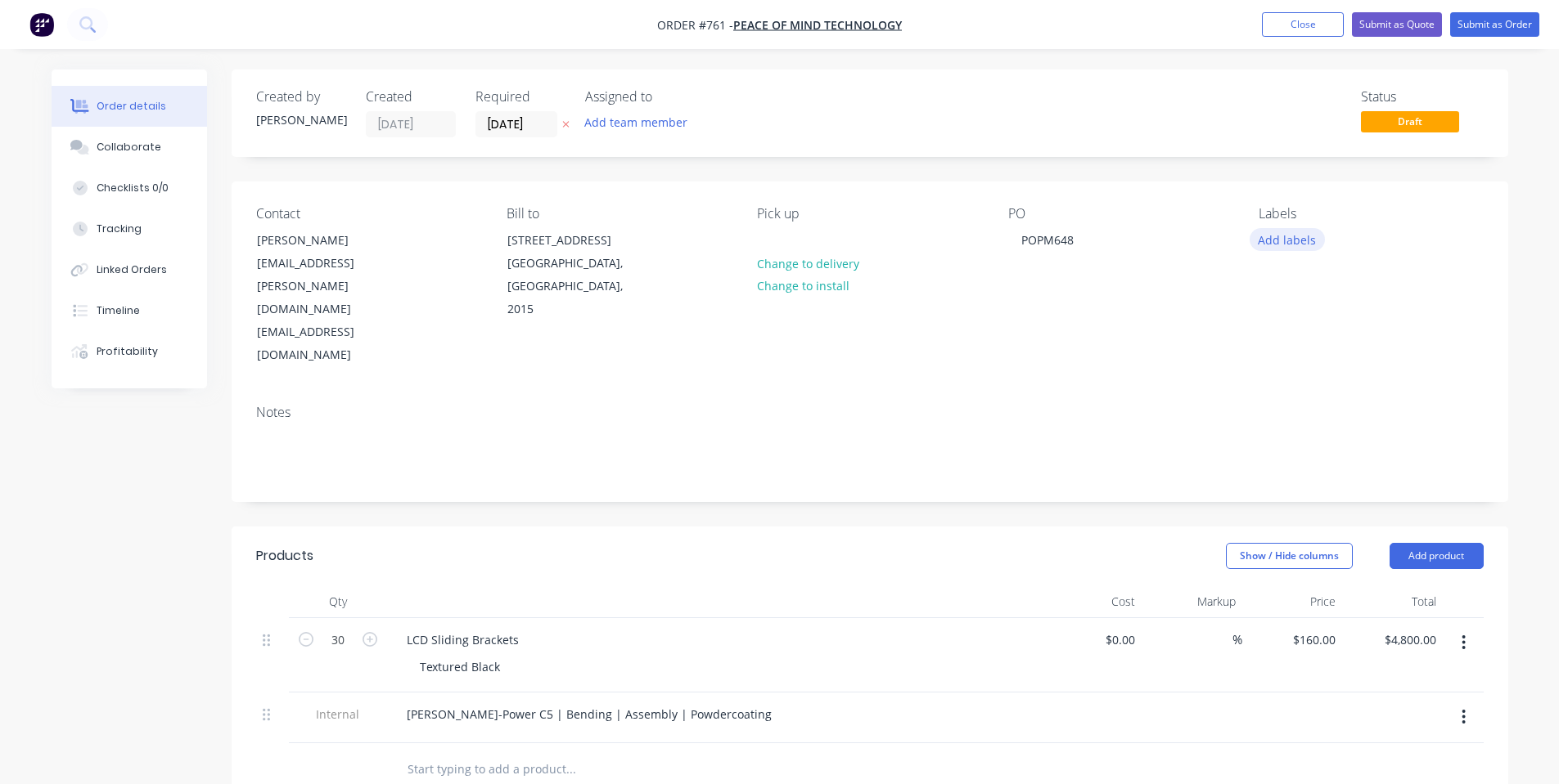
click at [1313, 243] on button "Add labels" at bounding box center [1287, 239] width 75 height 23
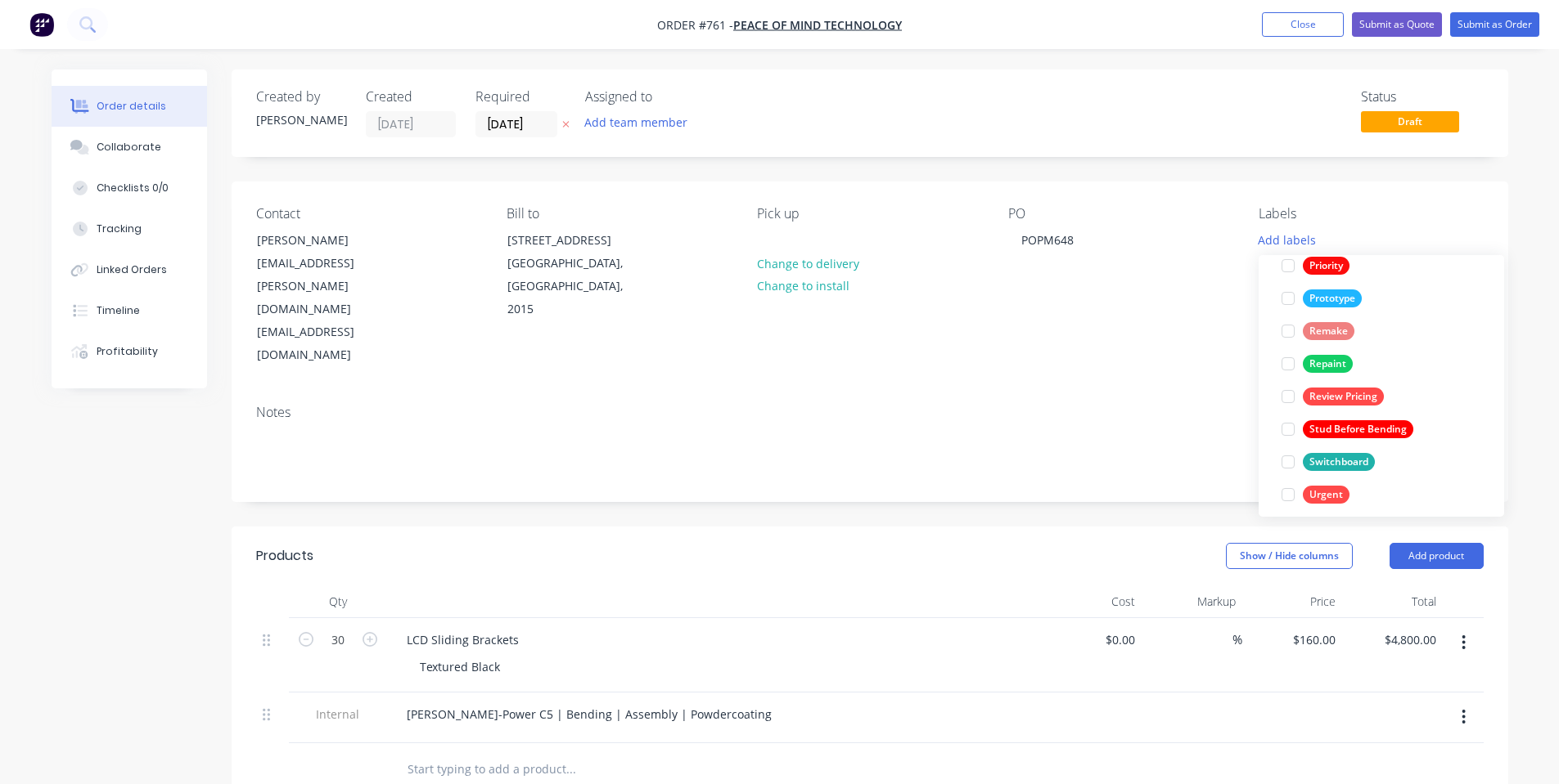
scroll to position [426, 0]
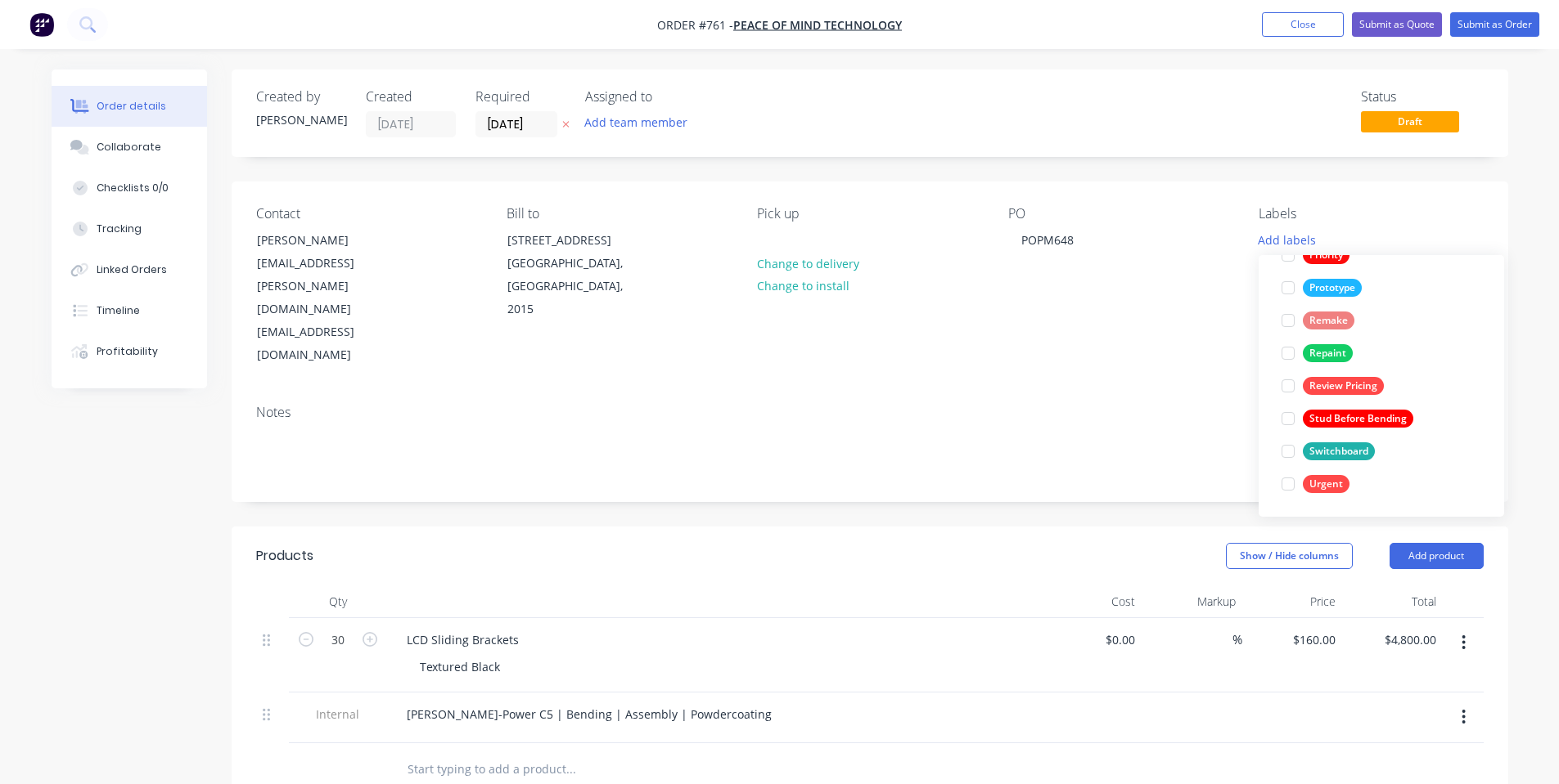
click at [1188, 392] on div "Notes" at bounding box center [870, 446] width 1277 height 110
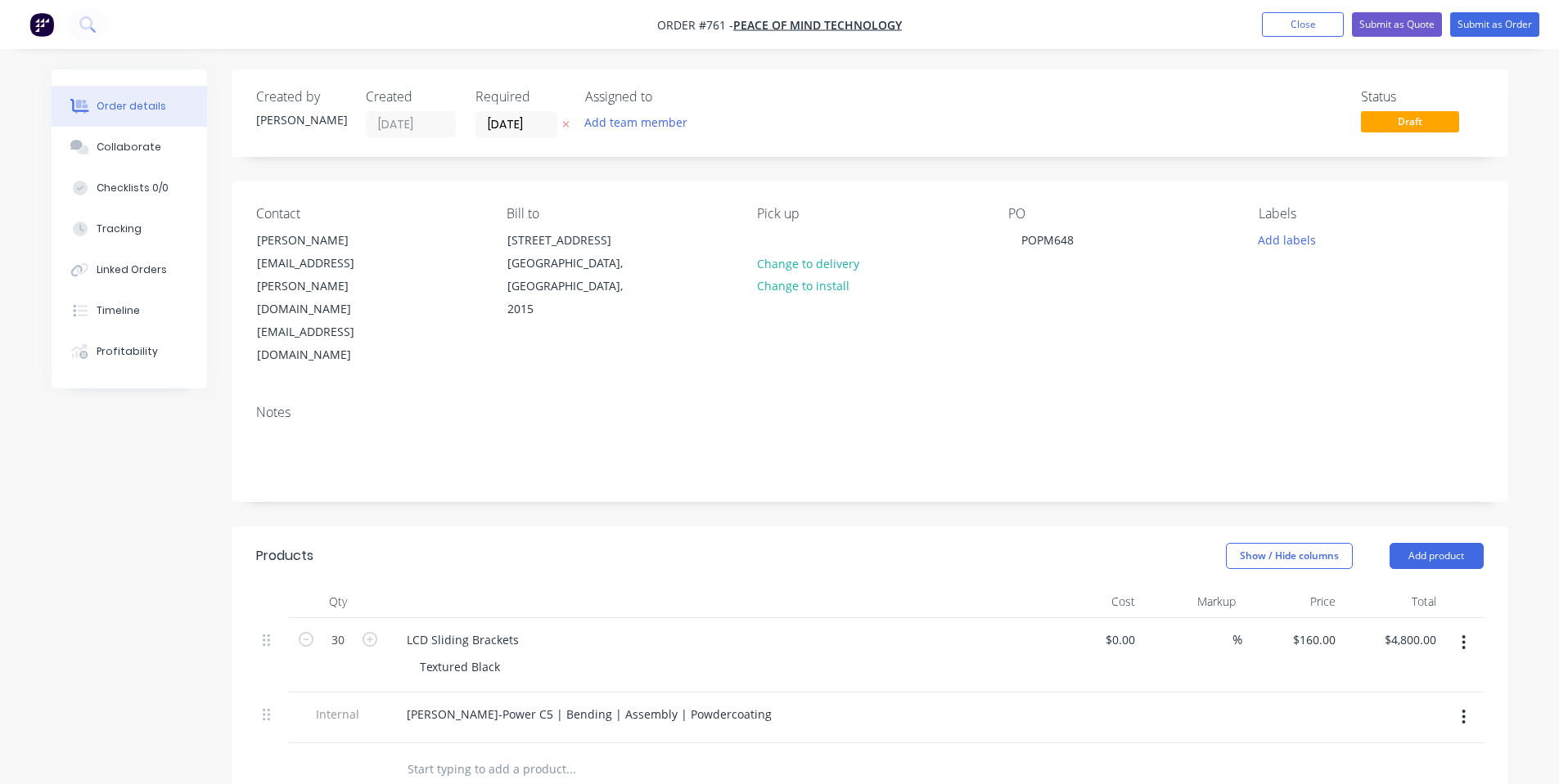
click at [1195, 392] on div "Notes" at bounding box center [870, 446] width 1277 height 110
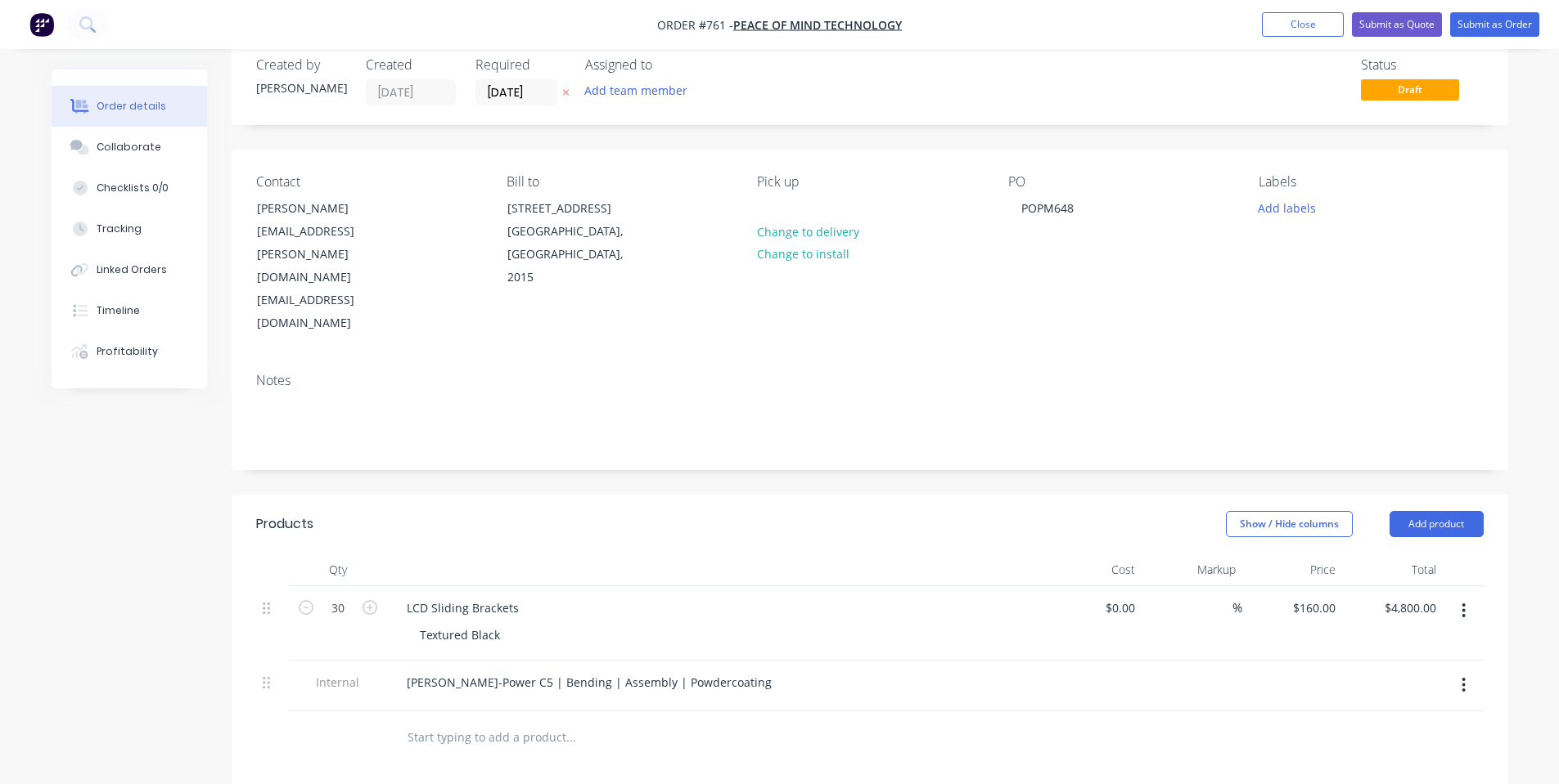
scroll to position [0, 0]
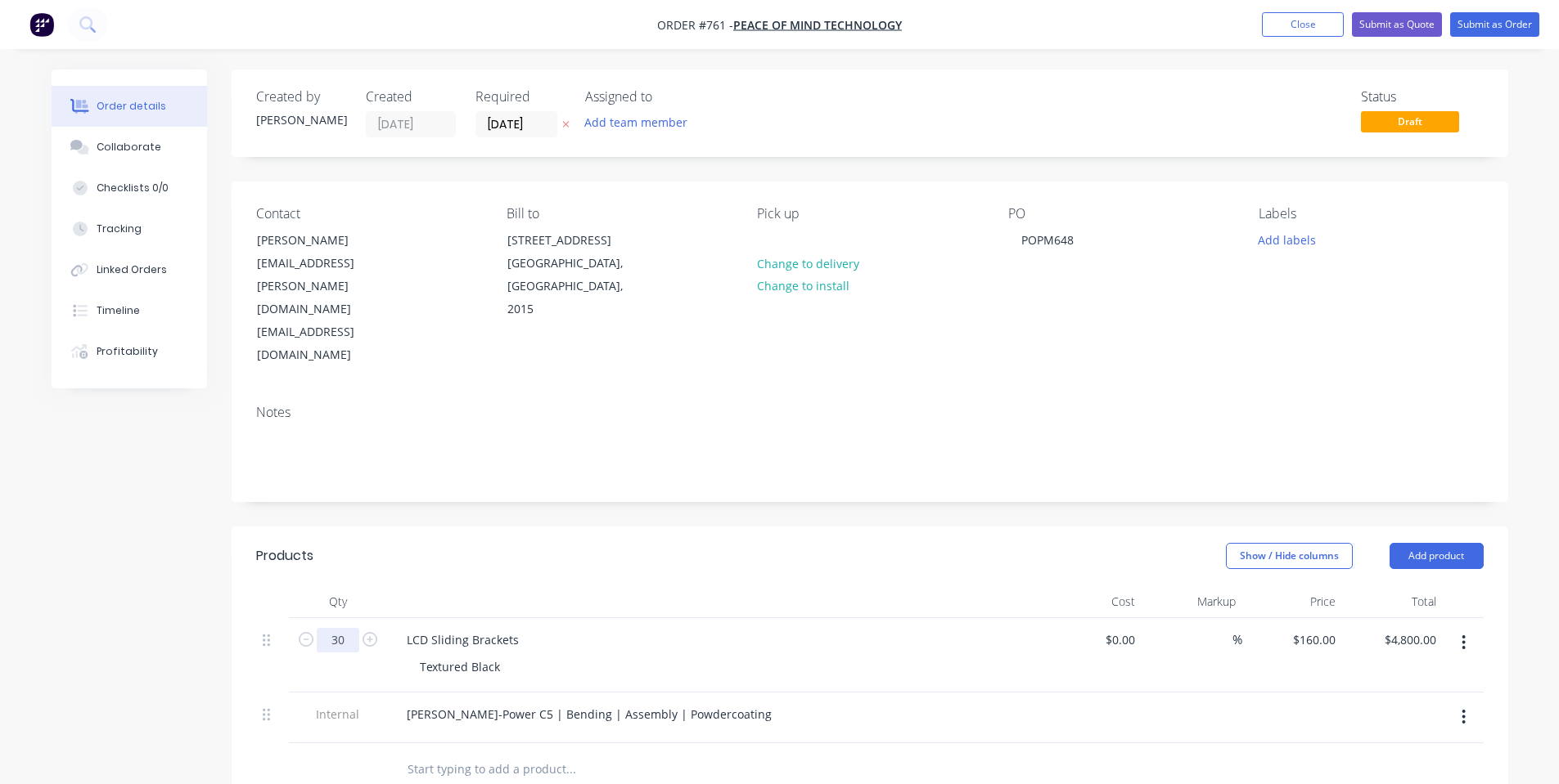
click at [339, 628] on input "30" at bounding box center [338, 641] width 42 height 24
type input "40"
type input "$6,400.00"
click at [473, 527] on header "Products Show / Hide columns Add product" at bounding box center [870, 556] width 1277 height 59
click at [454, 527] on header "Products Show / Hide columns Add product" at bounding box center [870, 556] width 1277 height 59
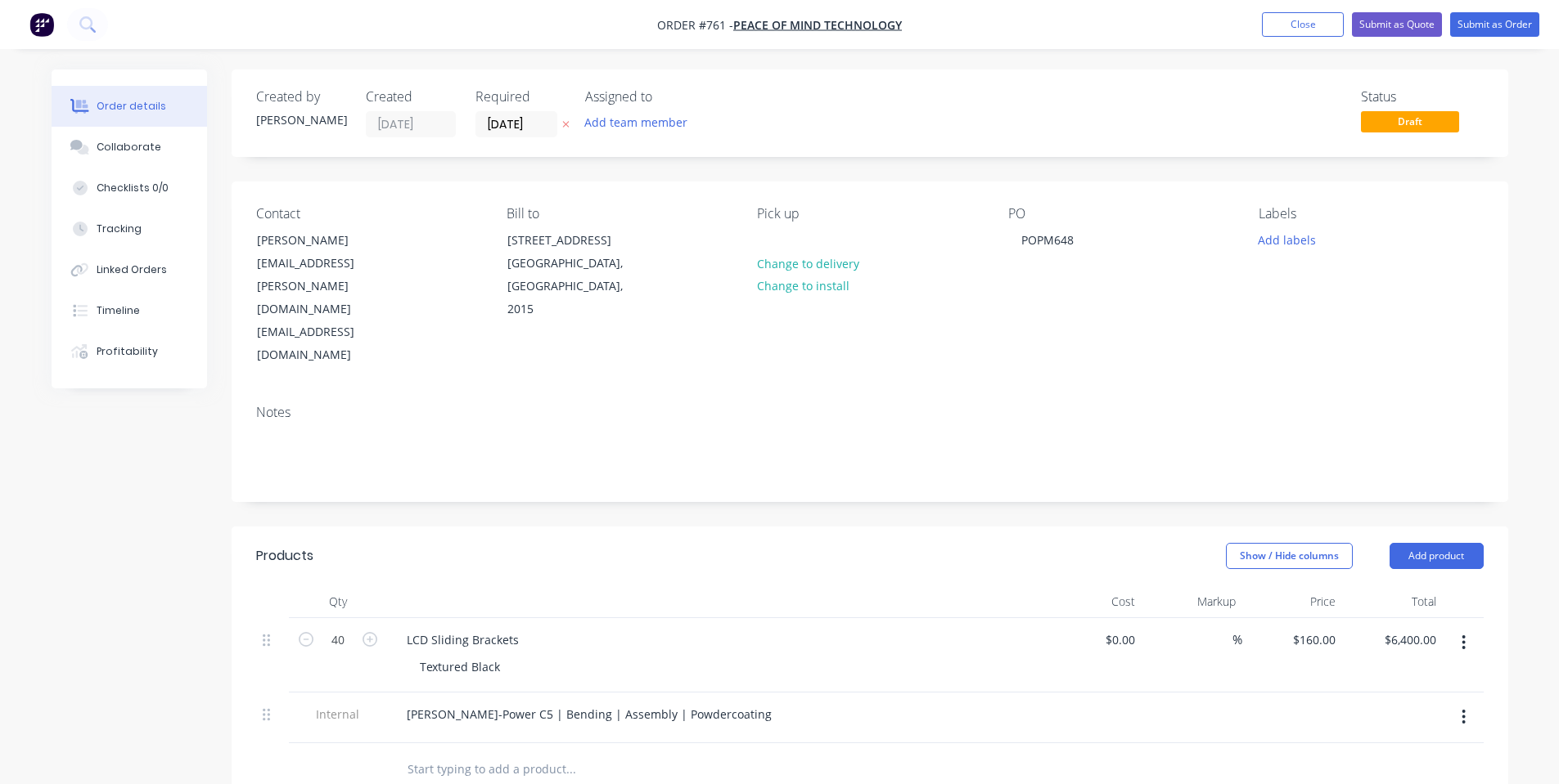
click at [522, 527] on header "Products Show / Hide columns Add product" at bounding box center [870, 556] width 1277 height 59
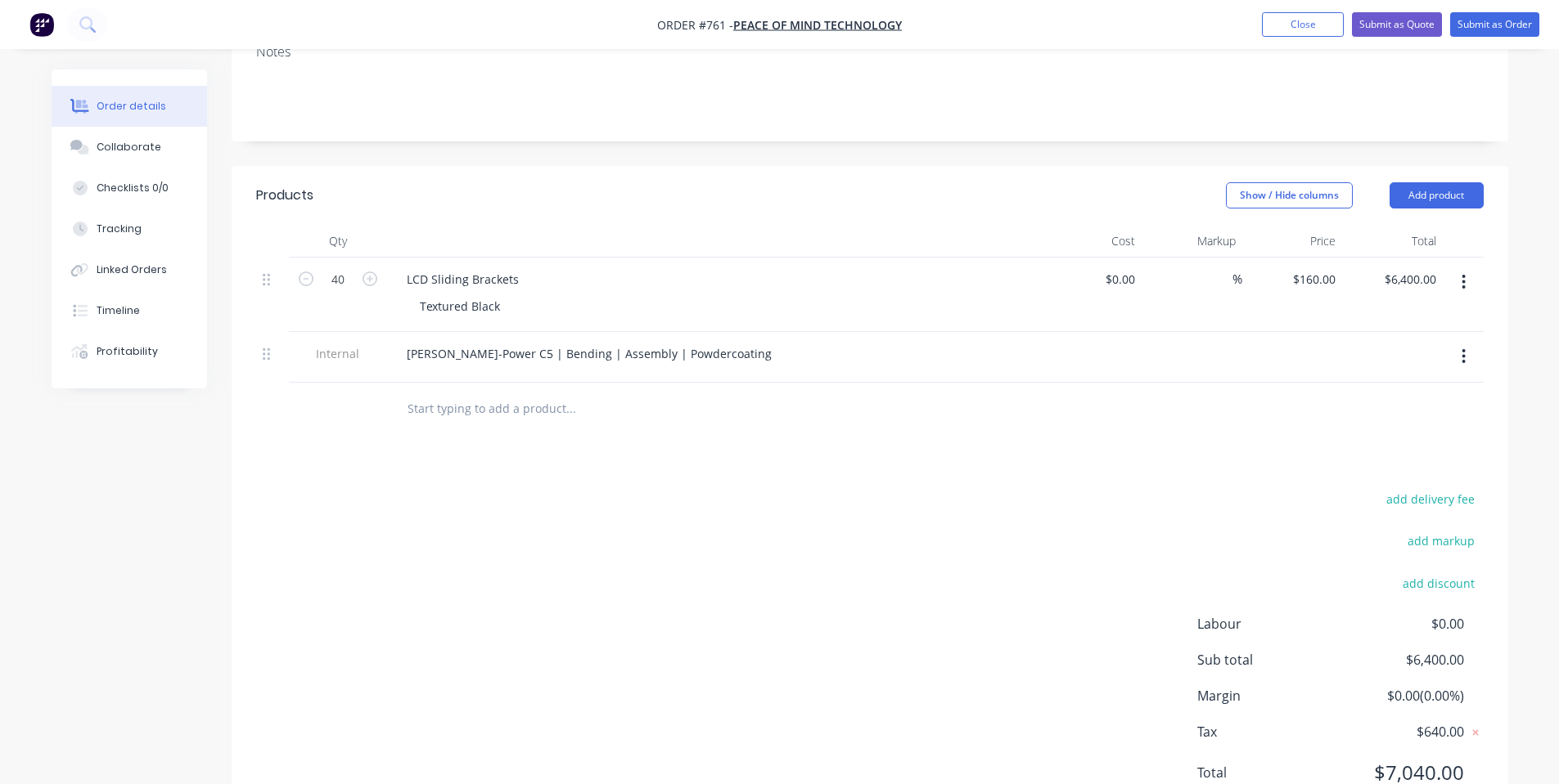
click at [730, 573] on div "add delivery fee add markup add discount Labour $0.00 Sub total $6,400.00 Margi…" at bounding box center [870, 646] width 1227 height 316
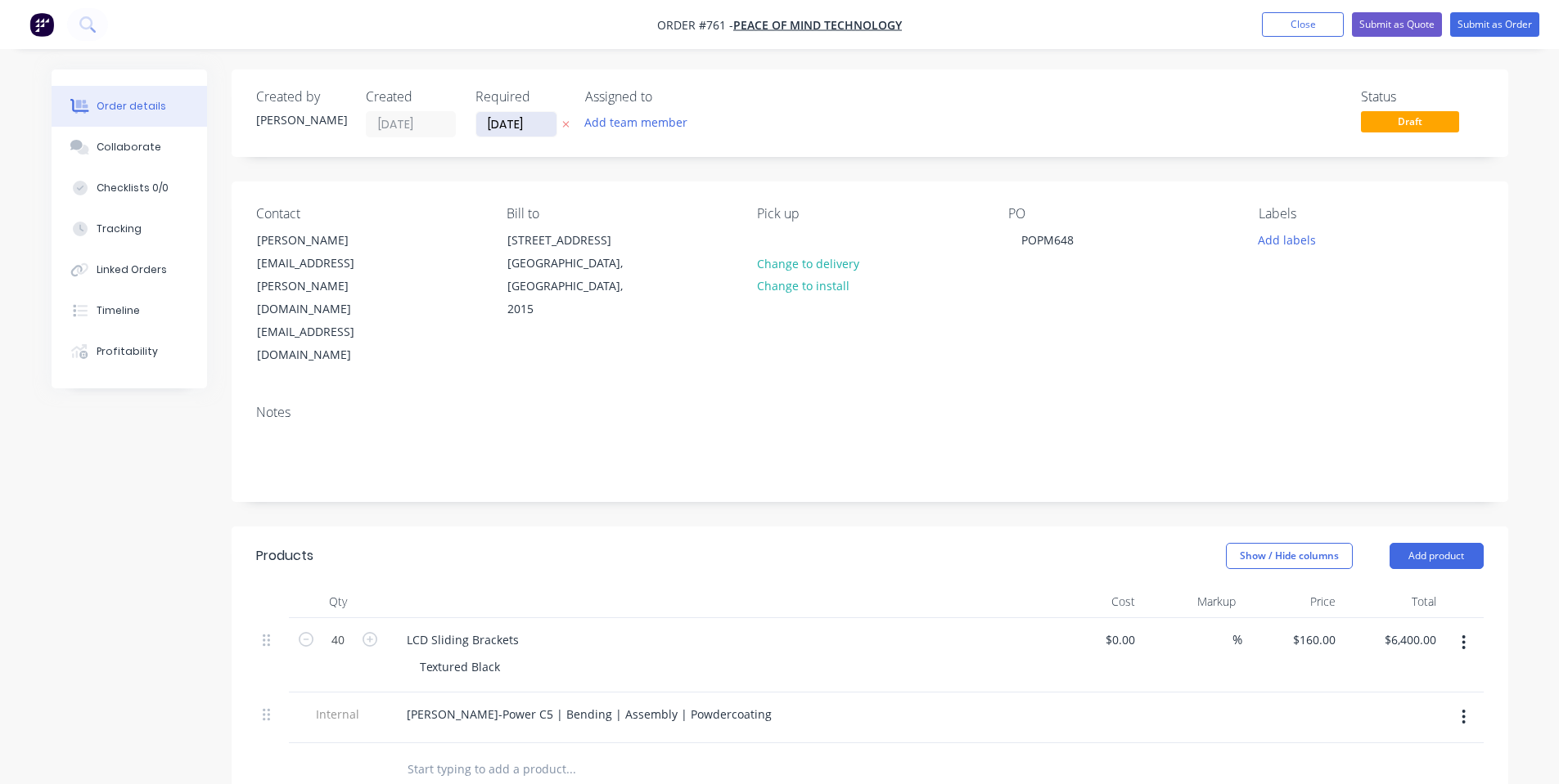
click at [499, 122] on input "[DATE]" at bounding box center [516, 124] width 80 height 24
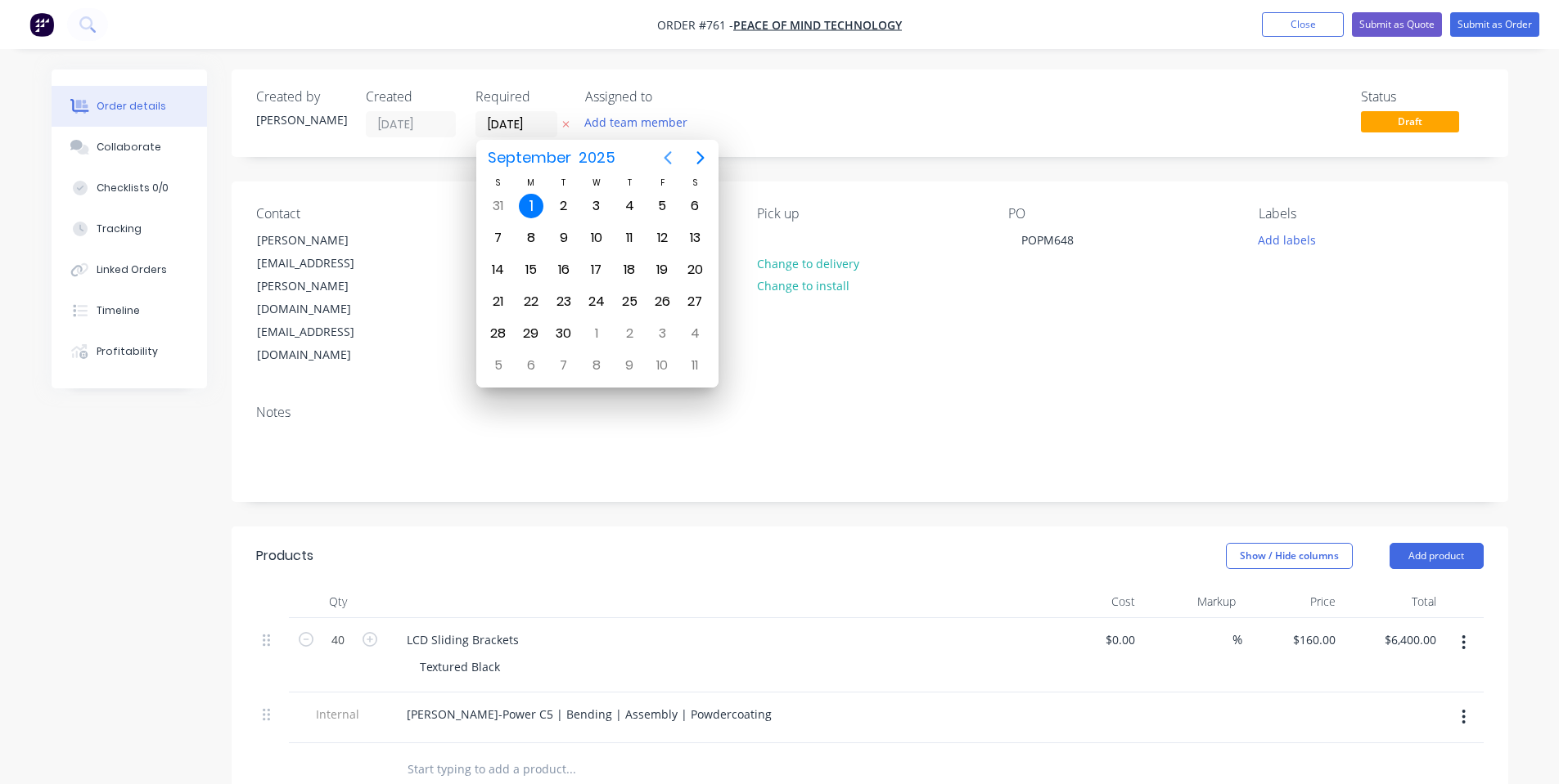
click at [662, 155] on icon "Previous page" at bounding box center [667, 158] width 20 height 20
click at [702, 160] on icon "Next page" at bounding box center [700, 158] width 20 height 20
click at [658, 277] on div "19" at bounding box center [662, 270] width 24 height 24
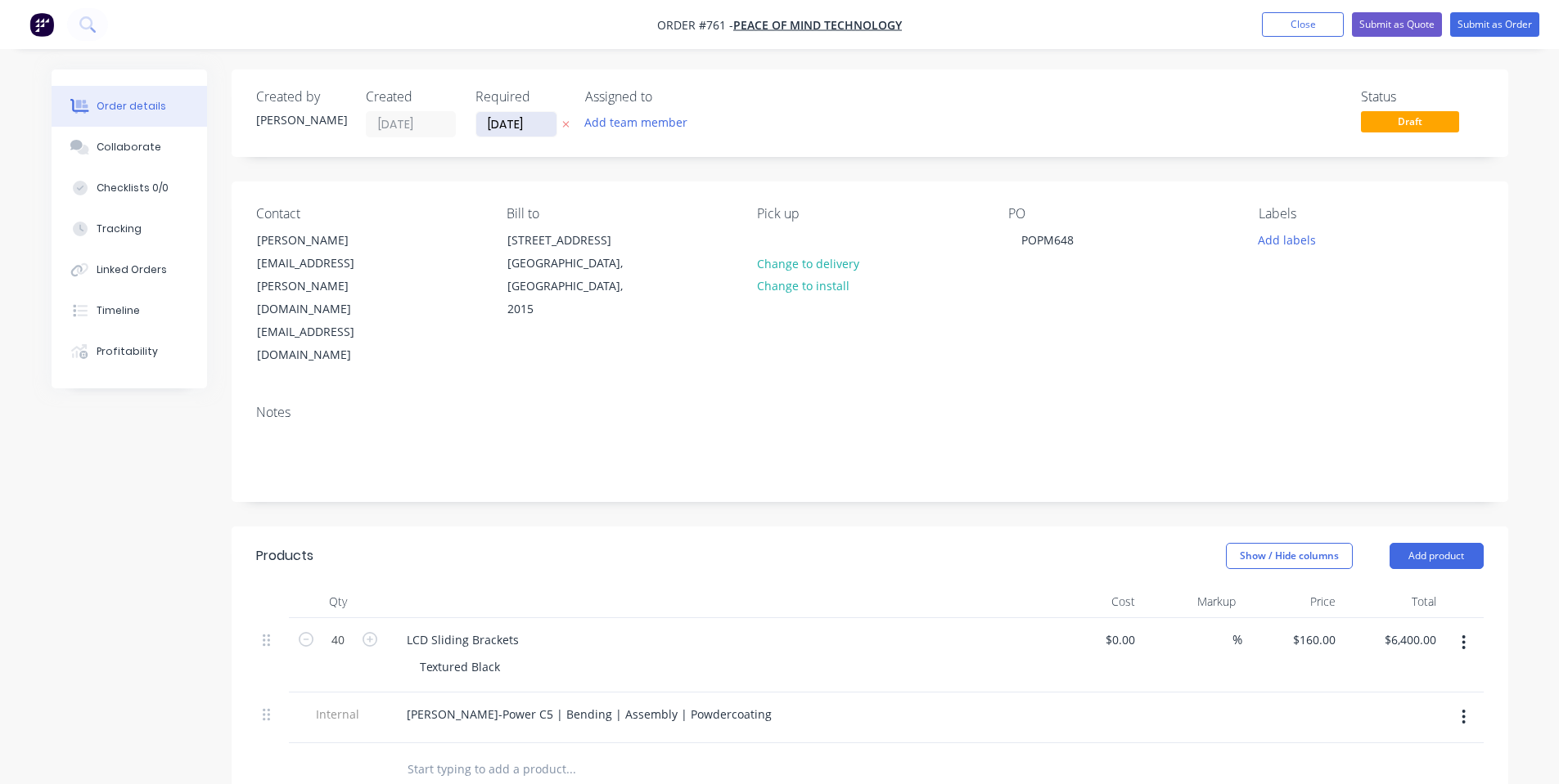
click at [526, 127] on input "[DATE]" at bounding box center [516, 124] width 80 height 24
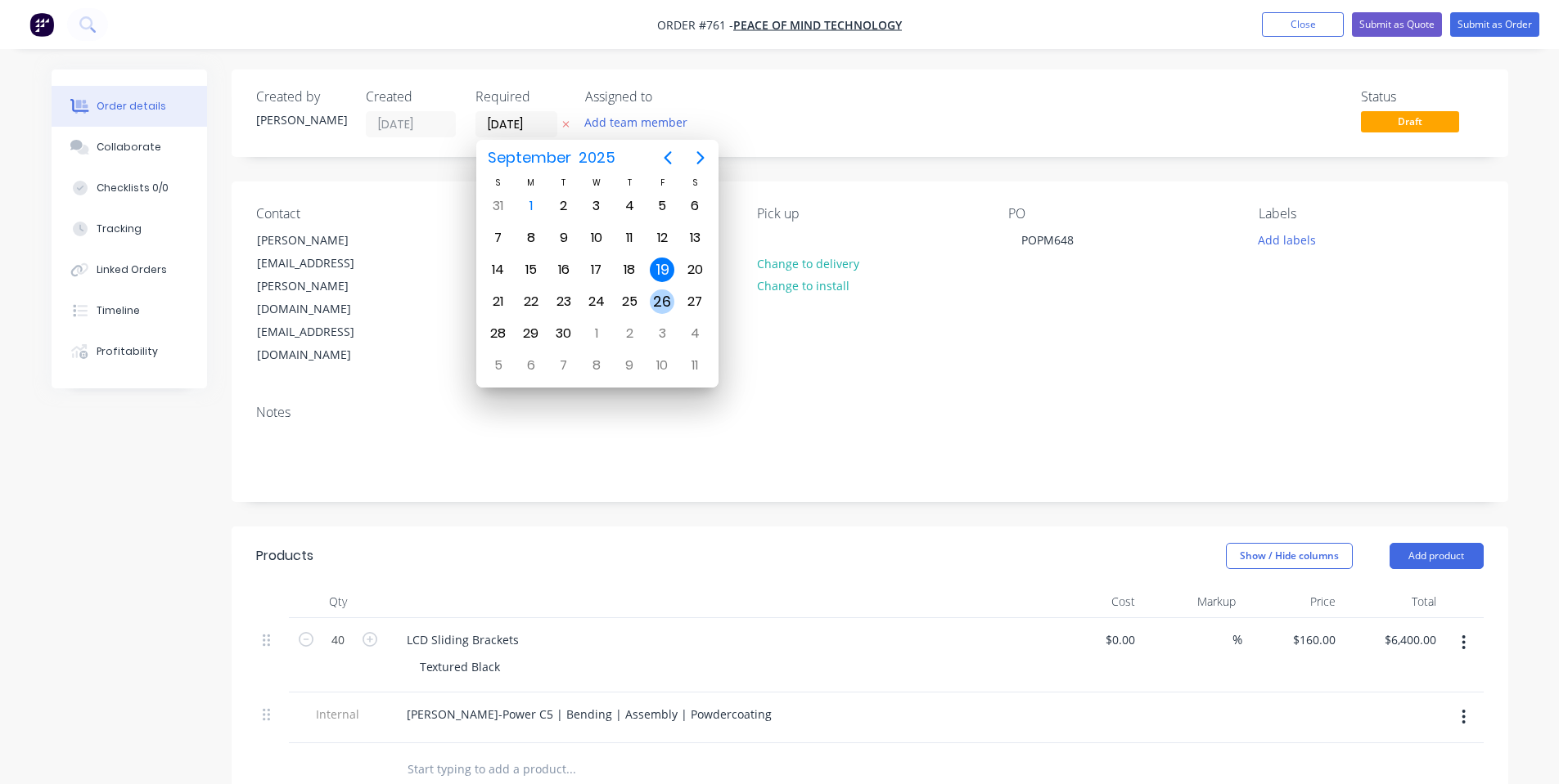
click at [661, 309] on div "26" at bounding box center [662, 302] width 24 height 24
type input "[DATE]"
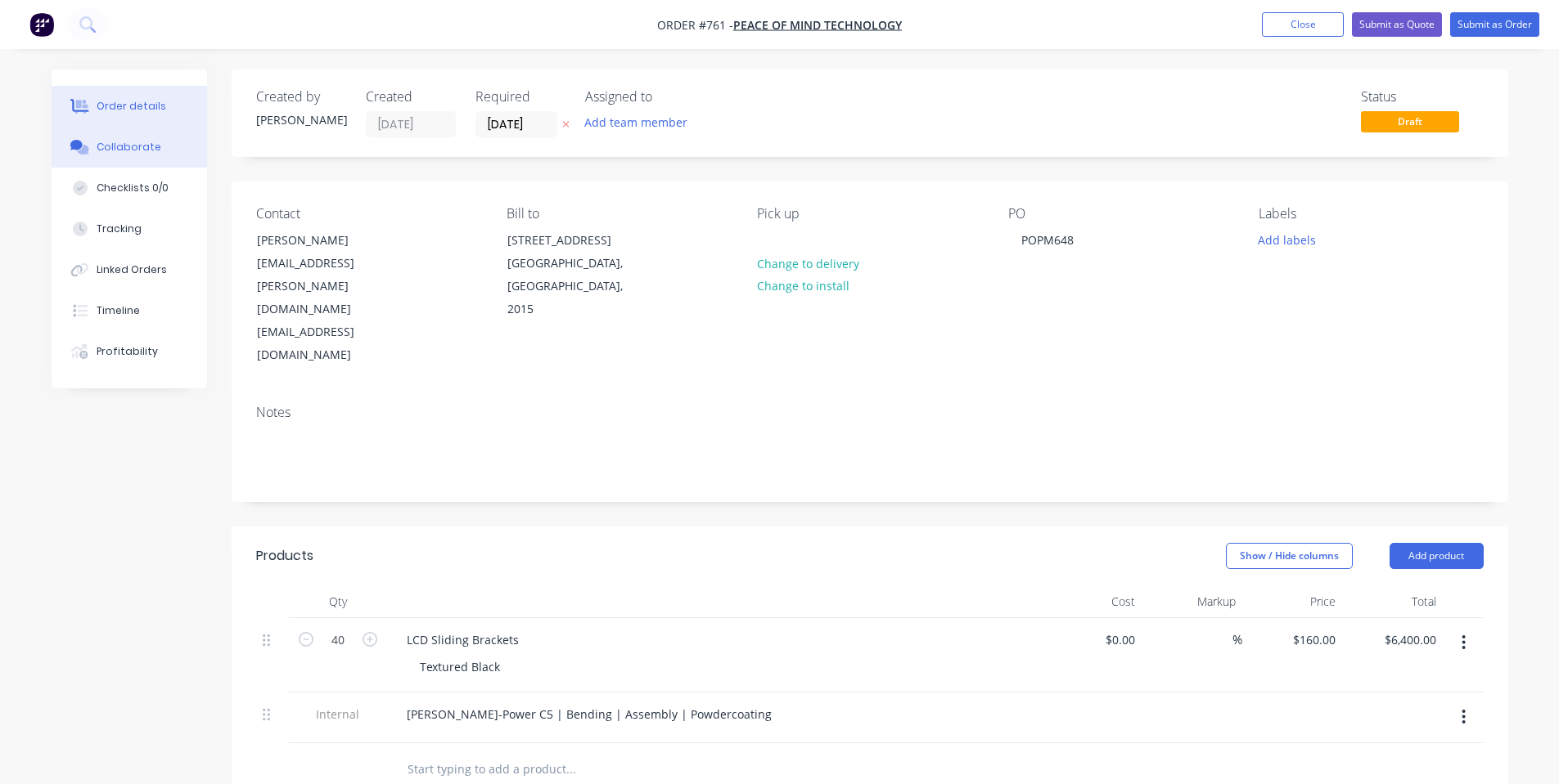
click at [83, 143] on icon at bounding box center [80, 147] width 19 height 15
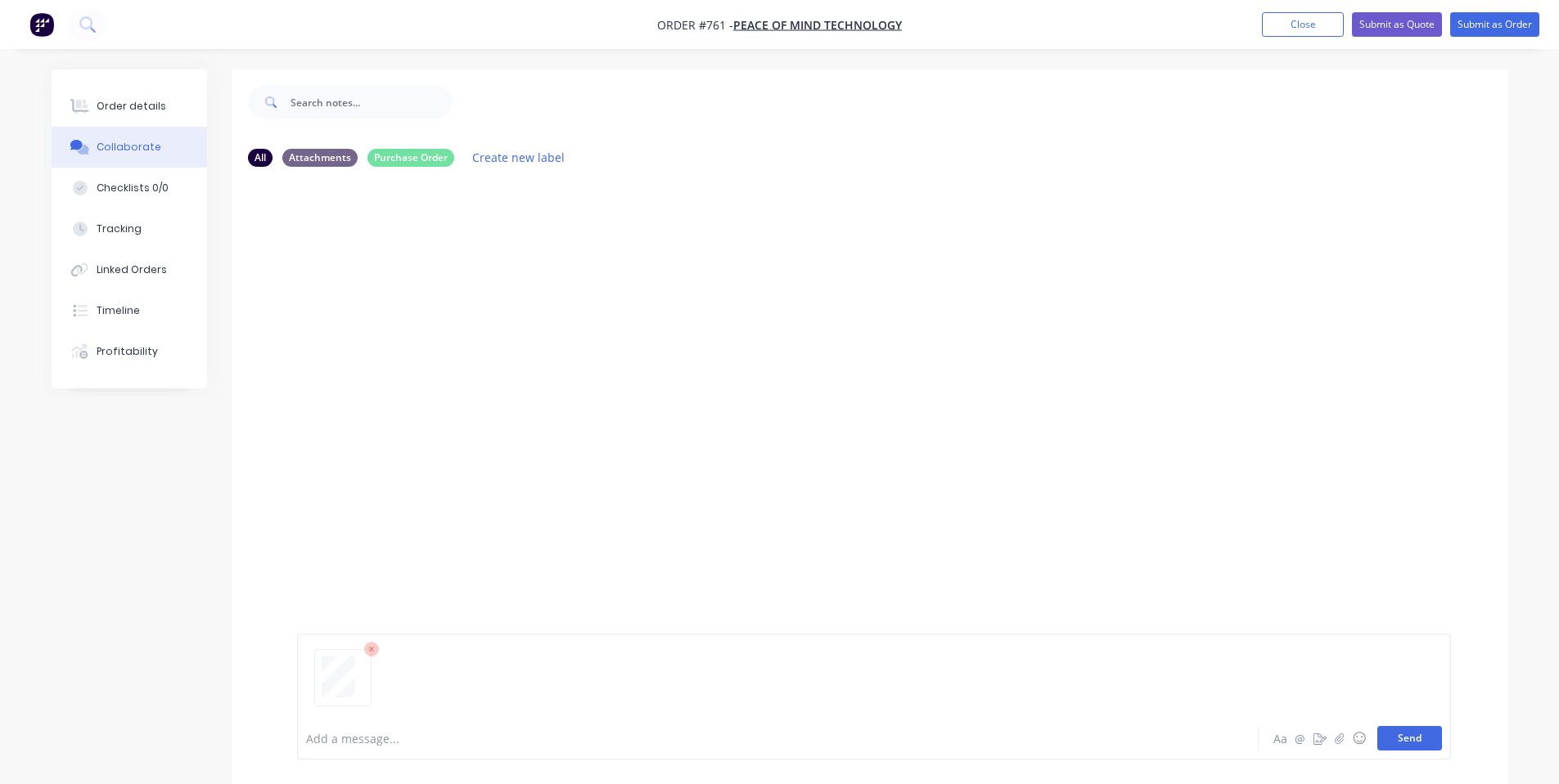
click at [1401, 743] on button "Send" at bounding box center [1409, 739] width 65 height 24
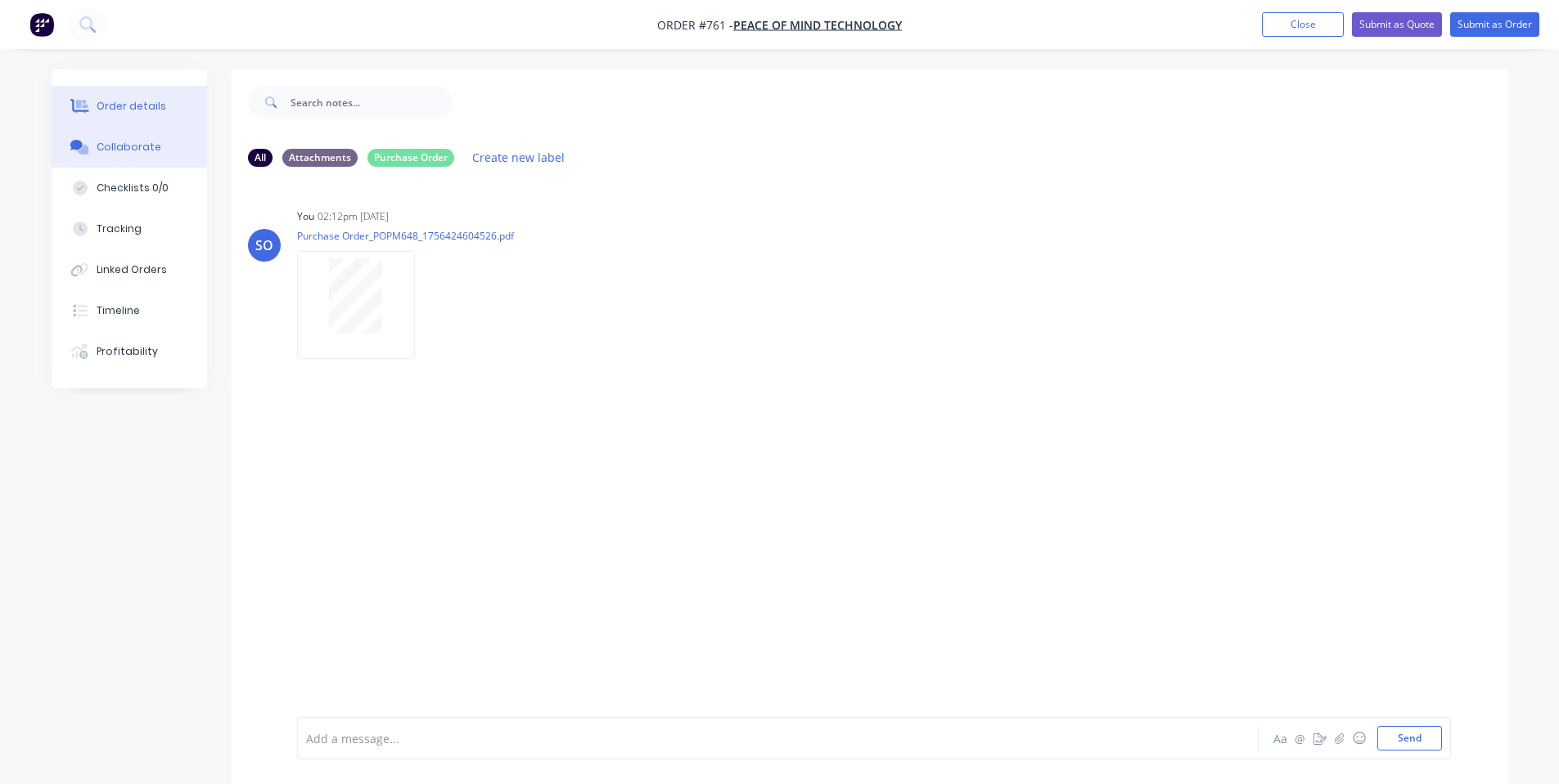
click at [129, 114] on button "Order details" at bounding box center [129, 107] width 156 height 41
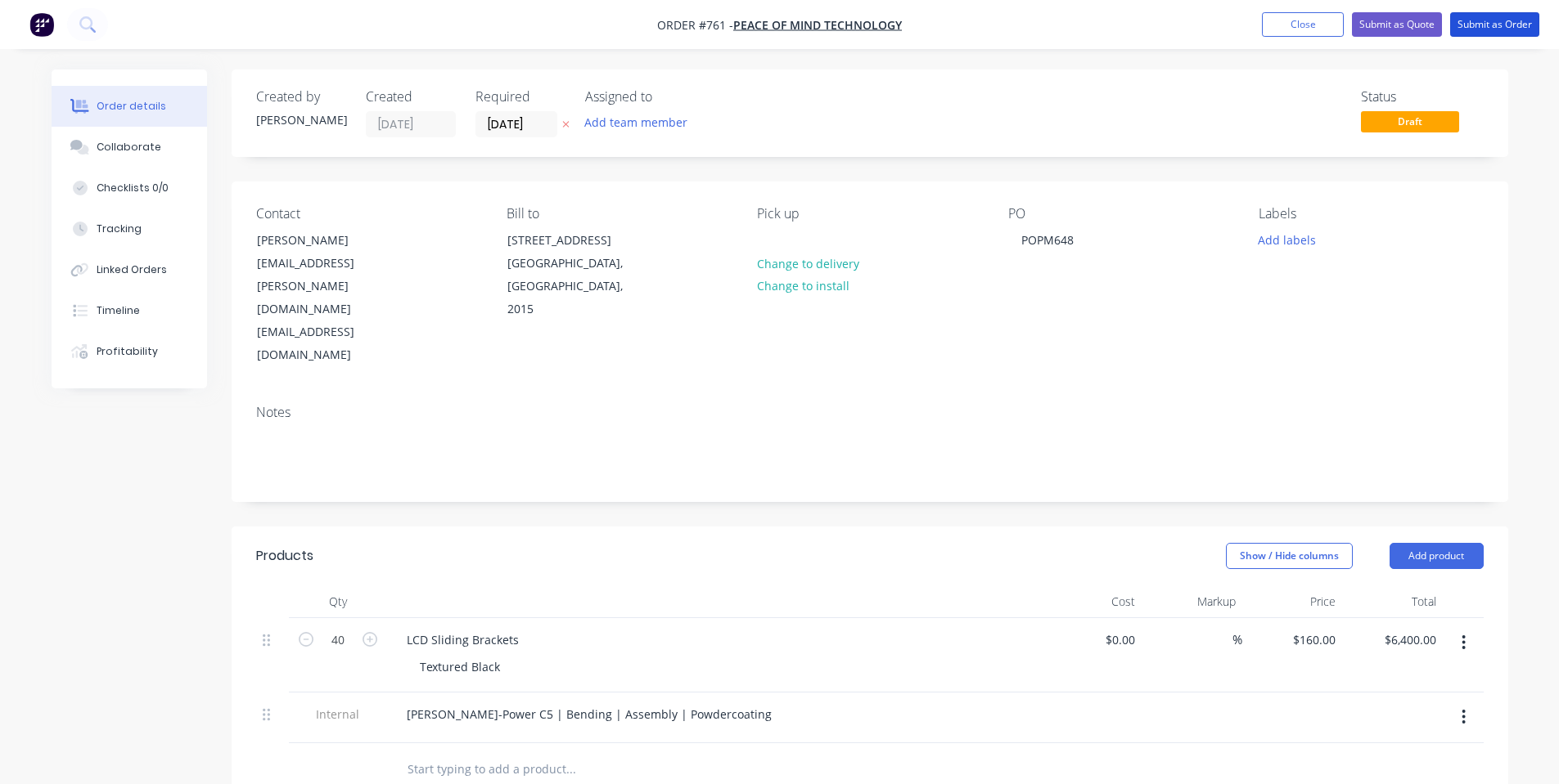
drag, startPoint x: 1495, startPoint y: 17, endPoint x: 784, endPoint y: 219, distance: 739.1
click at [785, 217] on div "Order #761 - Peace of Mind Technology Add product Close Submit as Quote Submit …" at bounding box center [780, 607] width 1559 height 1214
click at [798, 265] on button "Change to delivery" at bounding box center [807, 264] width 119 height 23
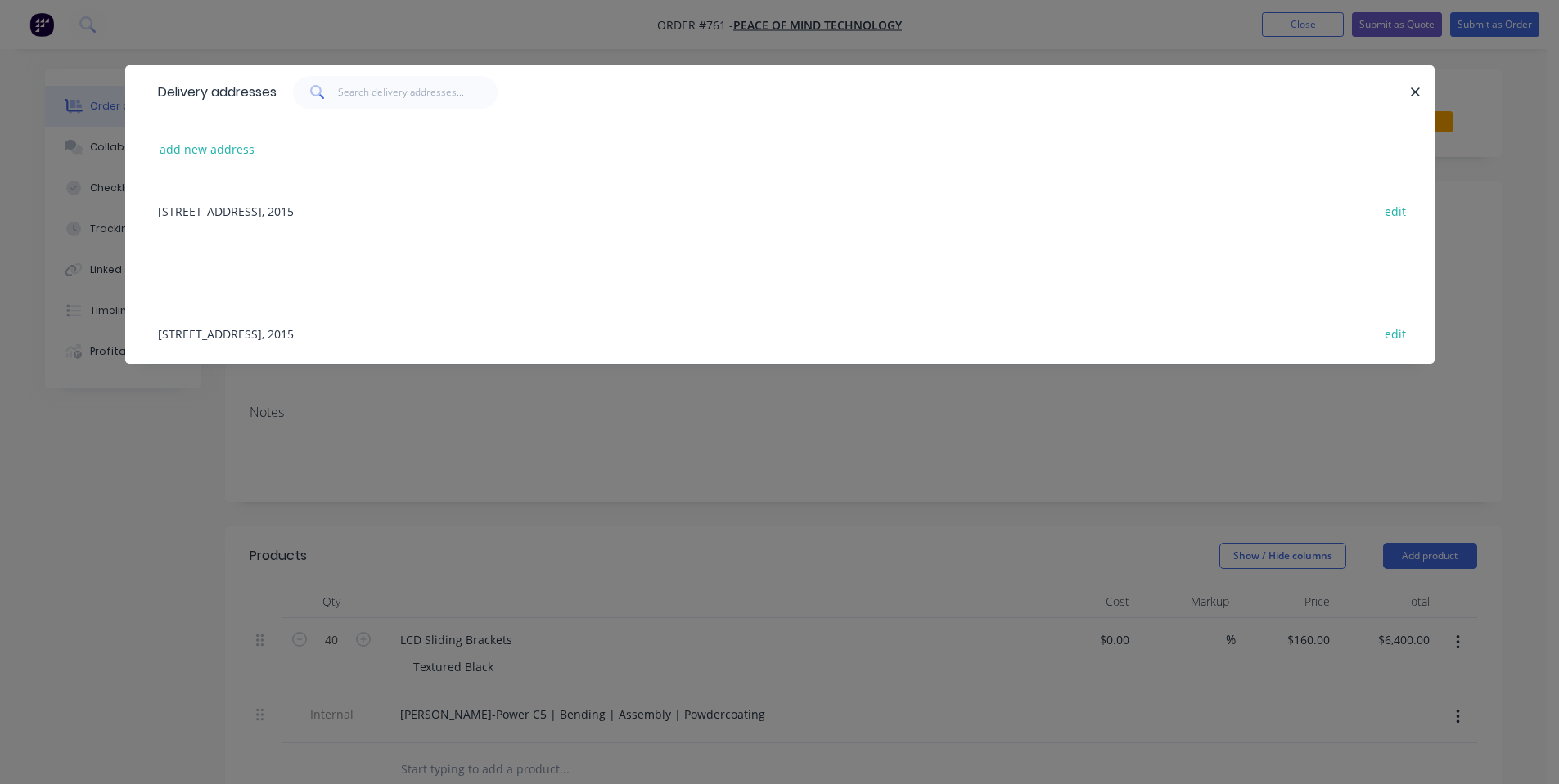
click at [387, 214] on div "[STREET_ADDRESS], 2015 edit" at bounding box center [780, 210] width 1260 height 61
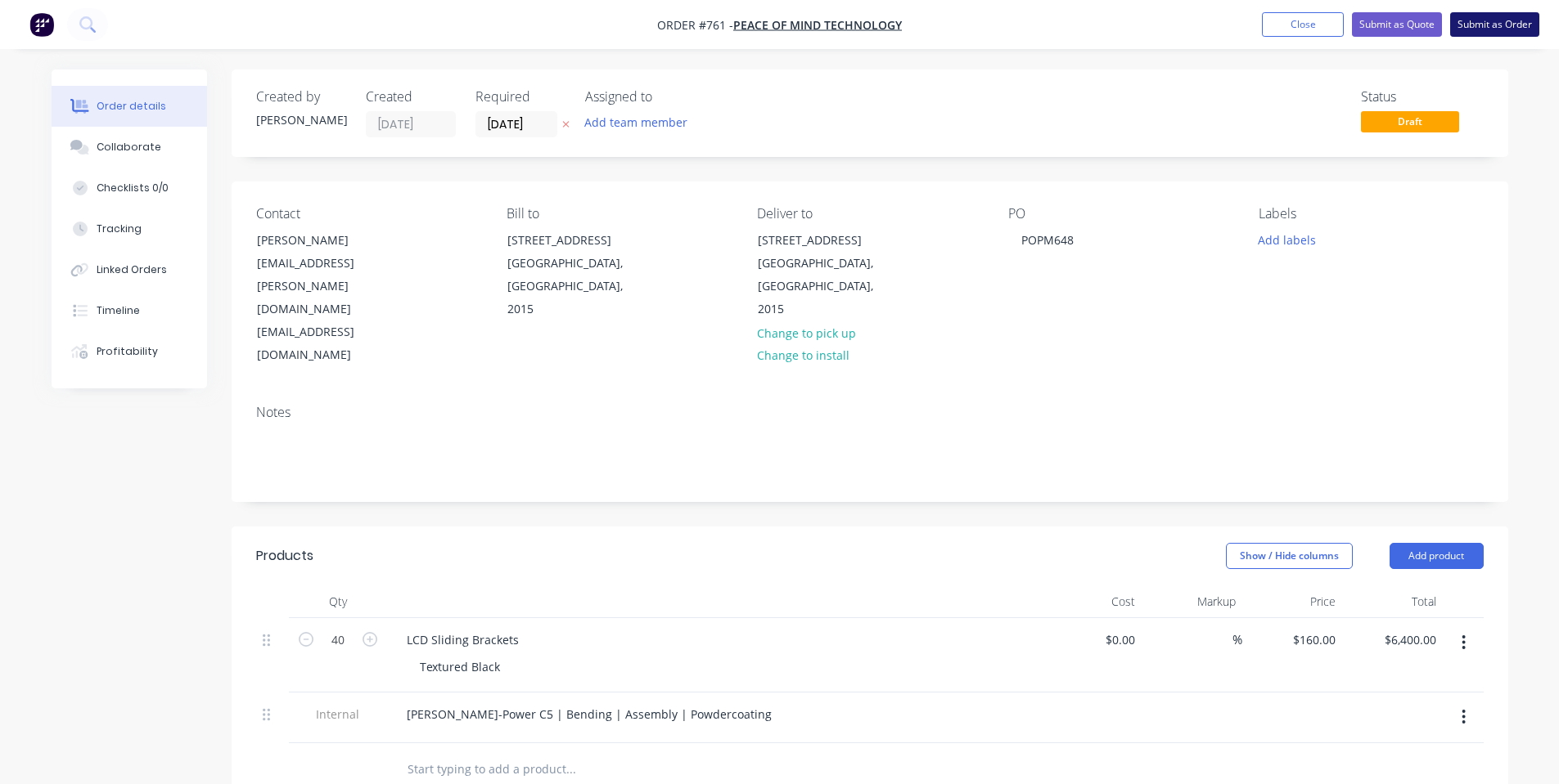
click at [1499, 30] on button "Submit as Order" at bounding box center [1494, 24] width 89 height 24
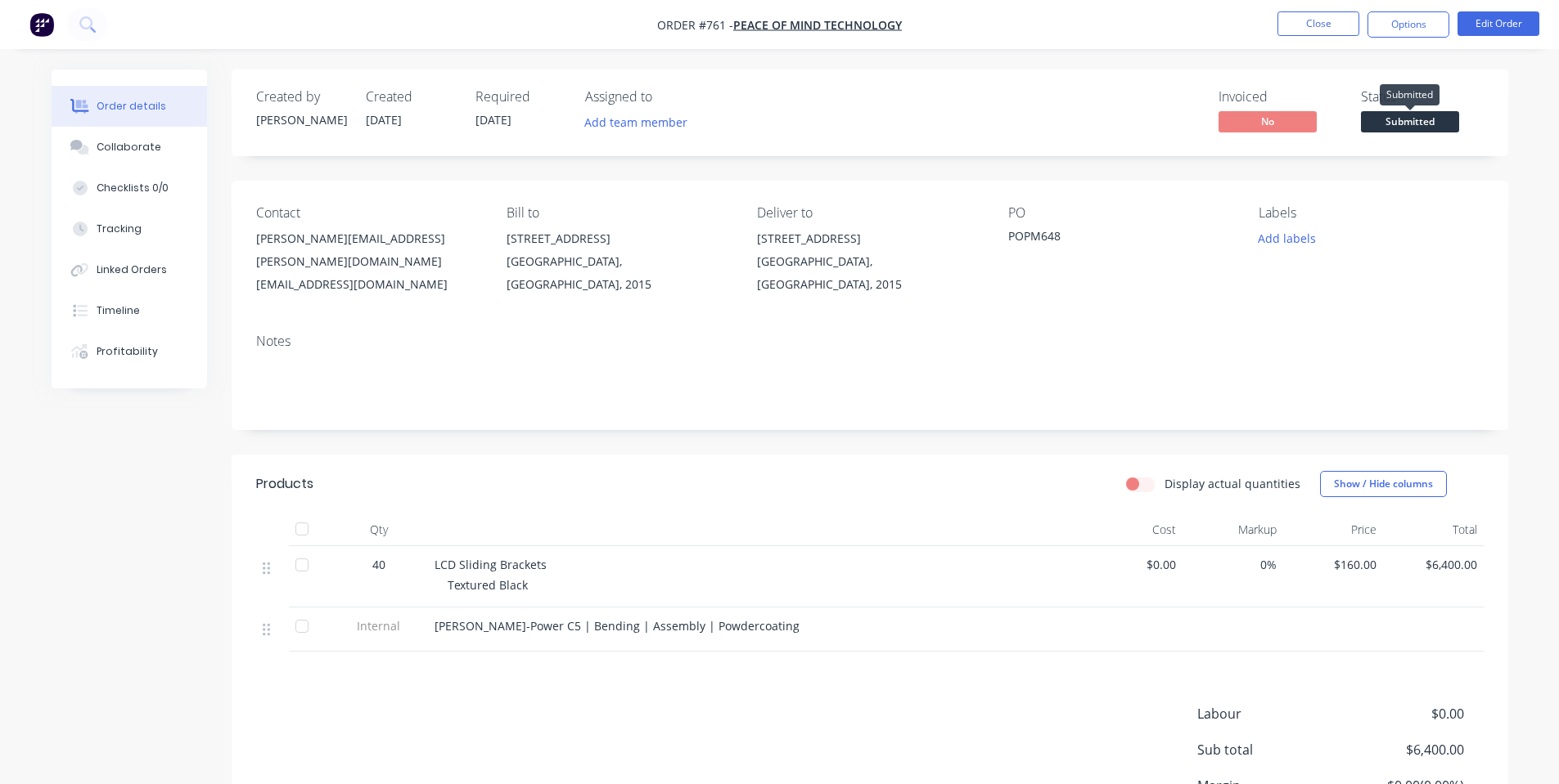
click at [1384, 132] on button "Submitted" at bounding box center [1410, 124] width 98 height 24
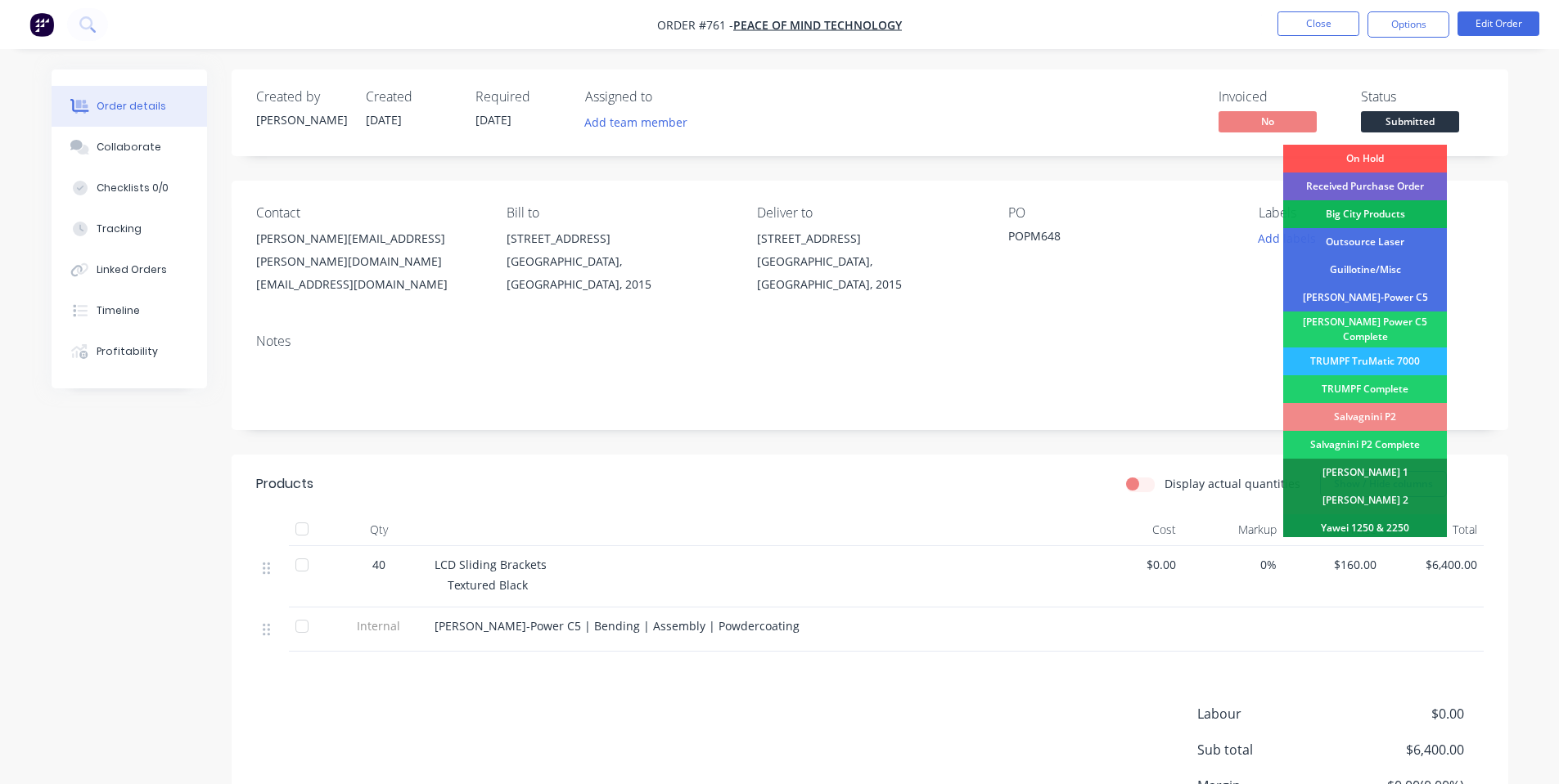
click at [1100, 336] on div "Notes" at bounding box center [870, 375] width 1277 height 110
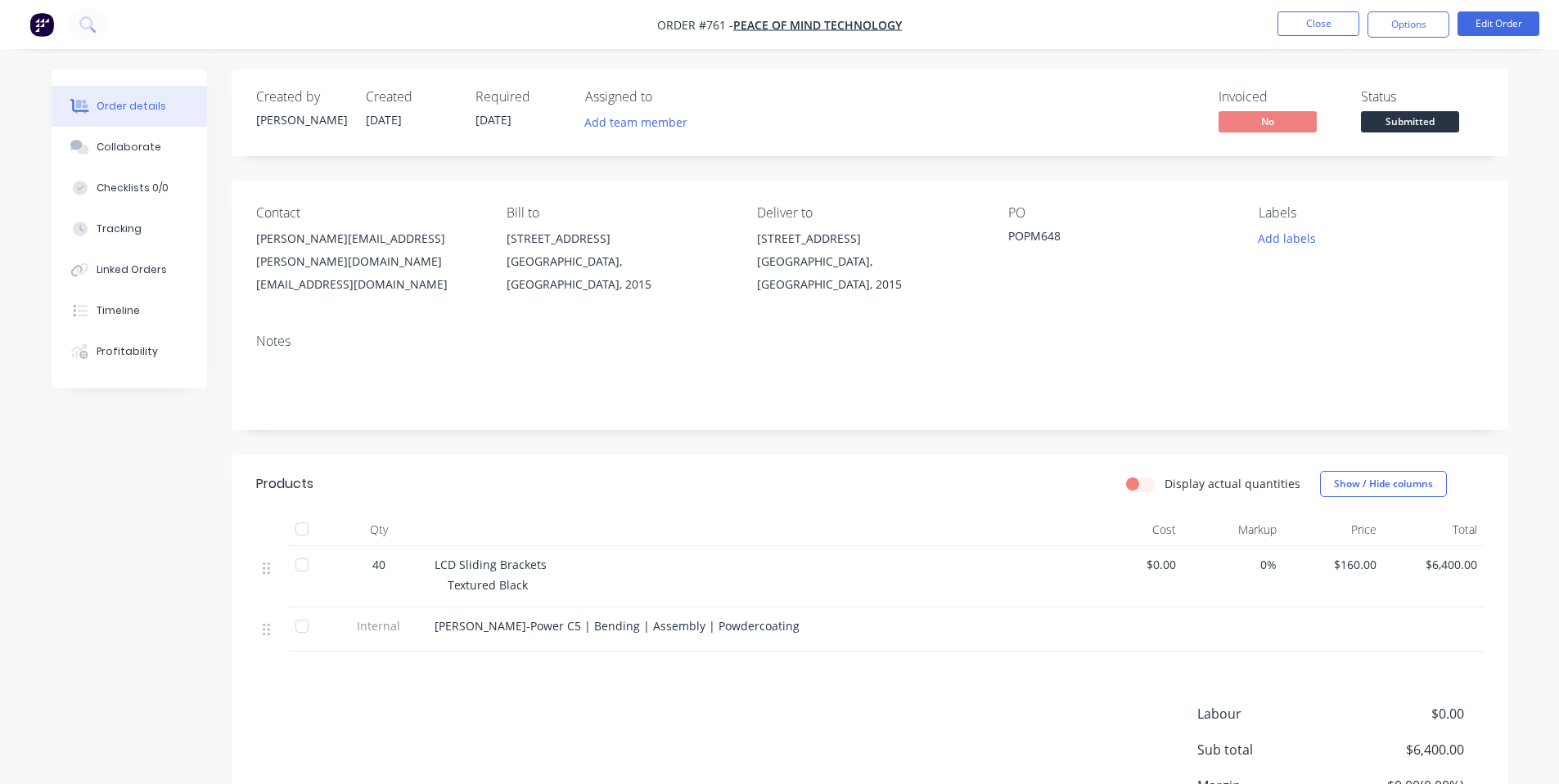
click at [1100, 336] on div "Notes" at bounding box center [870, 375] width 1277 height 110
click at [1436, 117] on span "Submitted" at bounding box center [1410, 122] width 98 height 21
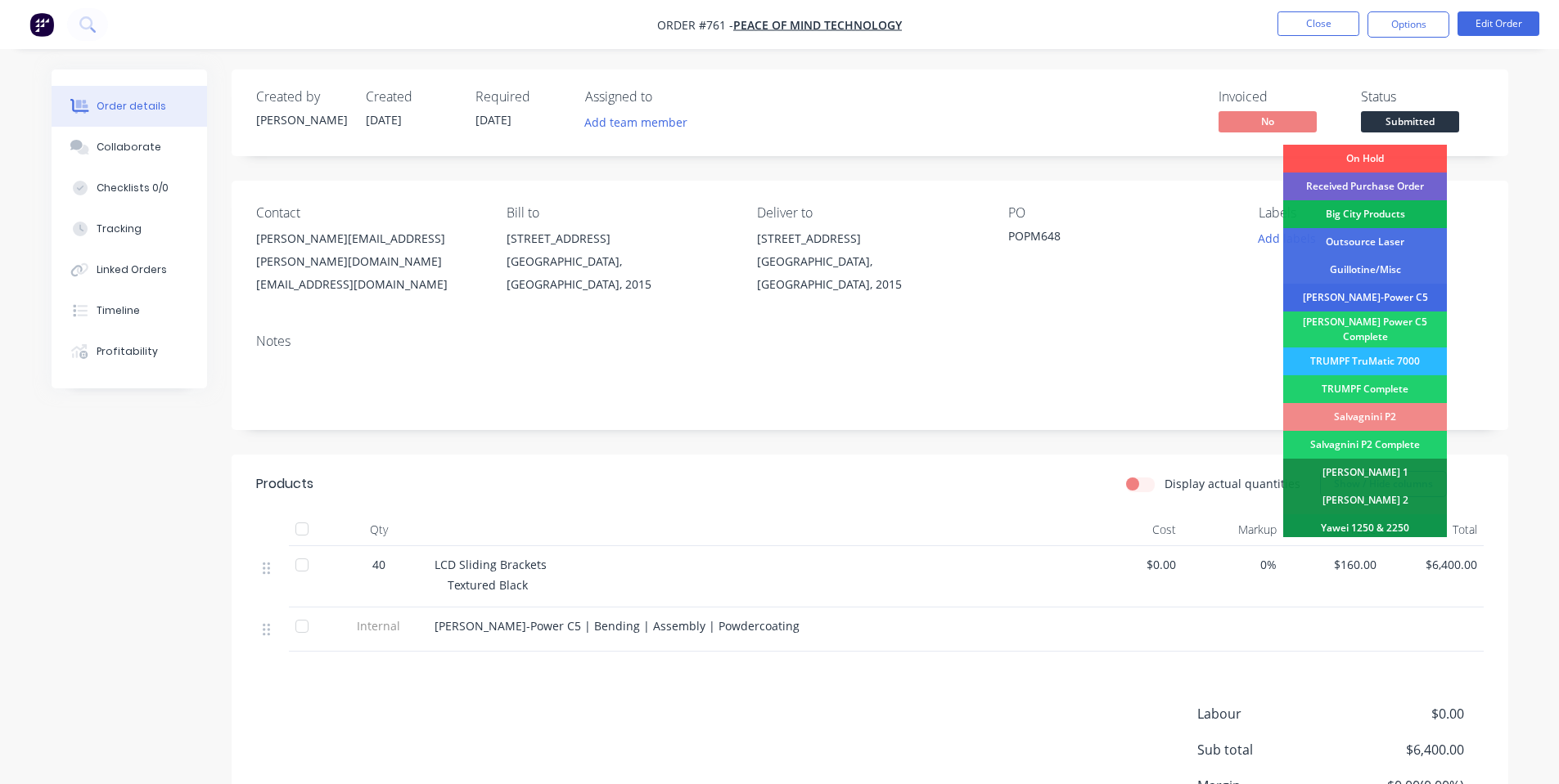
click at [1400, 302] on div "[PERSON_NAME]-Power C5" at bounding box center [1365, 298] width 163 height 28
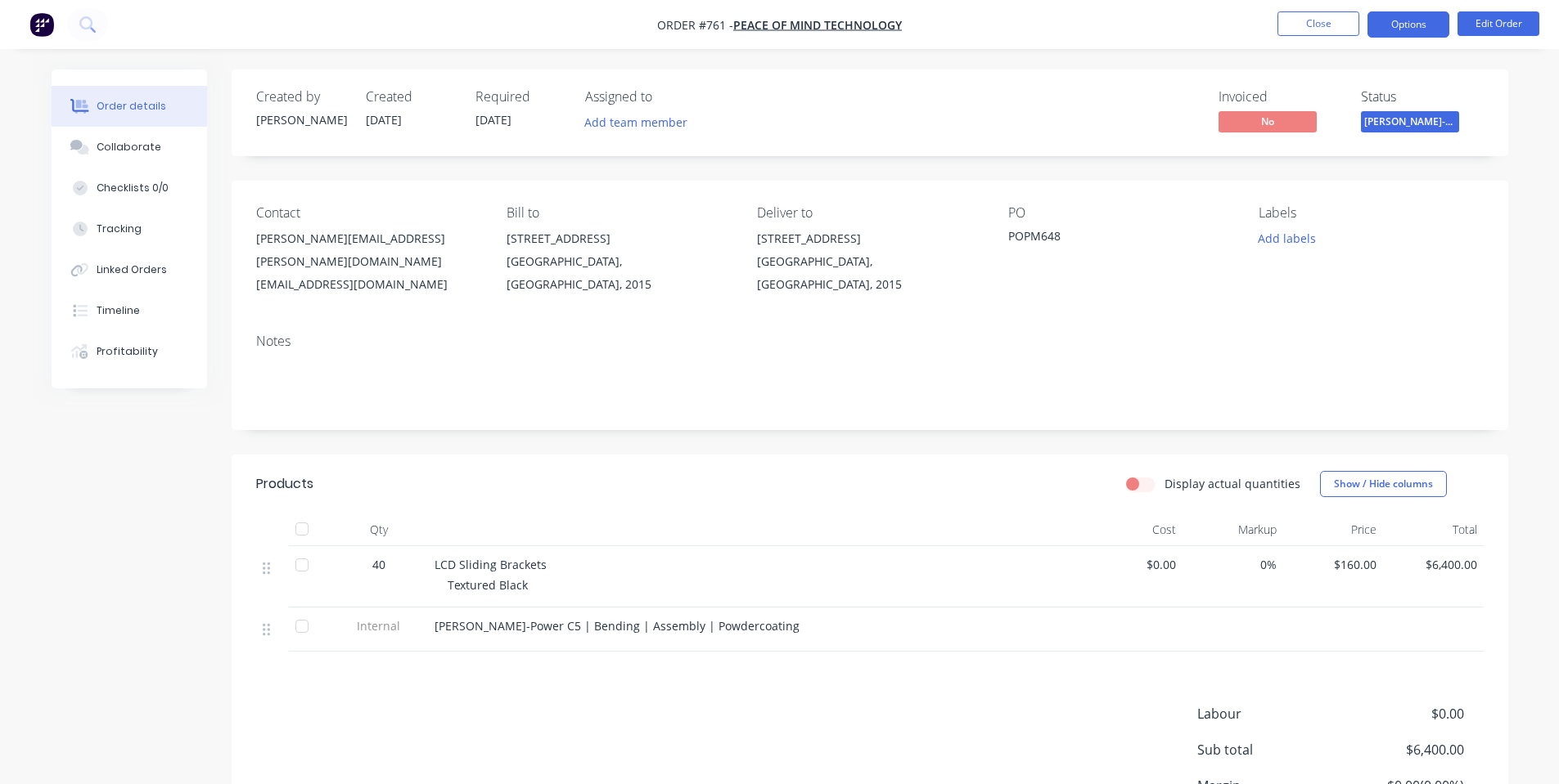
drag, startPoint x: 1405, startPoint y: 15, endPoint x: 1404, endPoint y: 26, distance: 11.0
click at [1406, 15] on button "Options" at bounding box center [1408, 24] width 82 height 26
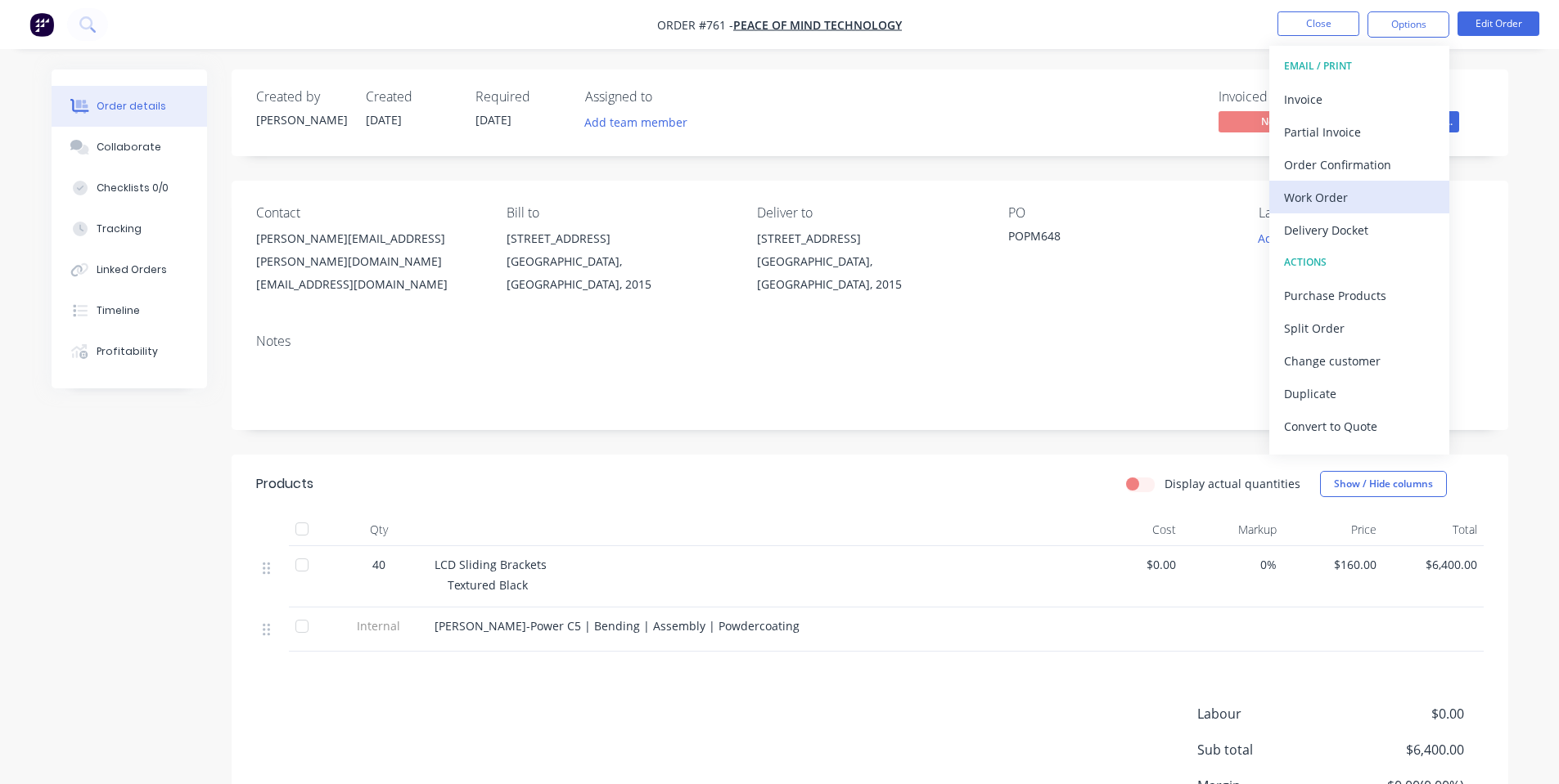
click at [1349, 194] on div "Work Order" at bounding box center [1359, 197] width 150 height 23
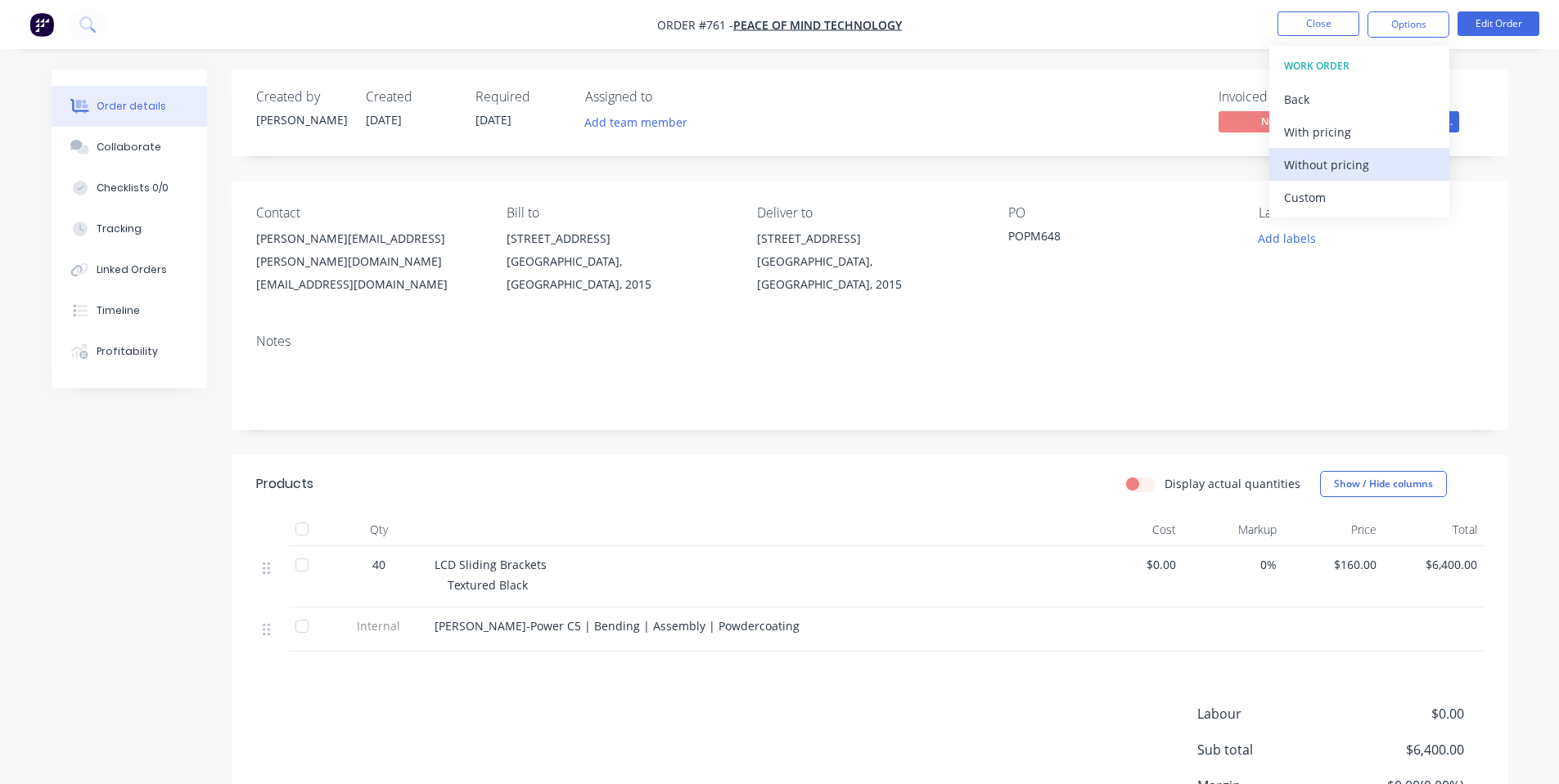
click at [1359, 161] on div "Without pricing" at bounding box center [1359, 164] width 150 height 23
click at [1472, 113] on div "Status [PERSON_NAME]-Power C5" at bounding box center [1422, 113] width 123 height 48
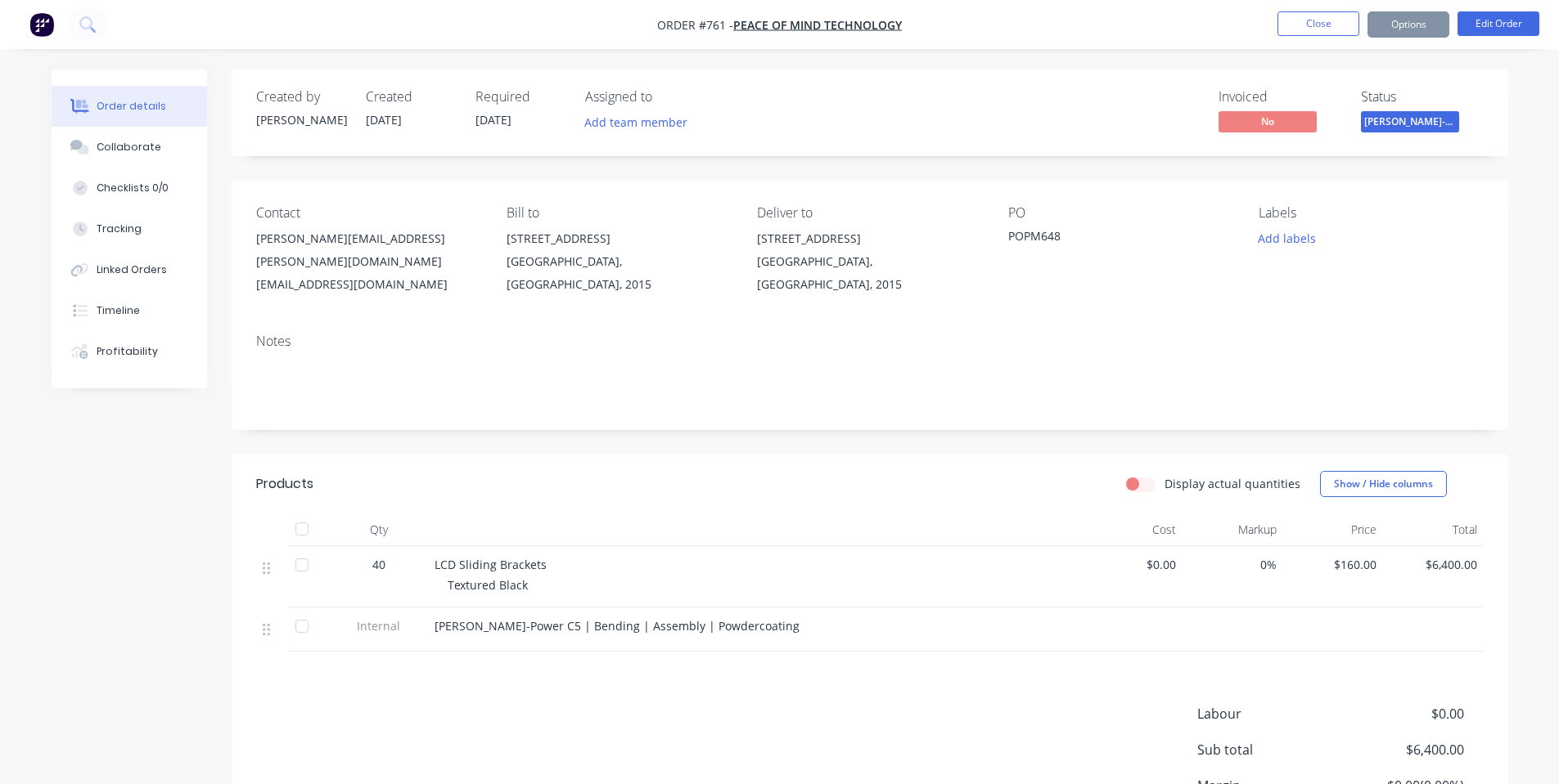
click at [1445, 125] on span "[PERSON_NAME]-Power C5" at bounding box center [1410, 122] width 98 height 21
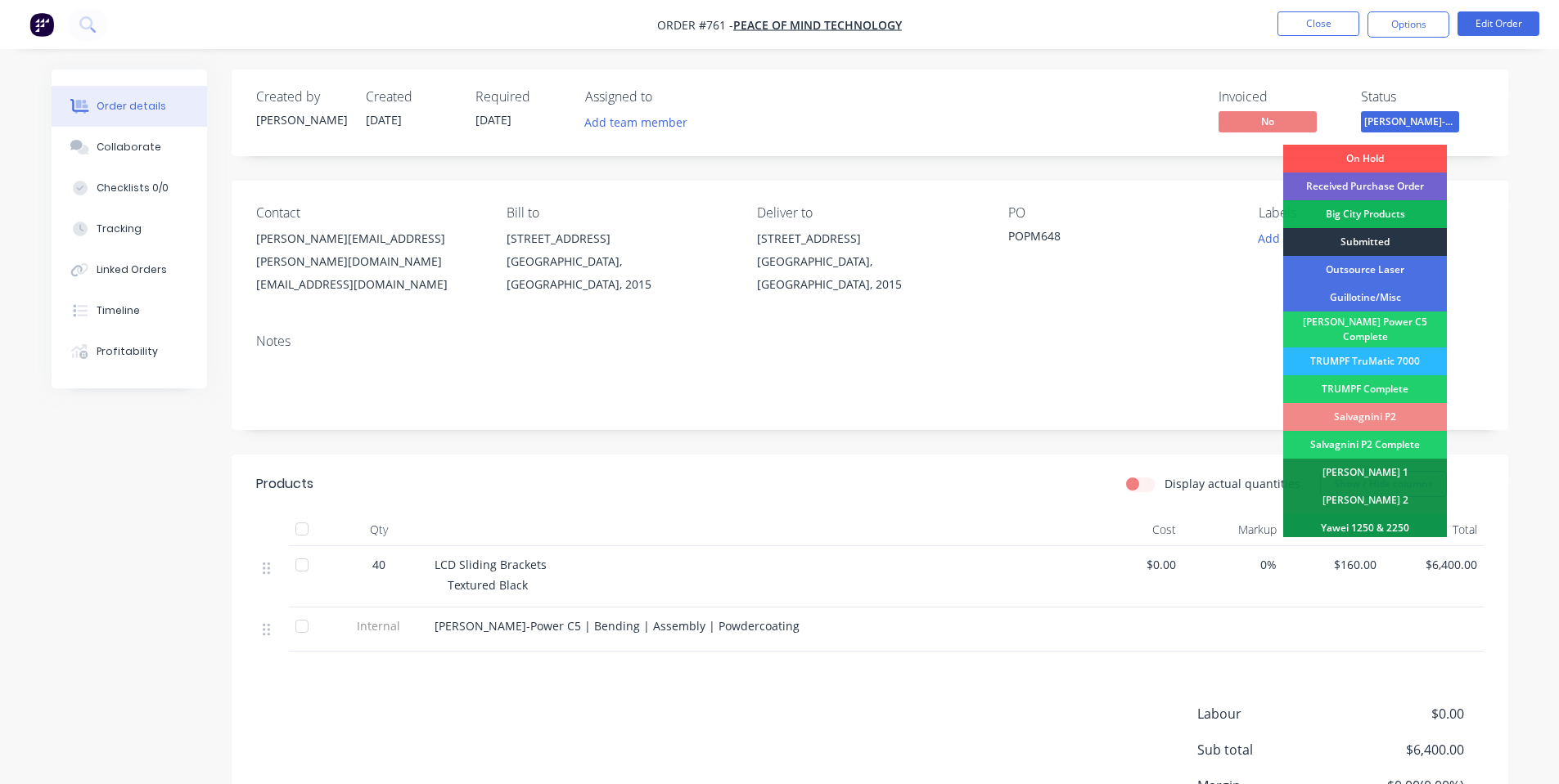
click at [1368, 244] on div "Submitted" at bounding box center [1365, 242] width 163 height 28
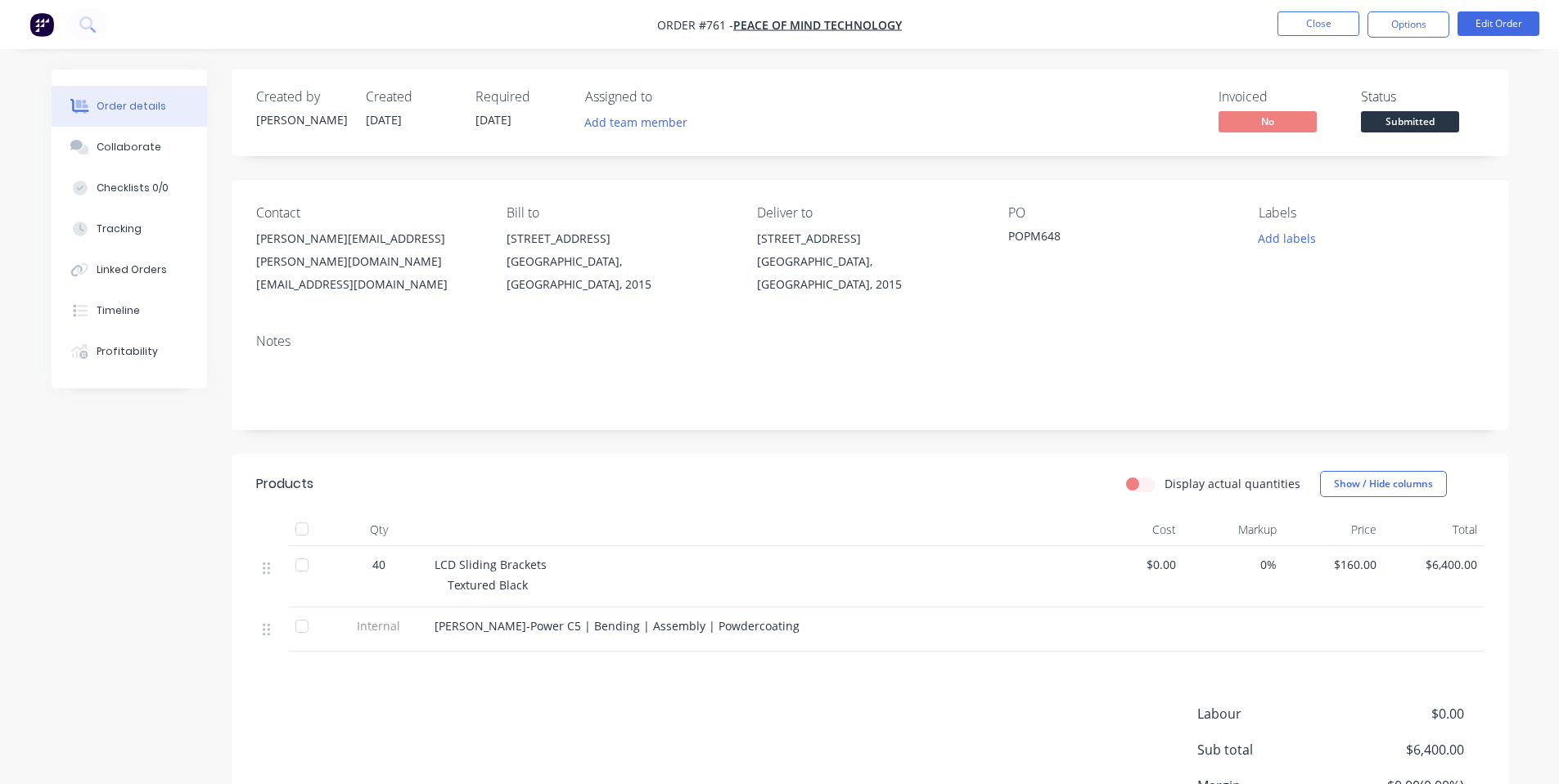
click at [1316, 38] on nav "Order #761 - Peace of Mind Technology Close Options Edit Order" at bounding box center [780, 24] width 1559 height 49
click at [1323, 35] on li "Close" at bounding box center [1318, 24] width 82 height 26
click at [1321, 35] on button "Close" at bounding box center [1318, 23] width 82 height 24
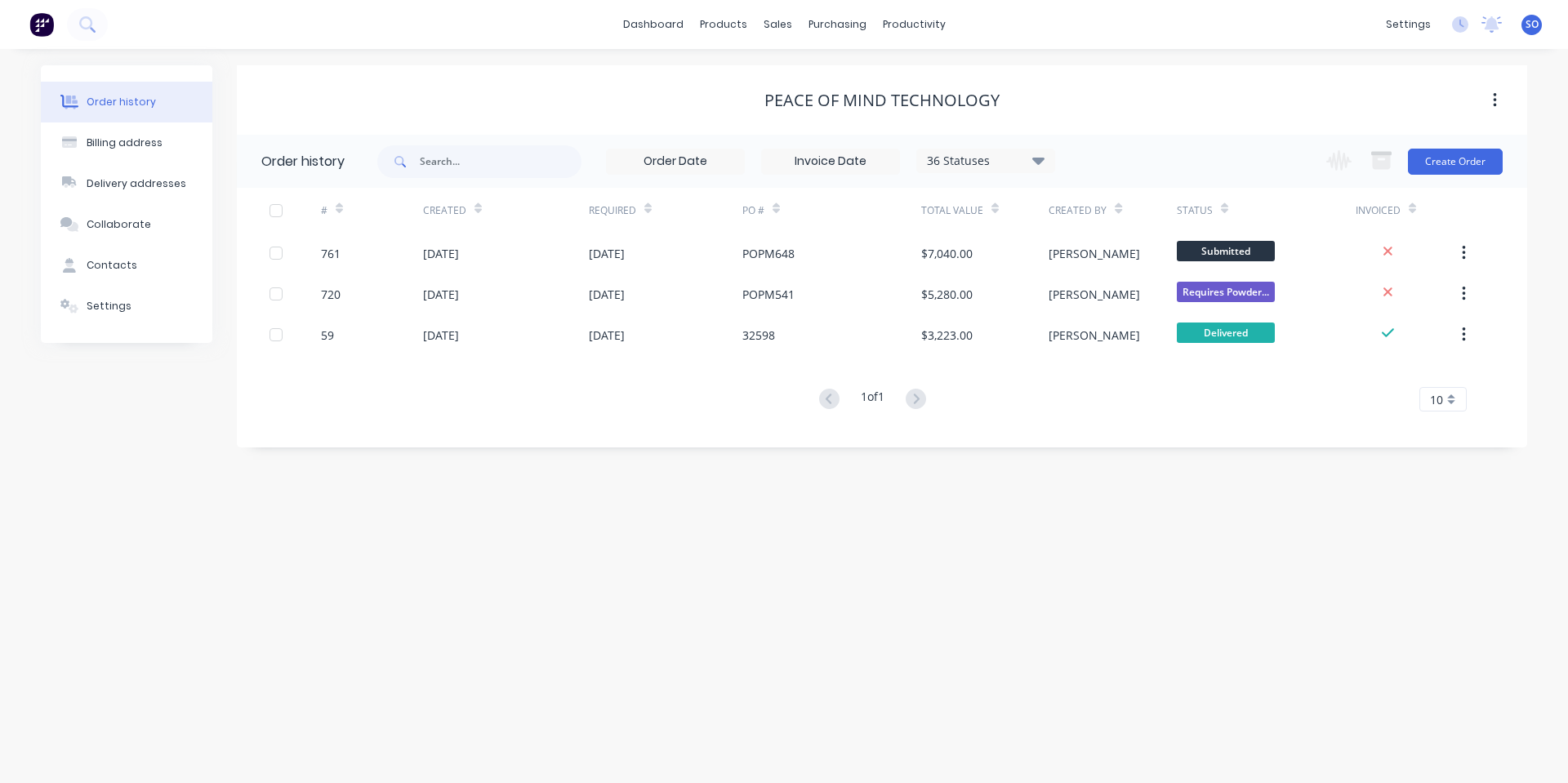
click at [608, 738] on div "Order history Billing address Delivery addresses Collaborate Contacts Settings …" at bounding box center [784, 416] width 1568 height 734
click at [574, 667] on div "Order history Billing address Delivery addresses Collaborate Contacts Settings …" at bounding box center [784, 416] width 1568 height 734
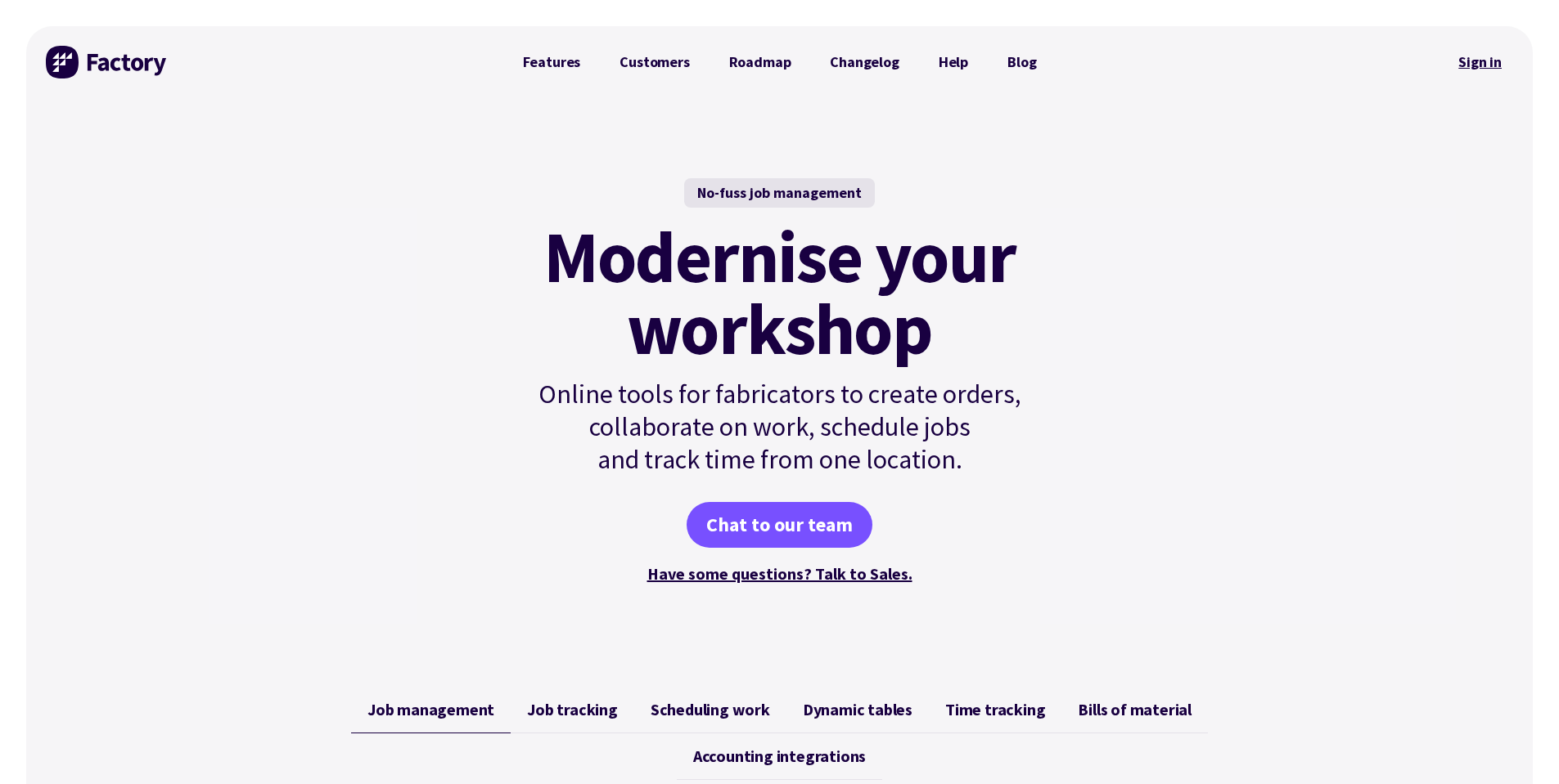
click at [1493, 70] on link "Sign in" at bounding box center [1479, 62] width 67 height 38
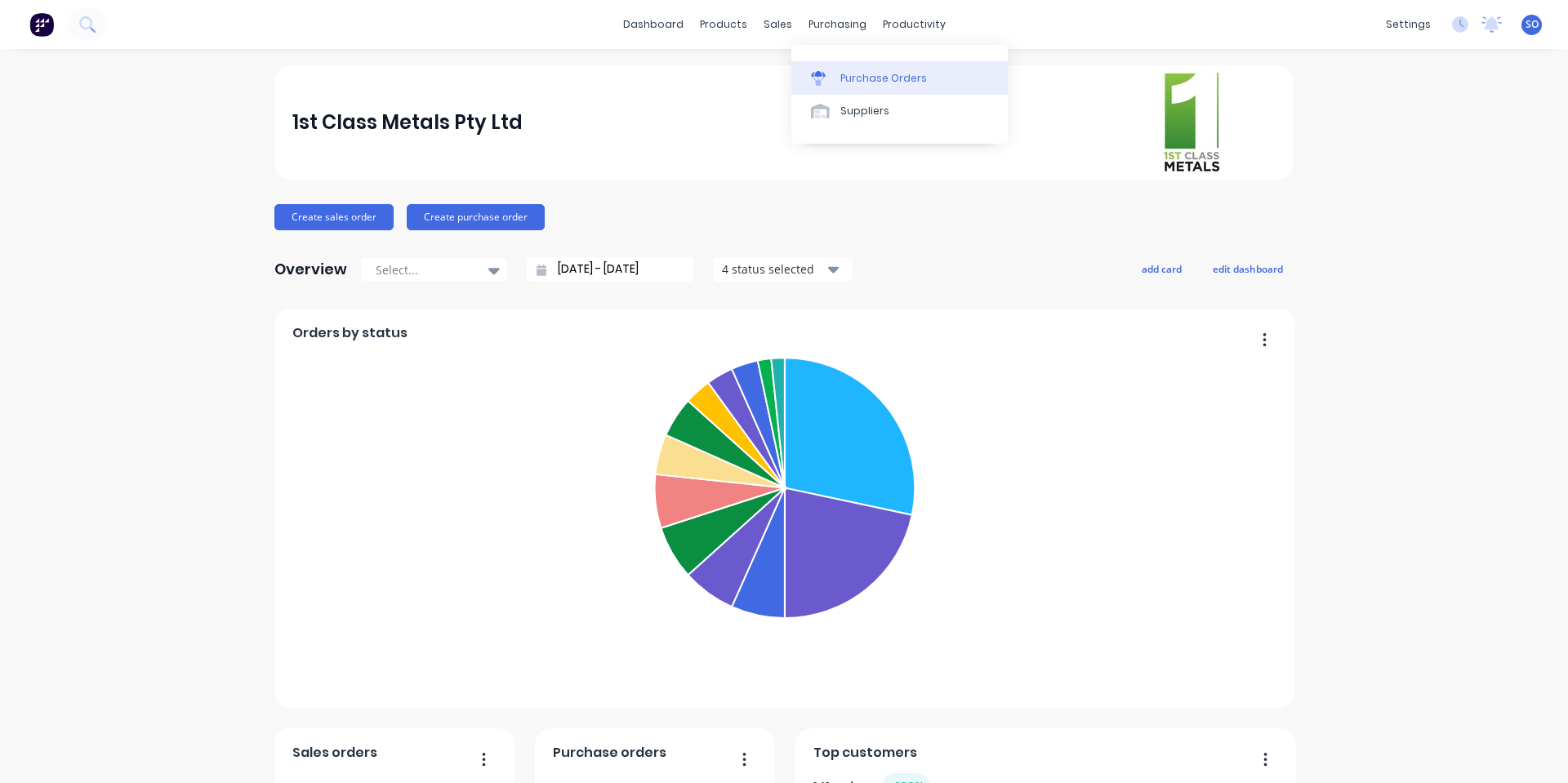
click at [858, 79] on div "Purchase Orders" at bounding box center [884, 79] width 86 height 15
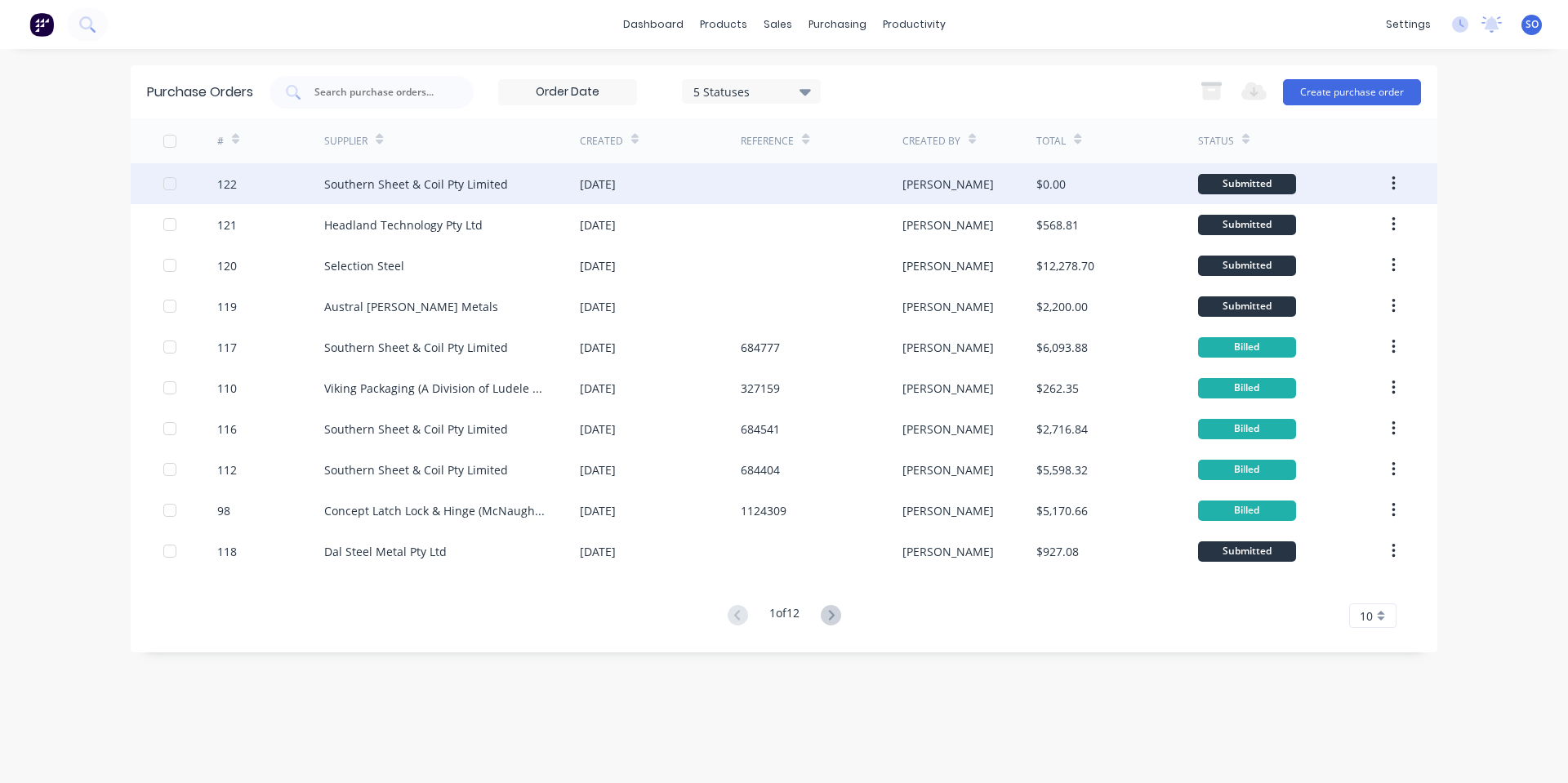
click at [578, 188] on div "Southern Sheet & Coil Pty Limited" at bounding box center [451, 184] width 256 height 41
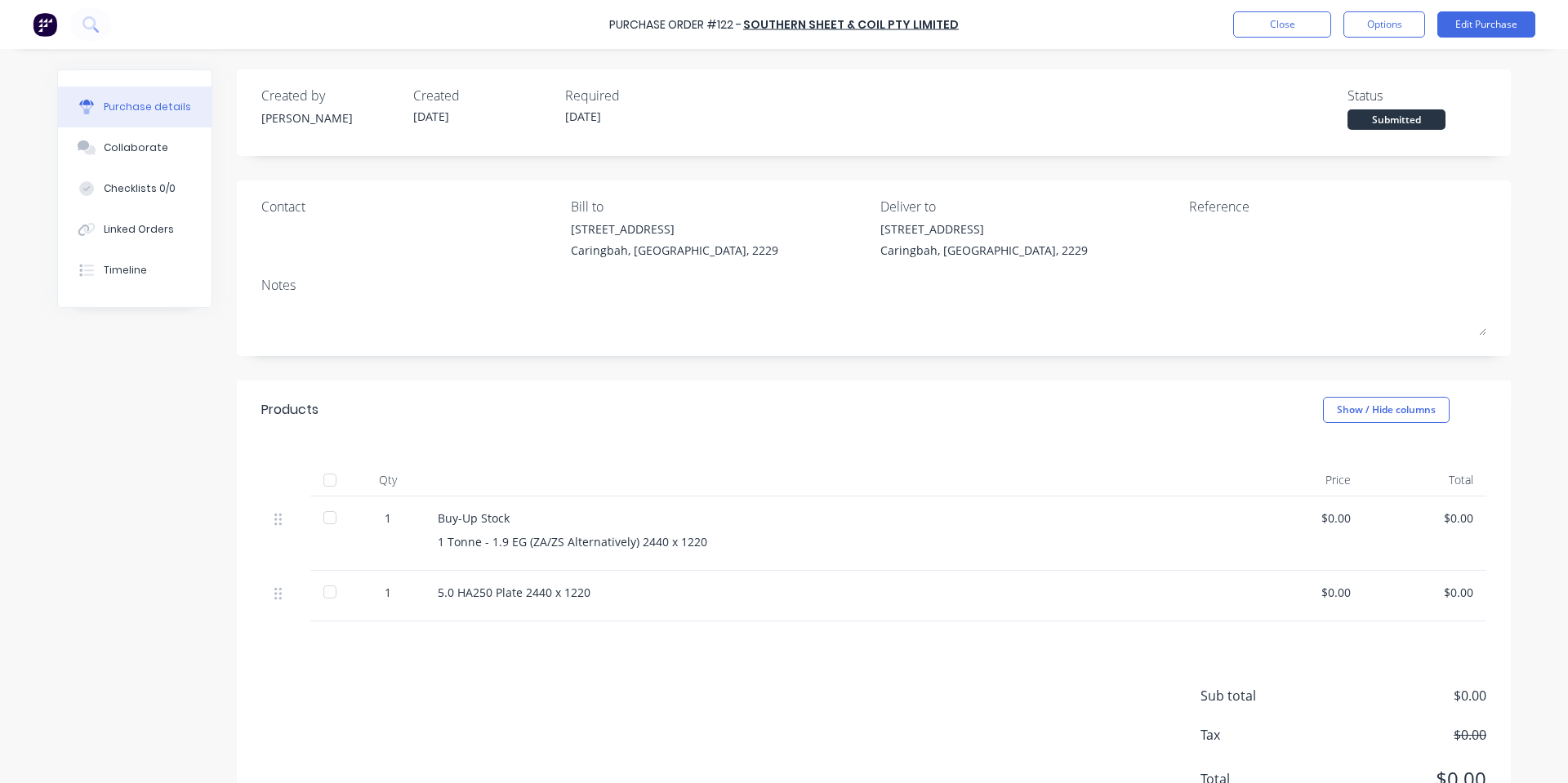
click at [1334, 594] on div "$0.00" at bounding box center [1302, 593] width 96 height 17
click at [1487, 19] on button "Edit Purchase" at bounding box center [1486, 24] width 98 height 26
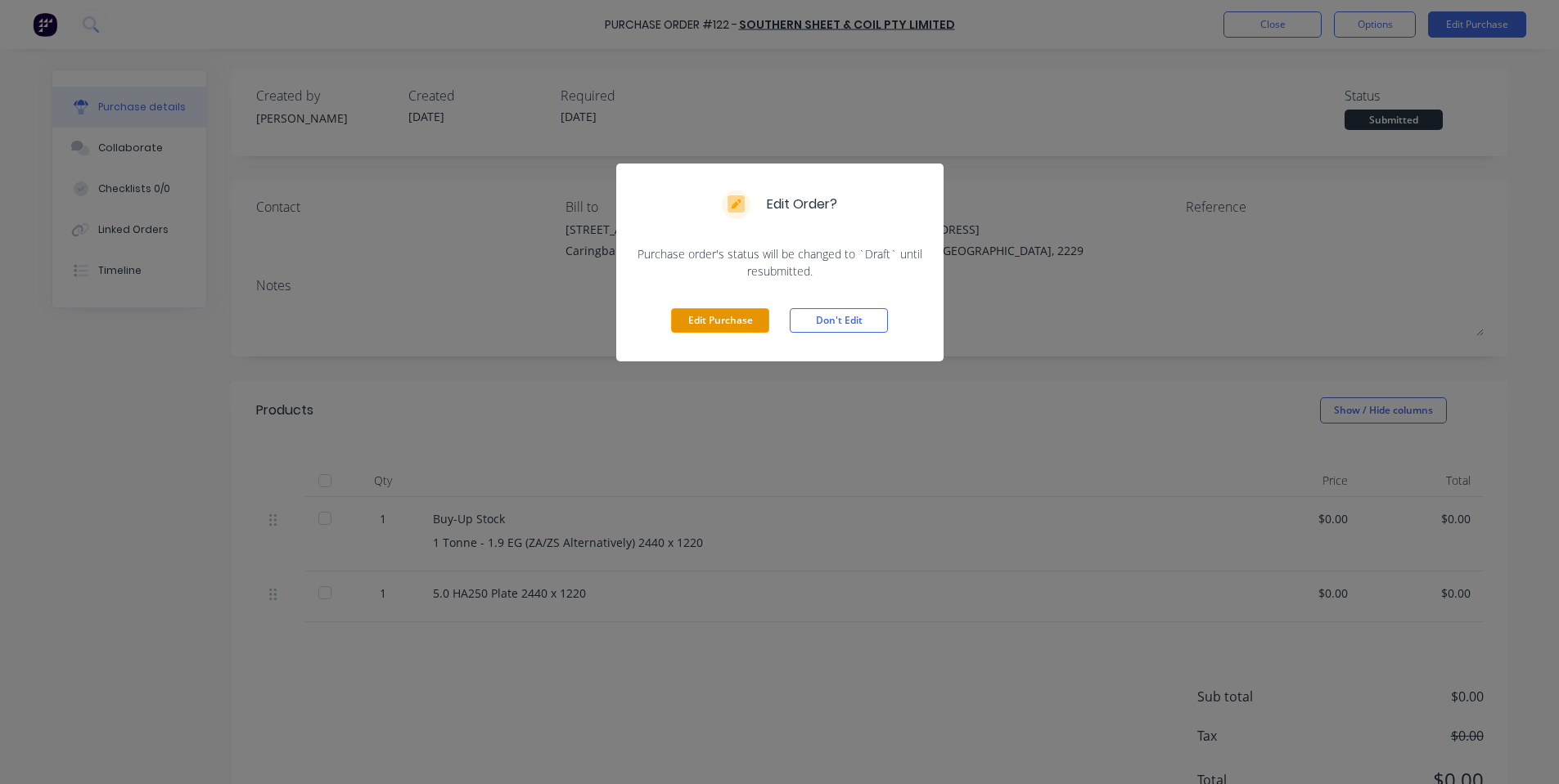
click at [711, 317] on button "Edit Purchase" at bounding box center [719, 321] width 98 height 24
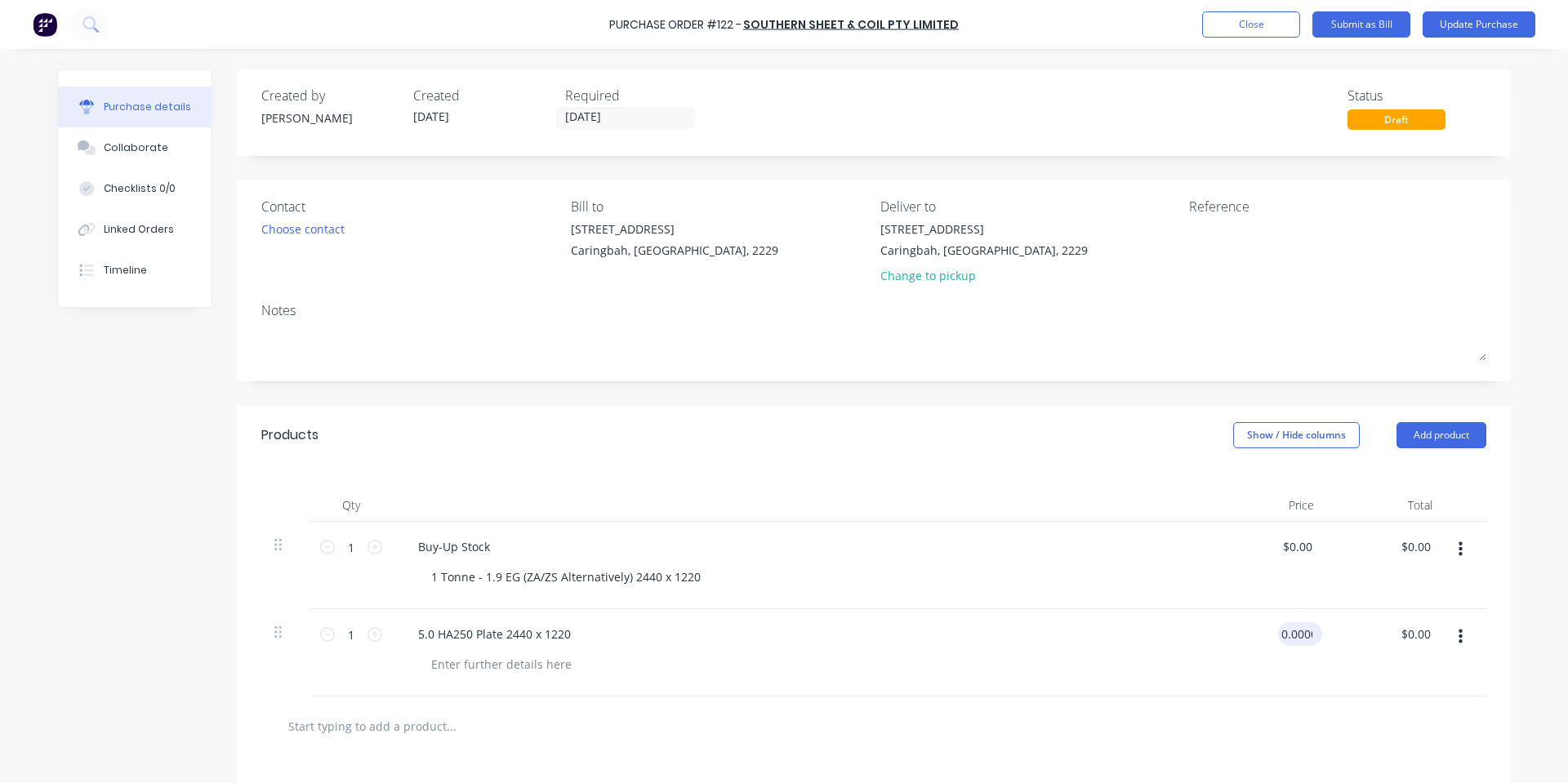
click at [1301, 638] on input "0.0000" at bounding box center [1297, 634] width 37 height 23
click at [1301, 638] on input "0.0000" at bounding box center [1293, 634] width 44 height 23
type input "$162.22"
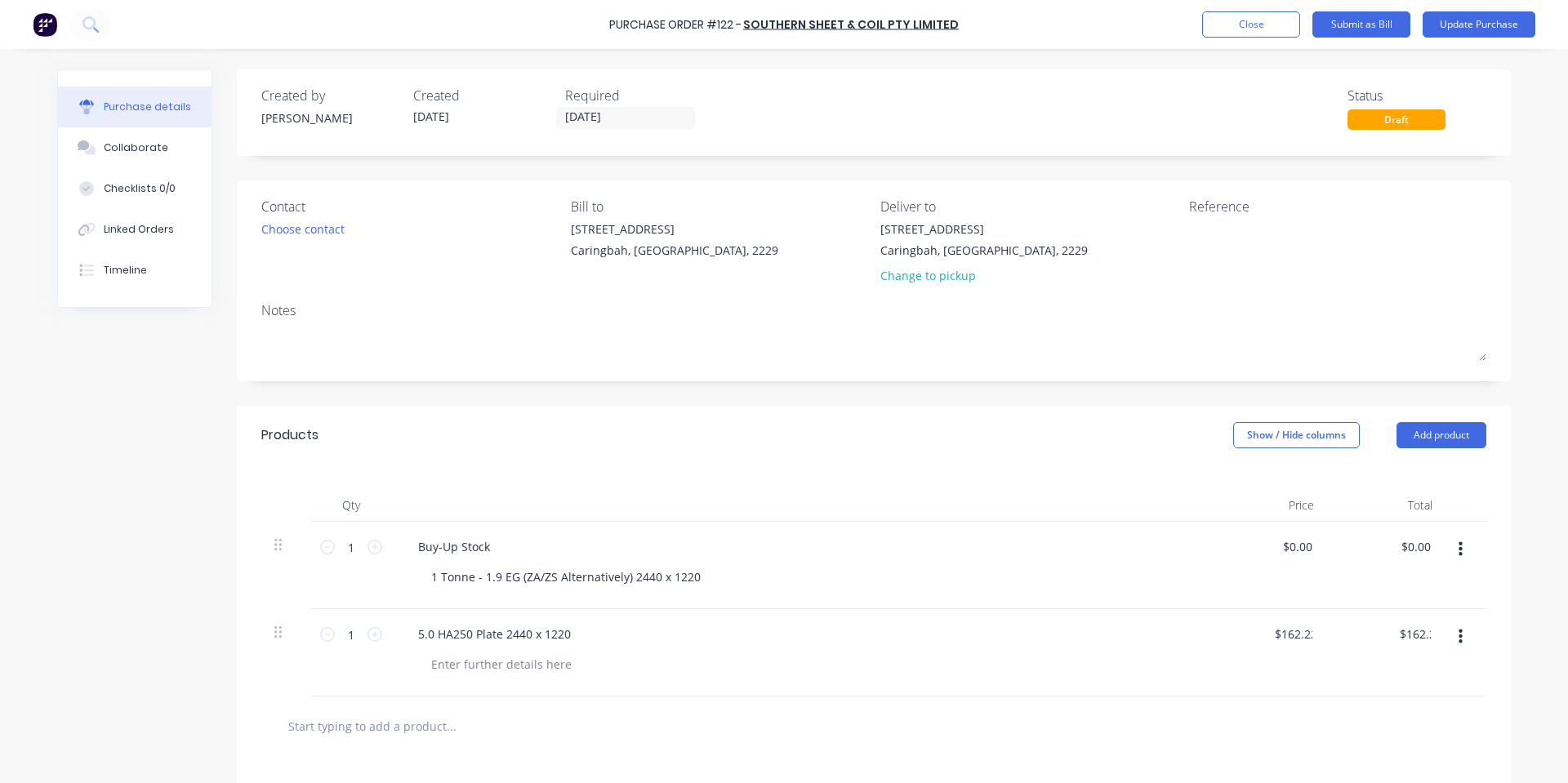
click at [1004, 637] on div "5.0 HA250 Plate 2440 x 1220" at bounding box center [800, 634] width 790 height 23
click at [1470, 29] on button "Update Purchase" at bounding box center [1478, 24] width 112 height 26
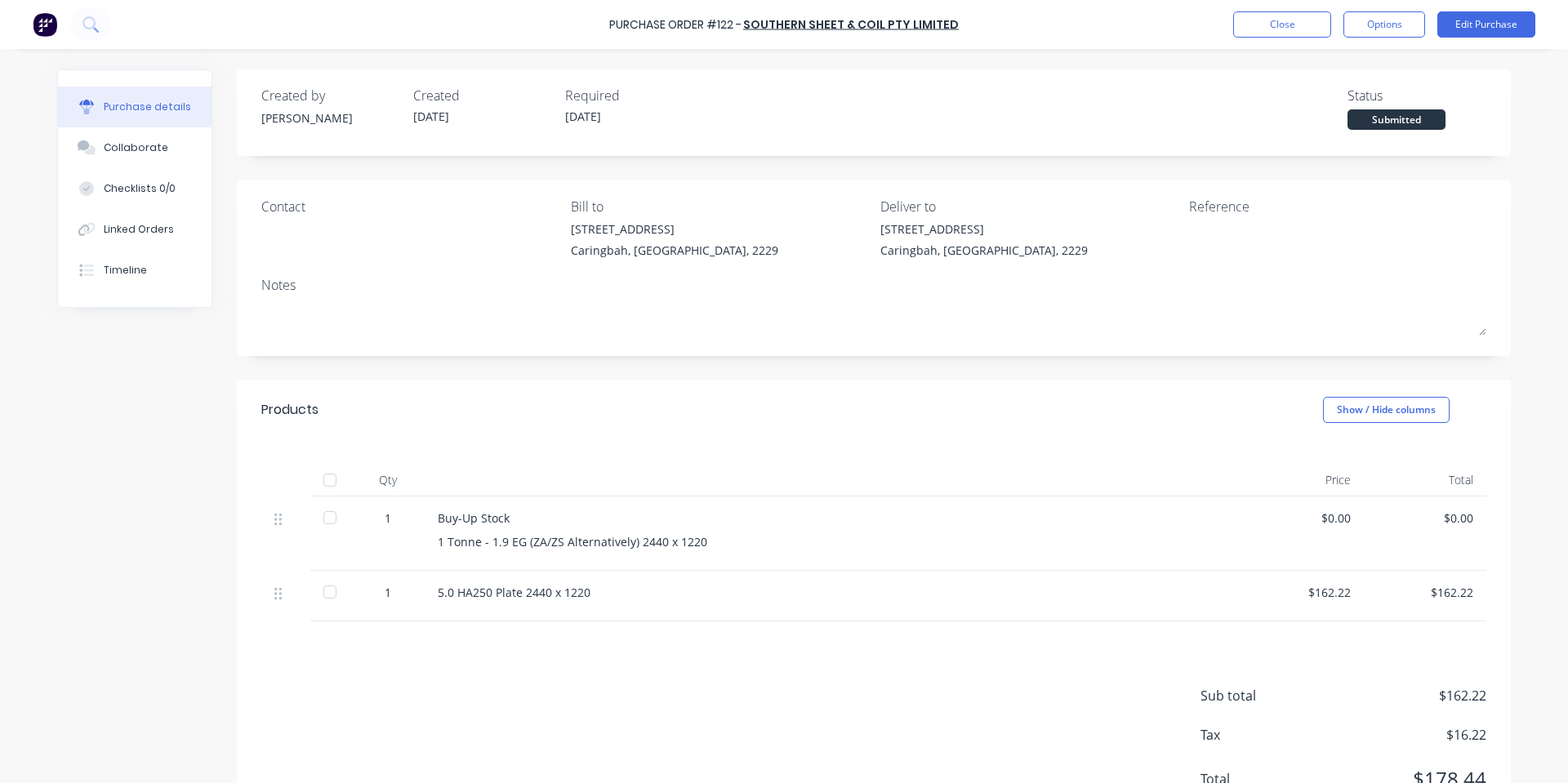
click at [1053, 111] on div "Created by Shane Created 01/09/25 Required 02/09/25 Status Submitted" at bounding box center [873, 108] width 1224 height 44
click at [1271, 21] on button "Close" at bounding box center [1282, 24] width 98 height 26
